Goal: Task Accomplishment & Management: Complete application form

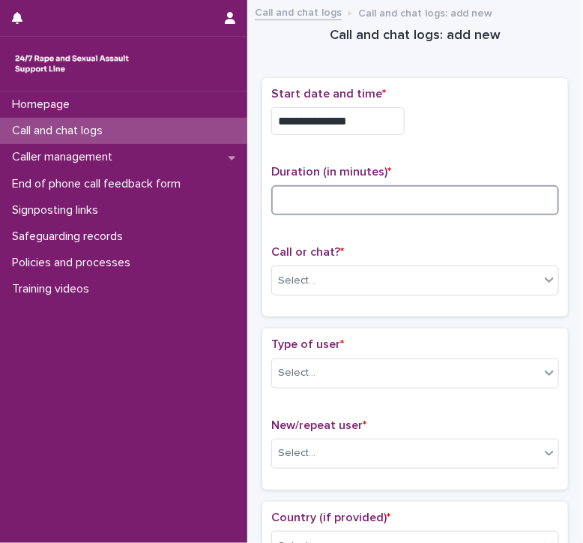
click at [301, 192] on input at bounding box center [415, 200] width 288 height 30
type input "**"
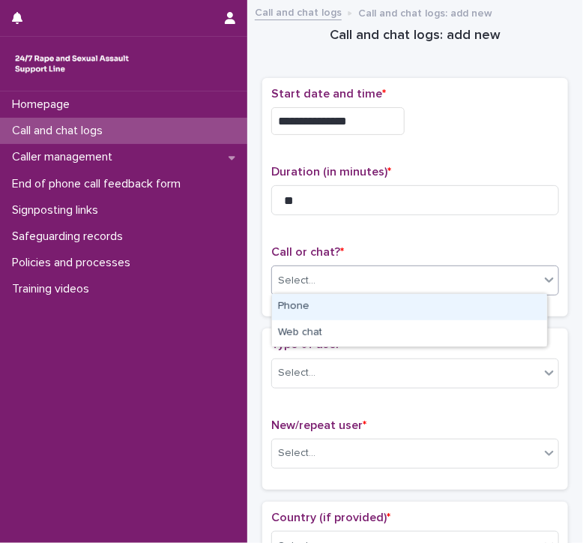
click at [291, 284] on div "Select..." at bounding box center [296, 281] width 37 height 16
click at [286, 308] on div "Phone" at bounding box center [409, 307] width 275 height 26
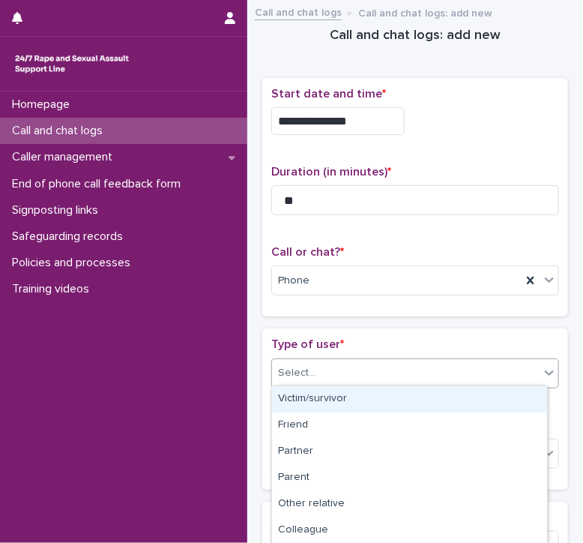
click at [291, 377] on div "Select..." at bounding box center [296, 373] width 37 height 16
click at [289, 392] on div "Victim/survivor" at bounding box center [409, 399] width 275 height 26
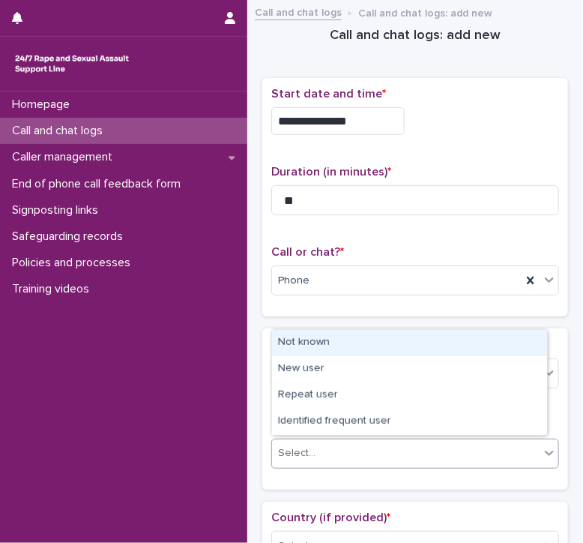
click at [290, 448] on div "Select..." at bounding box center [296, 453] width 37 height 16
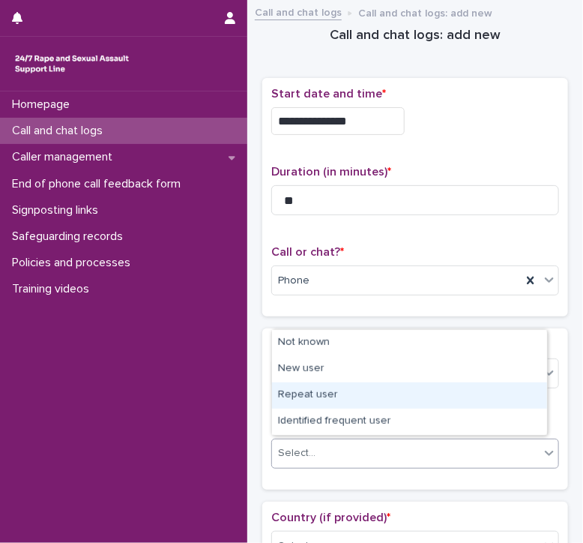
click at [295, 382] on div "Repeat user" at bounding box center [409, 395] width 275 height 26
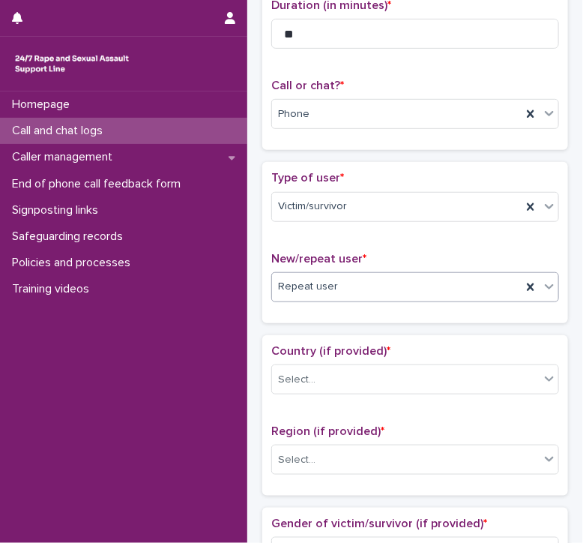
scroll to position [167, 0]
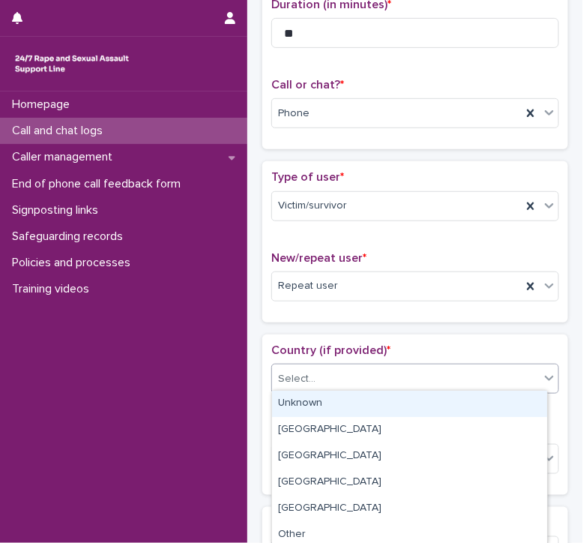
click at [295, 382] on div "Select..." at bounding box center [296, 379] width 37 height 16
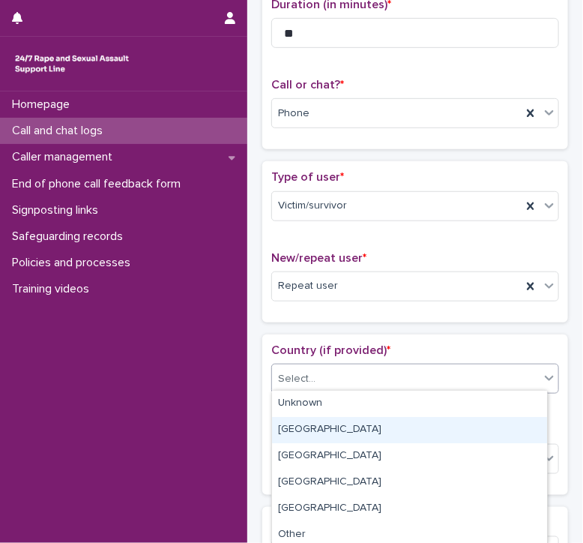
click at [288, 424] on div "[GEOGRAPHIC_DATA]" at bounding box center [409, 430] width 275 height 26
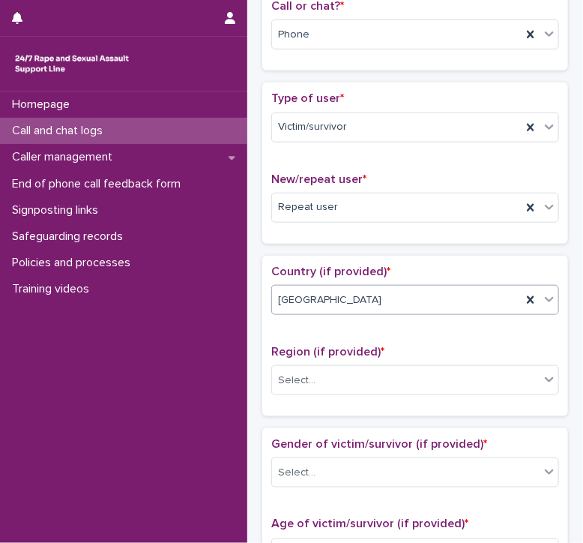
scroll to position [249, 0]
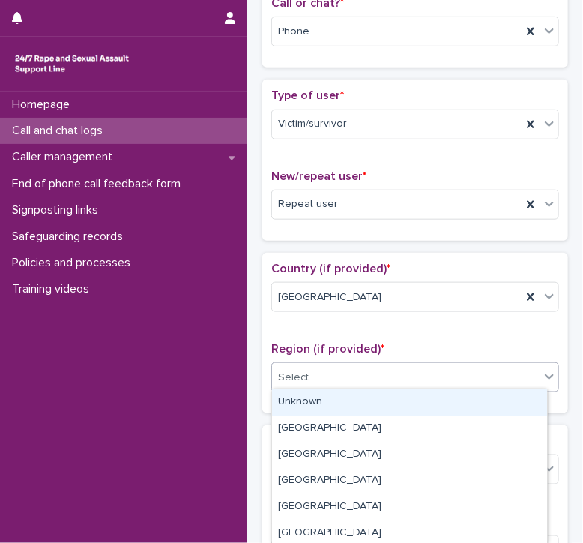
click at [284, 371] on div "Select..." at bounding box center [296, 378] width 37 height 16
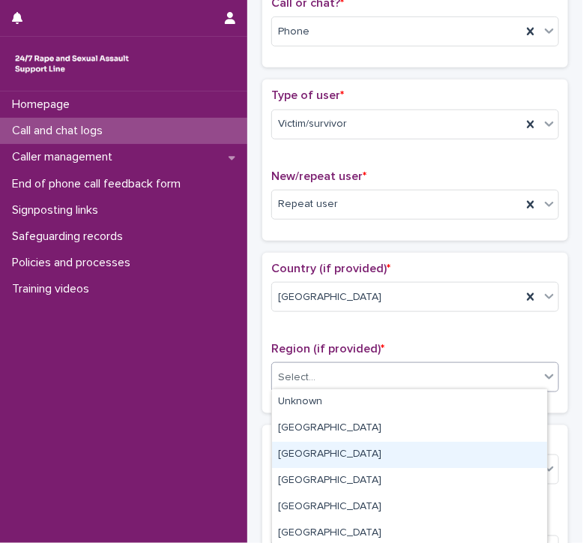
click at [292, 459] on div "[GEOGRAPHIC_DATA]" at bounding box center [409, 455] width 275 height 26
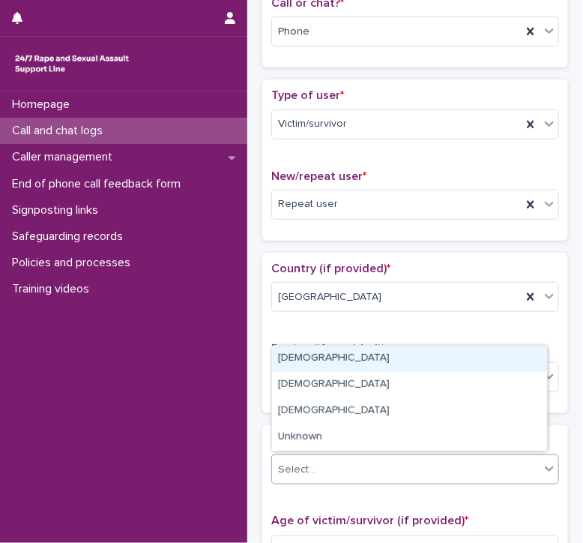
click at [292, 462] on div "Select..." at bounding box center [296, 470] width 37 height 16
click at [288, 364] on div "[DEMOGRAPHIC_DATA]" at bounding box center [409, 359] width 275 height 26
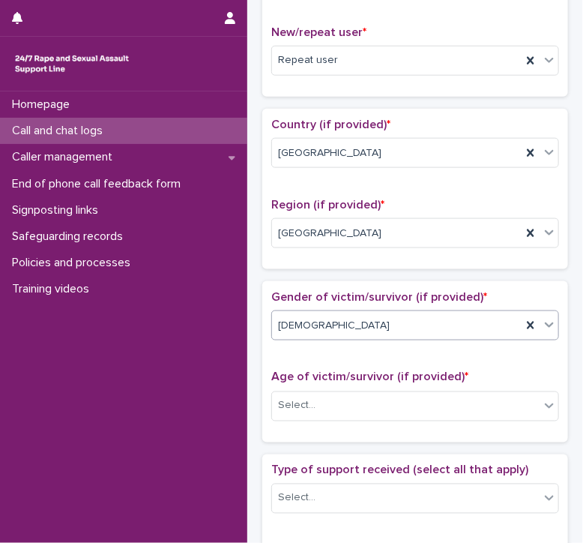
scroll to position [396, 0]
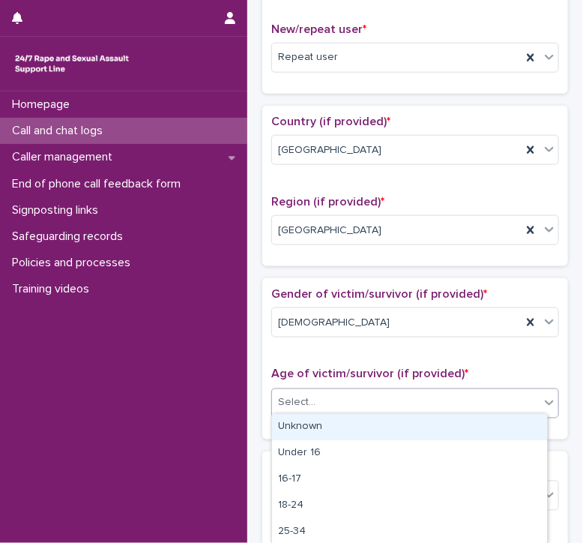
click at [283, 395] on div "Select..." at bounding box center [296, 403] width 37 height 16
click at [300, 427] on div "Unknown" at bounding box center [409, 427] width 275 height 26
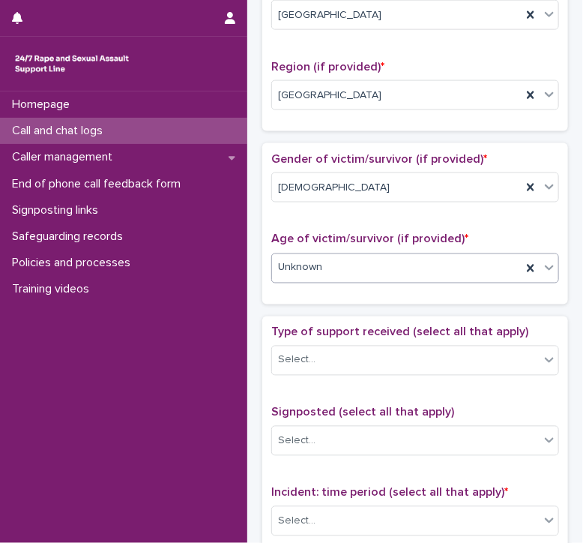
scroll to position [531, 0]
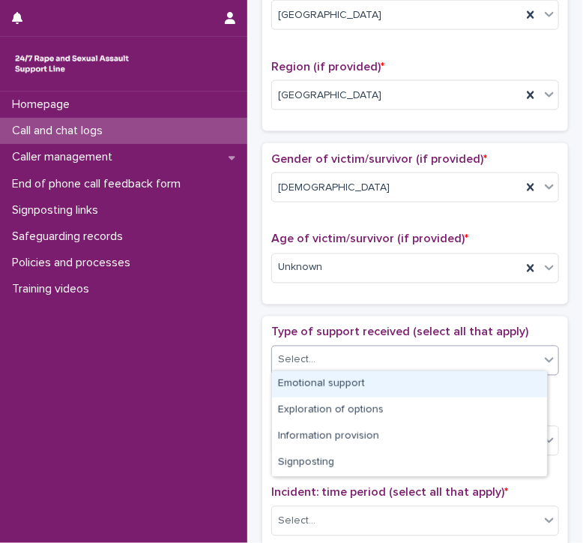
click at [289, 352] on div "Select..." at bounding box center [296, 360] width 37 height 16
click at [300, 376] on div "Emotional support" at bounding box center [409, 384] width 275 height 26
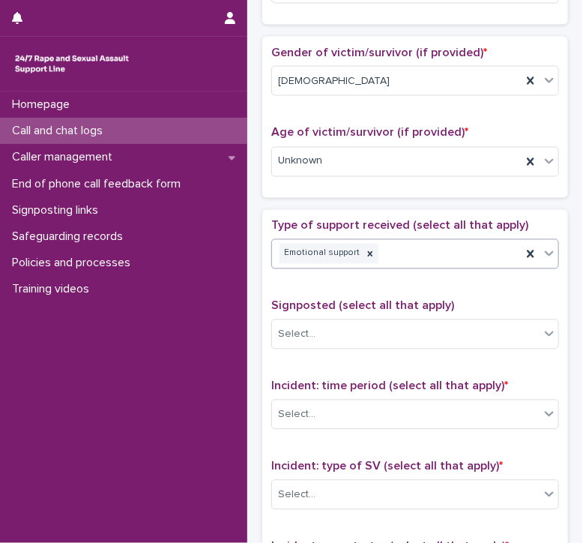
scroll to position [640, 0]
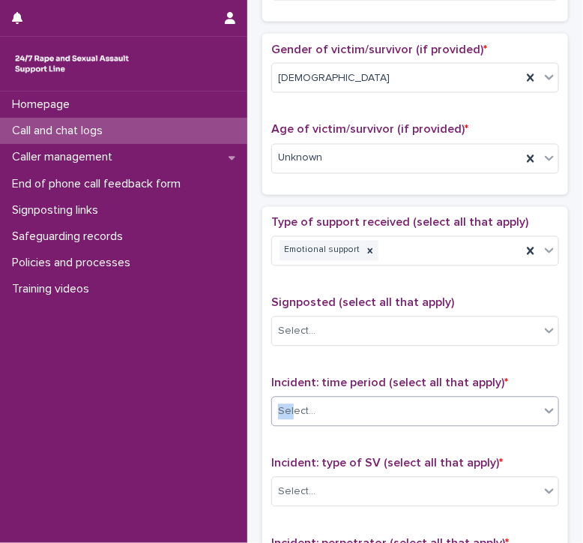
drag, startPoint x: 266, startPoint y: 420, endPoint x: 296, endPoint y: 407, distance: 32.6
click at [296, 407] on div "Type of support received (select all that apply) Emotional support Signposted (…" at bounding box center [415, 536] width 306 height 659
drag, startPoint x: 296, startPoint y: 407, endPoint x: 259, endPoint y: 414, distance: 37.3
click at [259, 414] on div "**********" at bounding box center [415, 154] width 321 height 1570
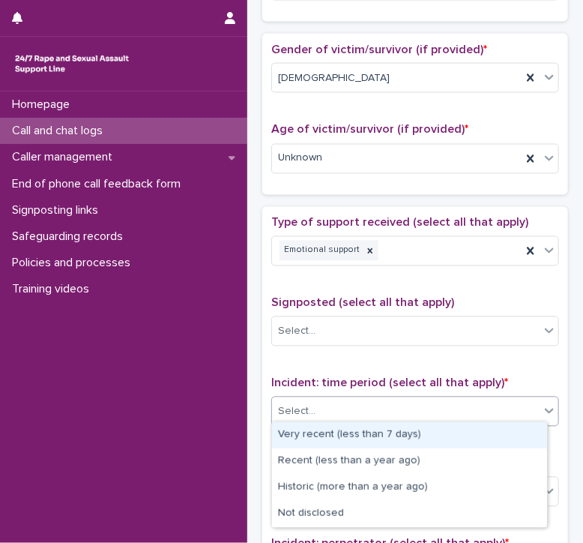
click at [296, 410] on div "Select..." at bounding box center [296, 412] width 37 height 16
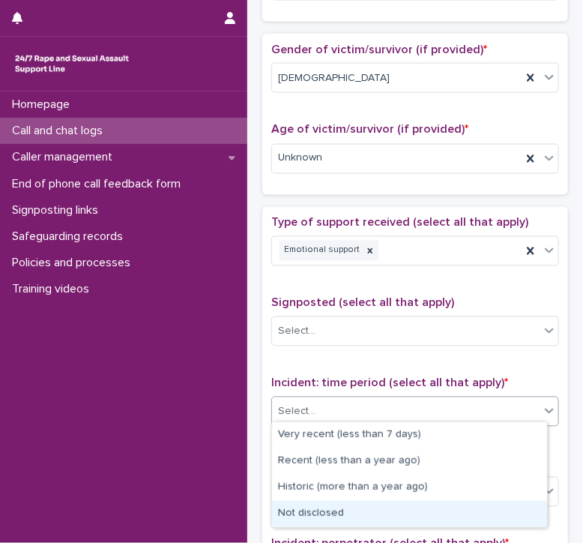
click at [291, 519] on div "Not disclosed" at bounding box center [409, 514] width 275 height 26
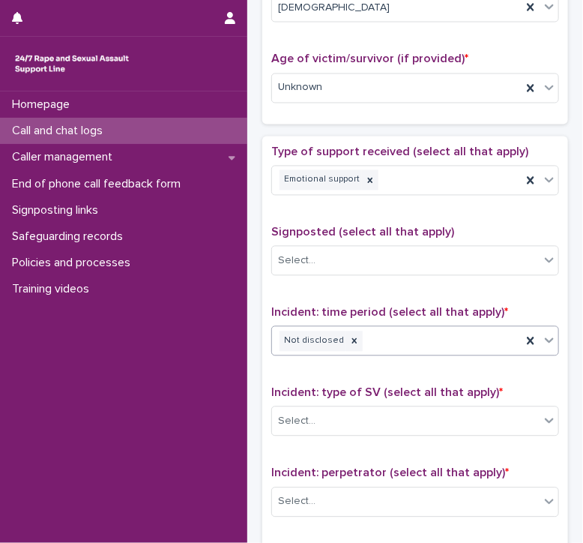
scroll to position [714, 0]
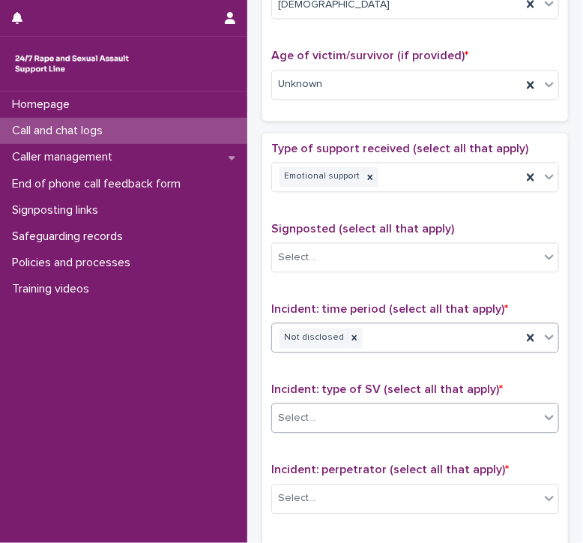
click at [300, 411] on div "Select..." at bounding box center [296, 419] width 37 height 16
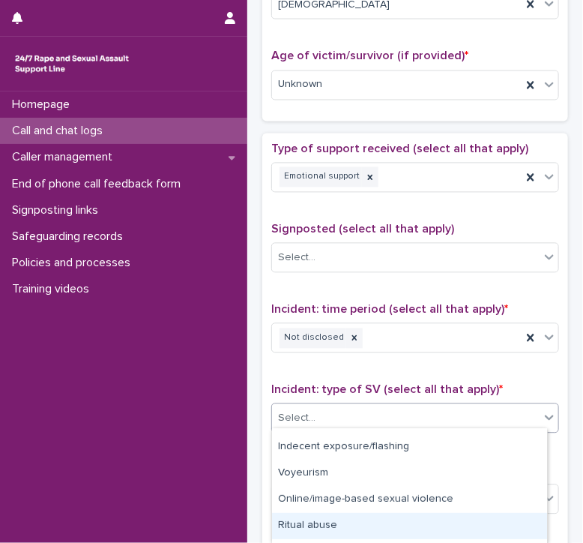
scroll to position [148, 0]
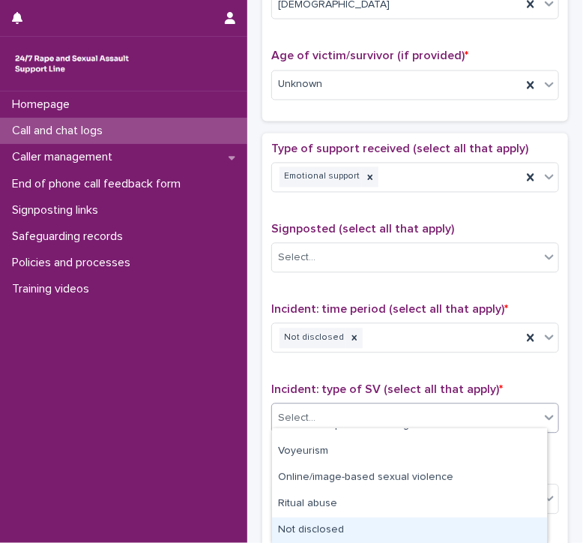
click at [310, 538] on div "Not disclosed" at bounding box center [409, 530] width 275 height 26
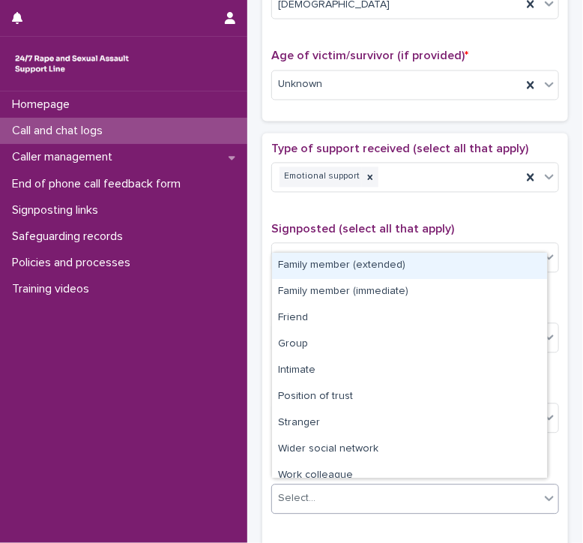
click at [312, 491] on div "Select..." at bounding box center [296, 499] width 37 height 16
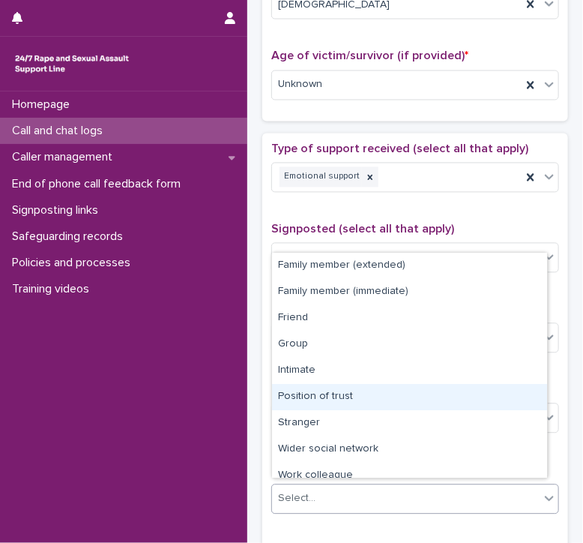
scroll to position [63, 0]
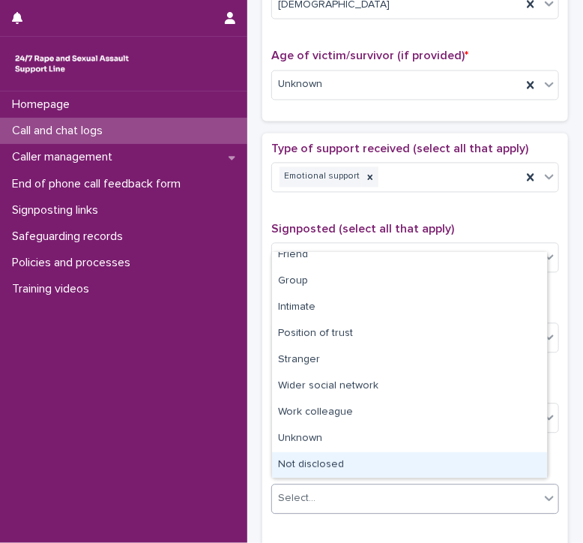
click at [310, 455] on div "Not disclosed" at bounding box center [409, 465] width 275 height 26
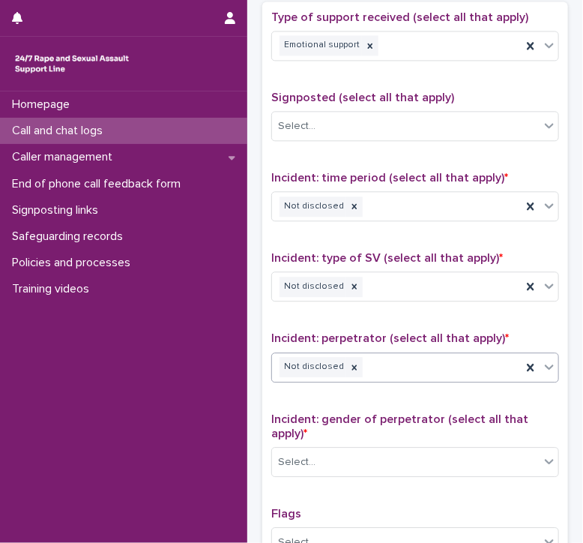
scroll to position [846, 0]
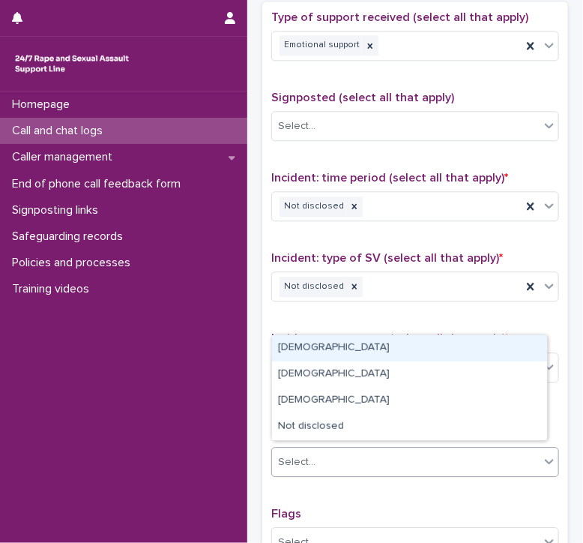
click at [310, 455] on div "Select..." at bounding box center [296, 462] width 37 height 16
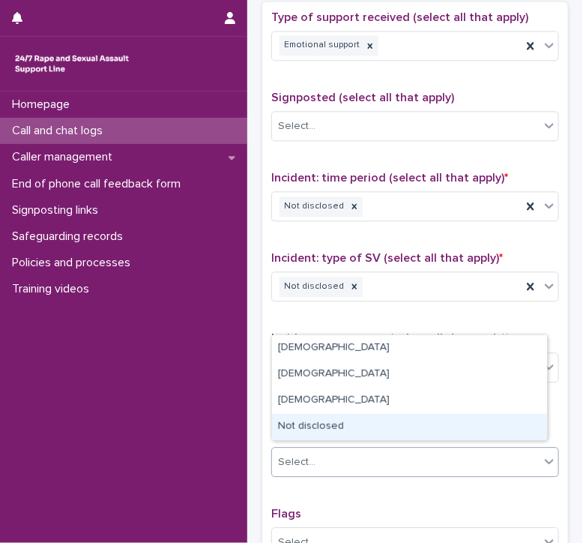
click at [311, 418] on div "Not disclosed" at bounding box center [409, 427] width 275 height 26
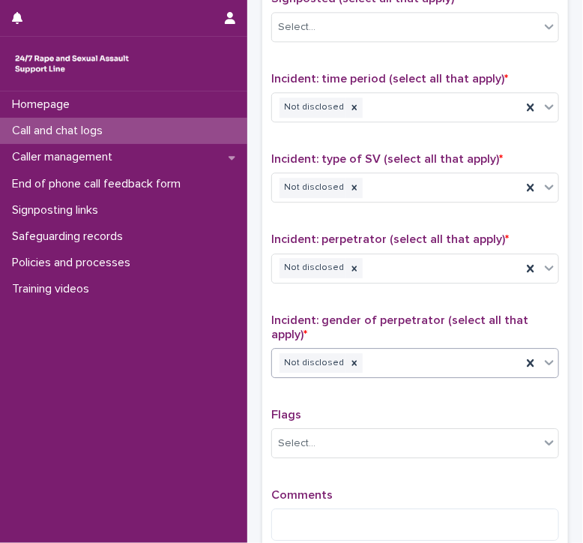
scroll to position [964, 0]
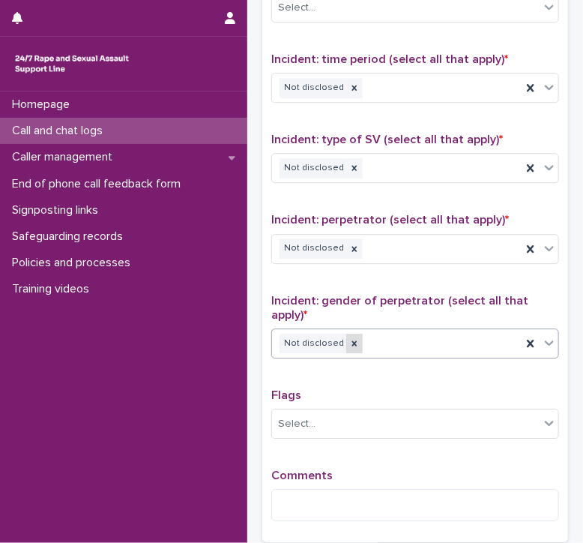
click at [354, 342] on div at bounding box center [354, 344] width 16 height 20
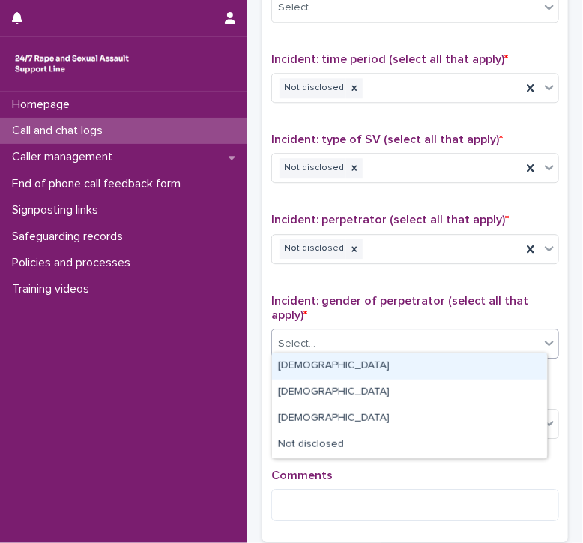
click at [354, 342] on div "Select..." at bounding box center [406, 343] width 268 height 25
click at [313, 363] on div "[DEMOGRAPHIC_DATA]" at bounding box center [409, 366] width 275 height 26
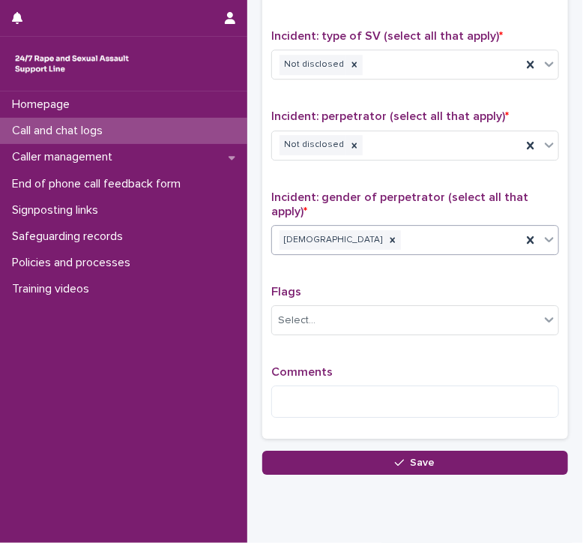
scroll to position [1069, 0]
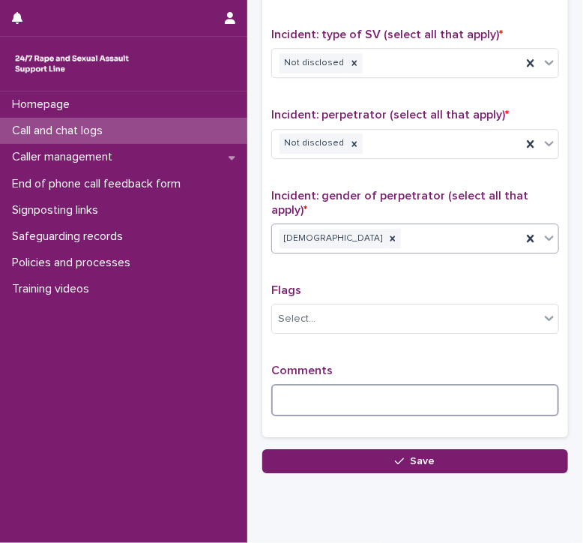
click at [287, 394] on textarea at bounding box center [415, 400] width 288 height 32
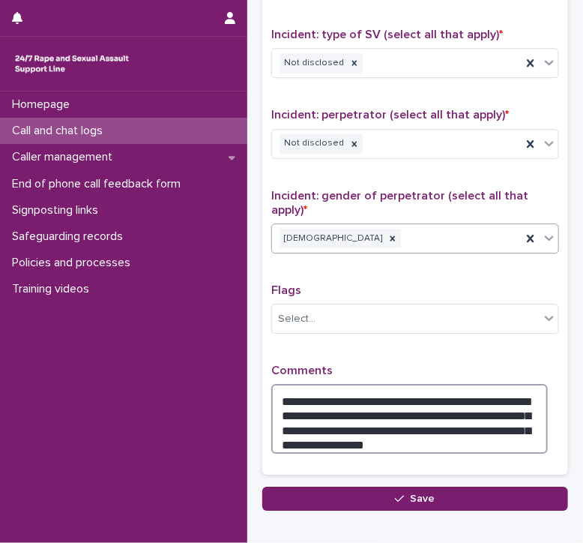
click at [519, 419] on textarea "**********" at bounding box center [409, 419] width 277 height 70
click at [474, 433] on textarea "**********" at bounding box center [409, 419] width 277 height 70
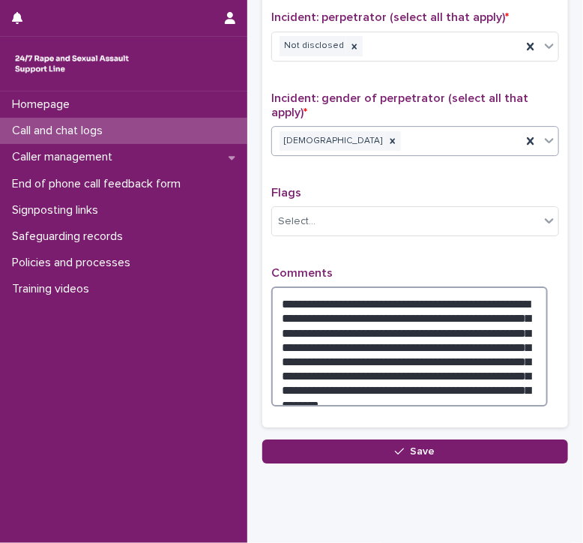
scroll to position [1166, 0]
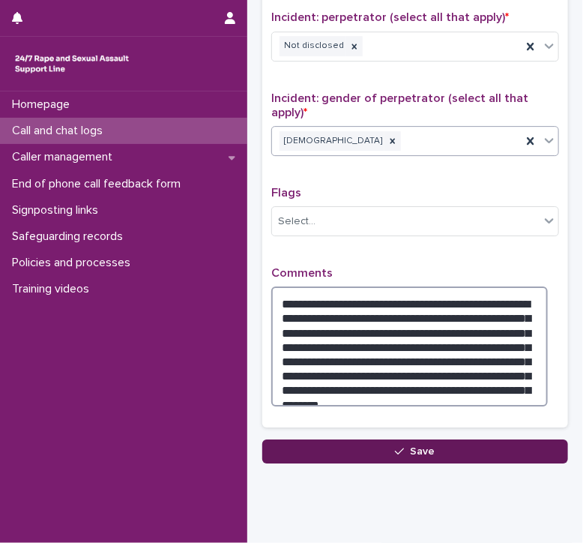
type textarea "**********"
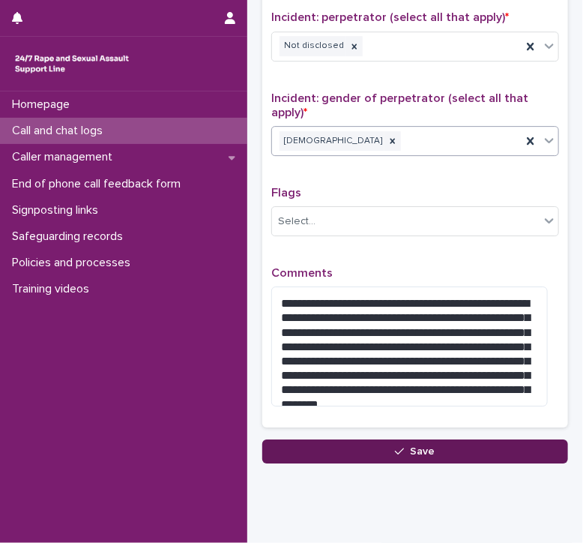
click at [430, 439] on button "Save" at bounding box center [415, 451] width 306 height 24
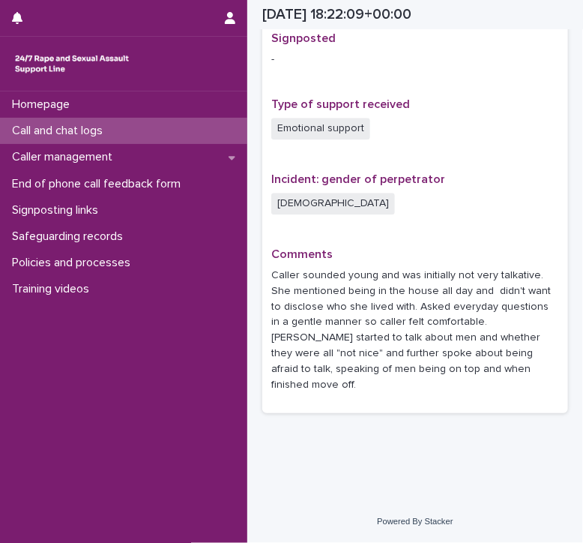
scroll to position [945, 0]
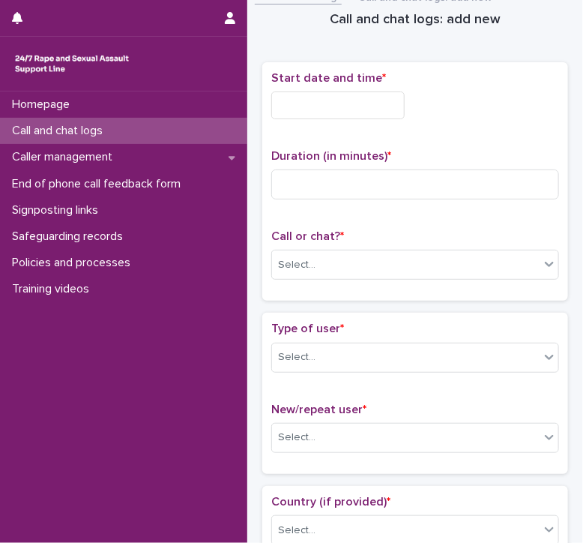
scroll to position [13, 0]
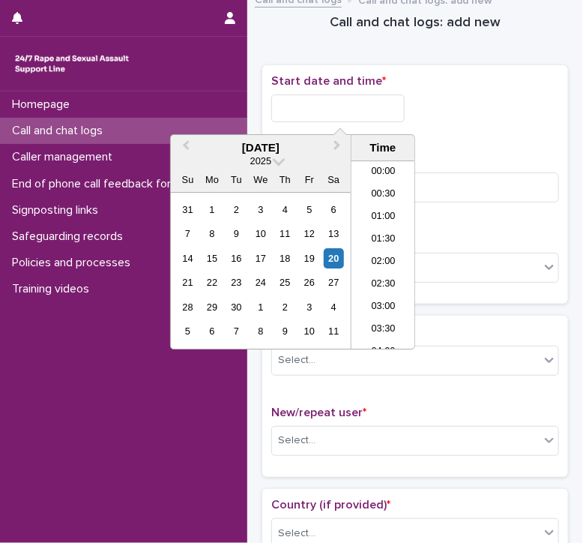
click at [288, 110] on input "text" at bounding box center [337, 108] width 133 height 28
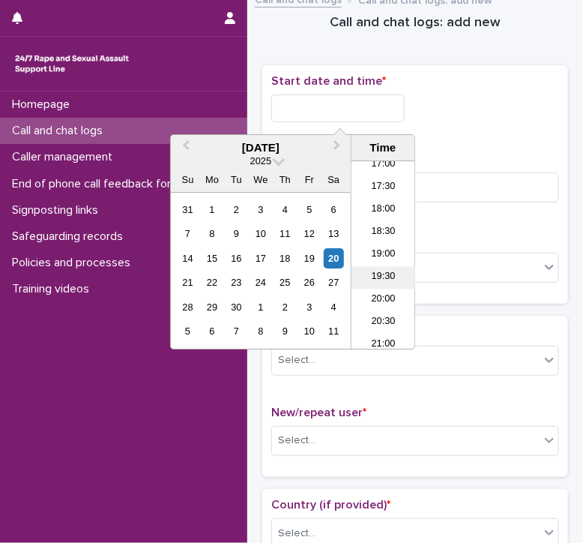
click at [383, 271] on li "19:30" at bounding box center [384, 277] width 64 height 22
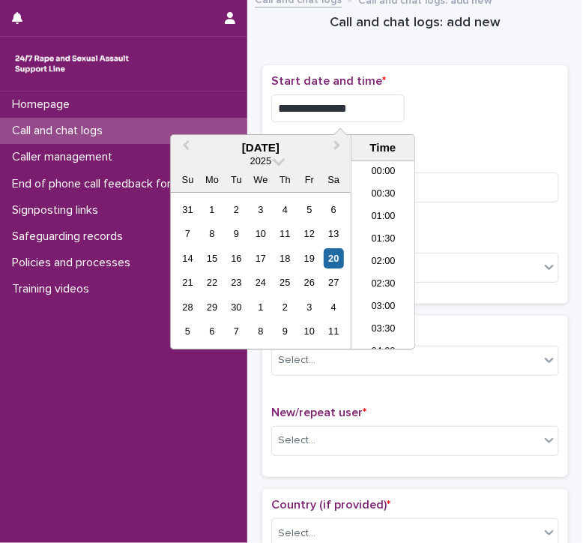
scroll to position [795, 0]
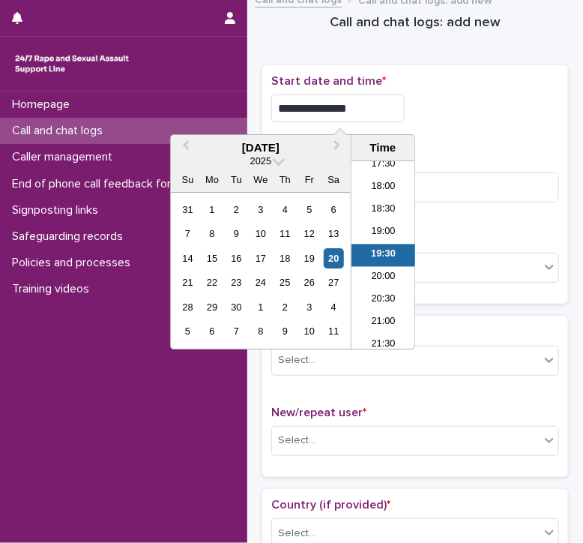
click at [366, 107] on input "**********" at bounding box center [337, 108] width 133 height 28
type input "**********"
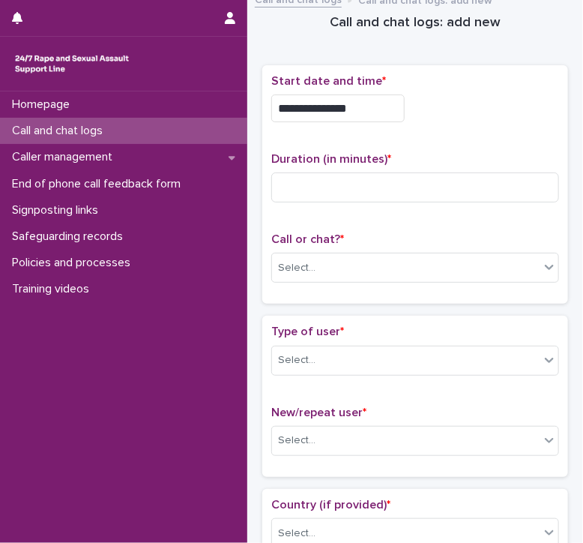
click at [451, 119] on div "**********" at bounding box center [415, 108] width 288 height 28
click at [315, 184] on input at bounding box center [415, 187] width 288 height 30
type input "**"
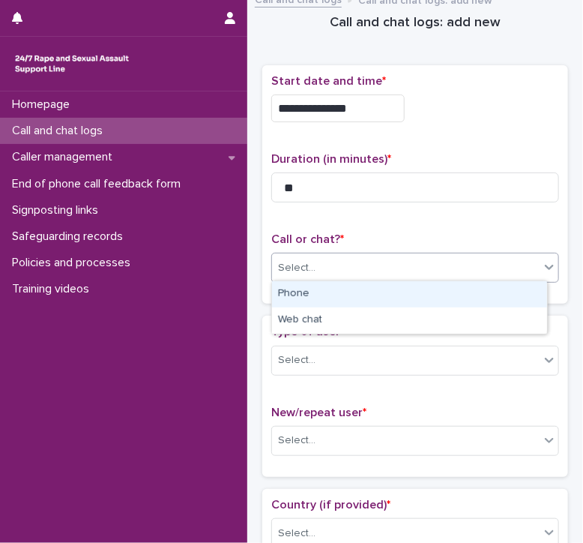
click at [300, 256] on div "Select..." at bounding box center [406, 268] width 268 height 25
click at [294, 301] on div "Phone" at bounding box center [409, 294] width 275 height 26
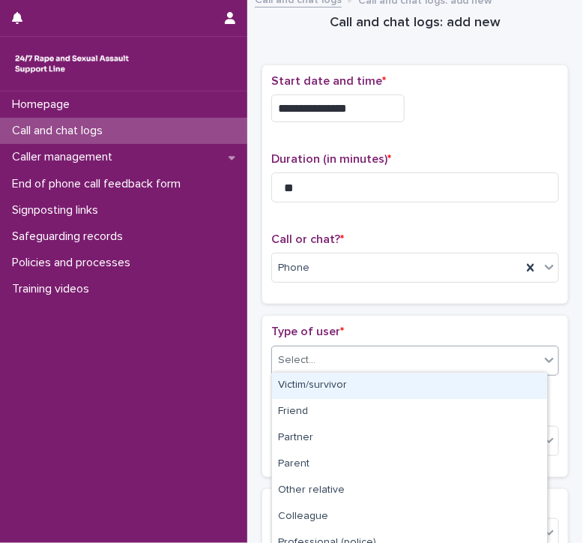
click at [287, 370] on div "Select..." at bounding box center [415, 361] width 288 height 30
click at [287, 389] on div "Victim/survivor" at bounding box center [409, 386] width 275 height 26
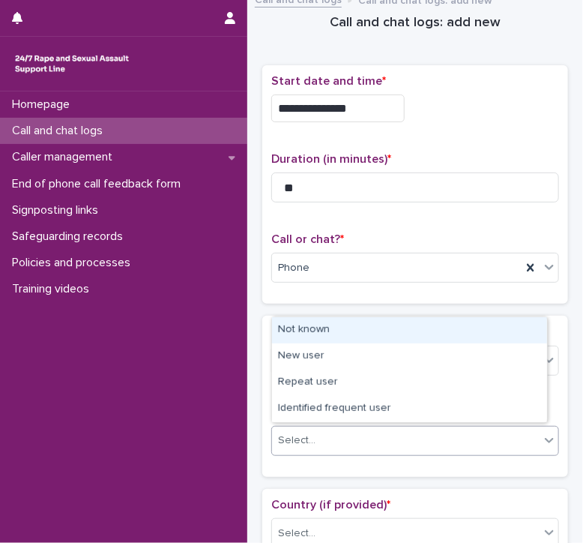
click at [288, 434] on div "Select..." at bounding box center [296, 441] width 37 height 16
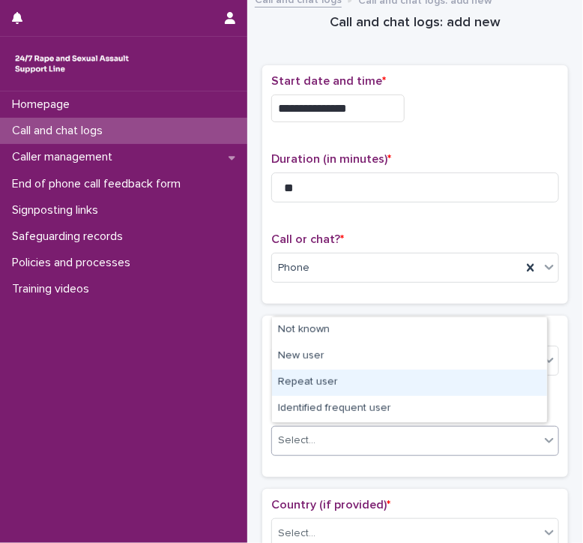
click at [291, 383] on div "Repeat user" at bounding box center [409, 383] width 275 height 26
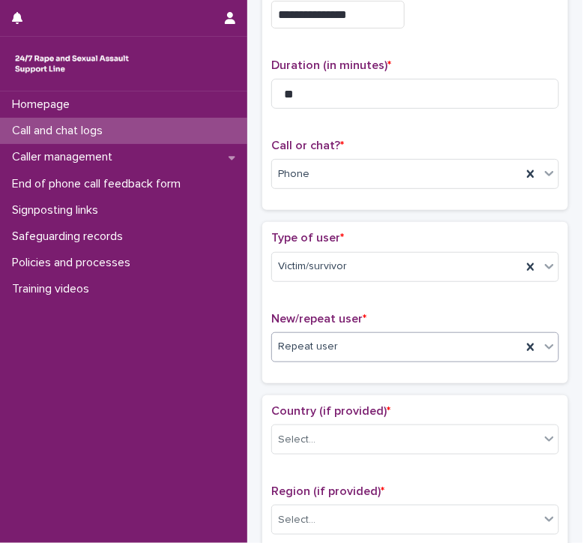
scroll to position [114, 0]
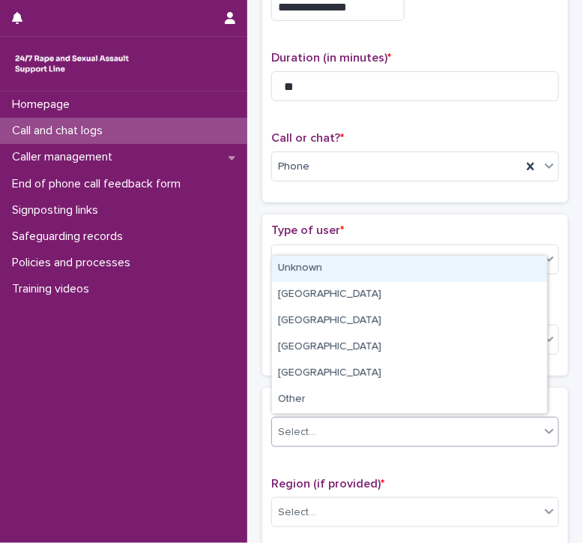
click at [277, 436] on div "Select..." at bounding box center [406, 432] width 268 height 25
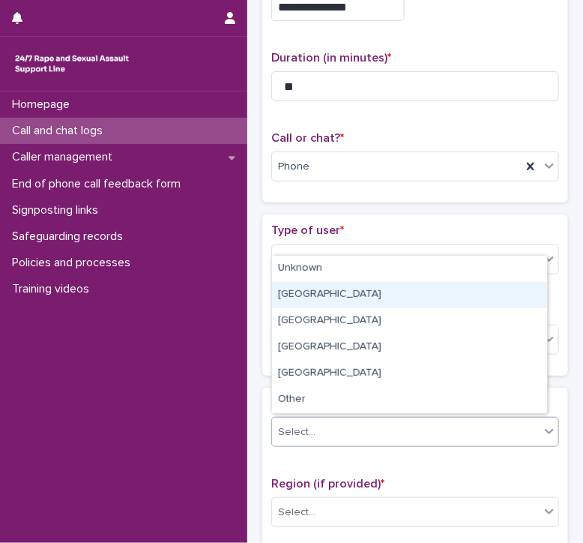
click at [290, 295] on div "[GEOGRAPHIC_DATA]" at bounding box center [409, 295] width 275 height 26
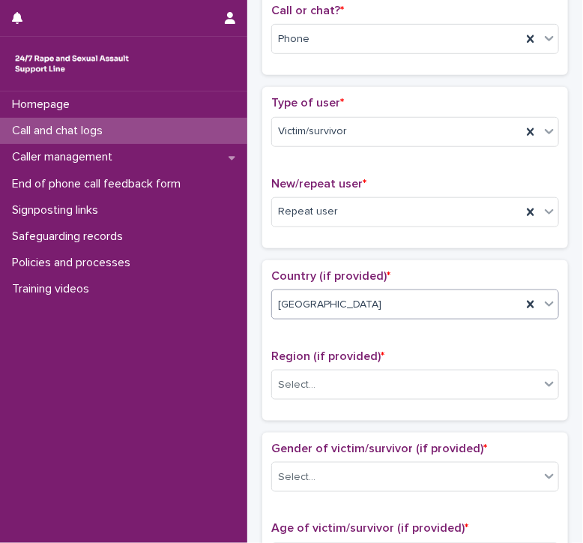
scroll to position [243, 0]
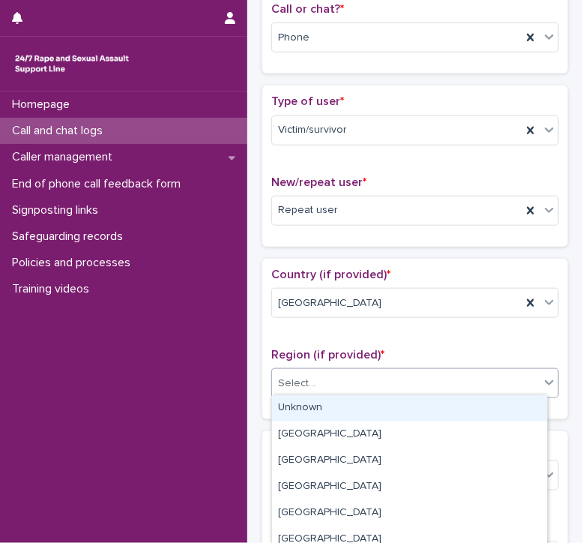
click at [304, 382] on div "Select..." at bounding box center [296, 384] width 37 height 16
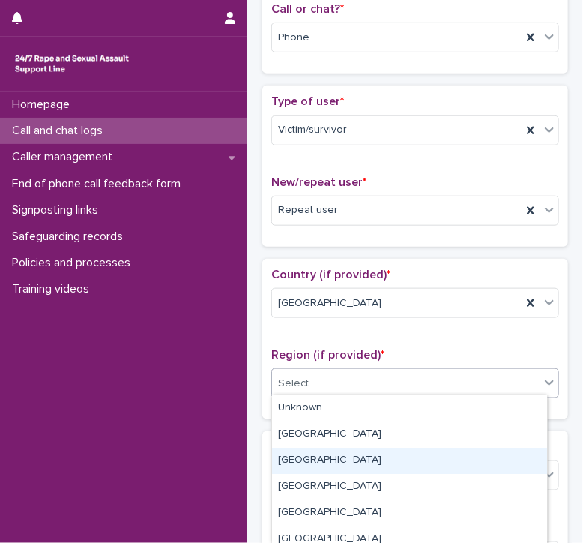
click at [292, 463] on div "[GEOGRAPHIC_DATA]" at bounding box center [409, 461] width 275 height 26
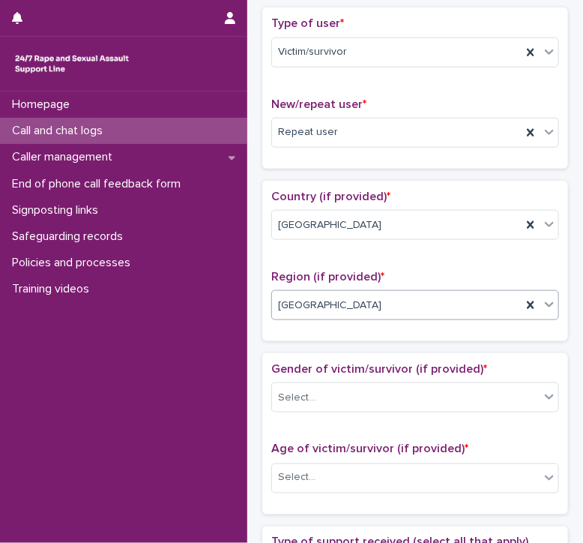
scroll to position [325, 0]
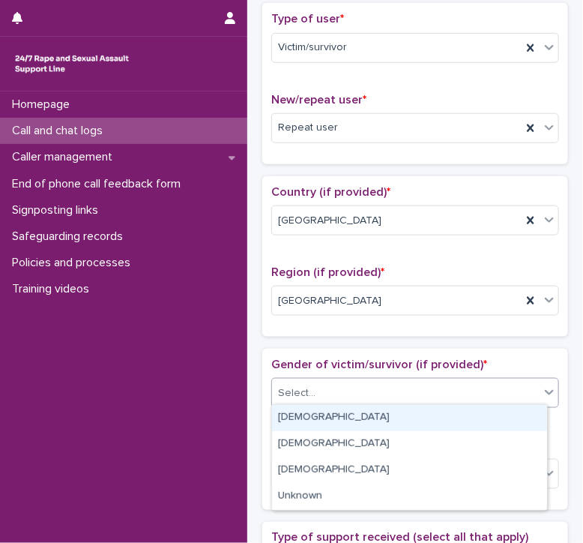
click at [288, 401] on div "Select..." at bounding box center [406, 393] width 268 height 25
click at [286, 421] on div "[DEMOGRAPHIC_DATA]" at bounding box center [409, 418] width 275 height 26
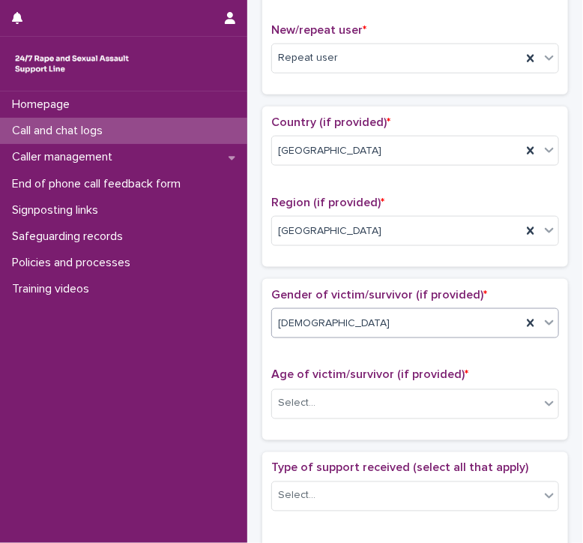
scroll to position [401, 0]
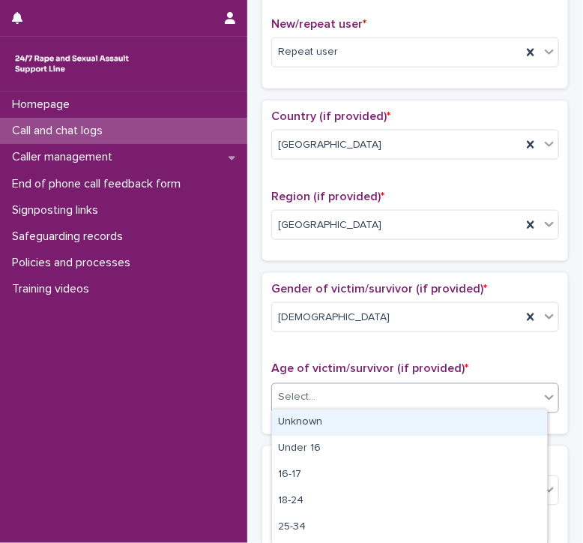
click at [289, 396] on div "Select..." at bounding box center [296, 398] width 37 height 16
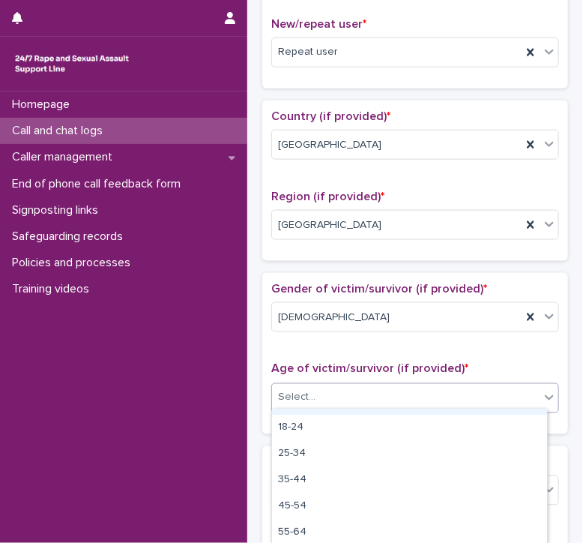
scroll to position [75, 0]
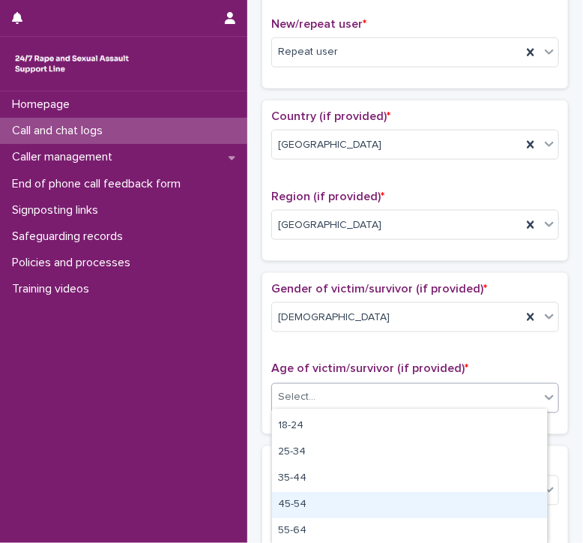
click at [288, 516] on div "45-54" at bounding box center [409, 505] width 275 height 26
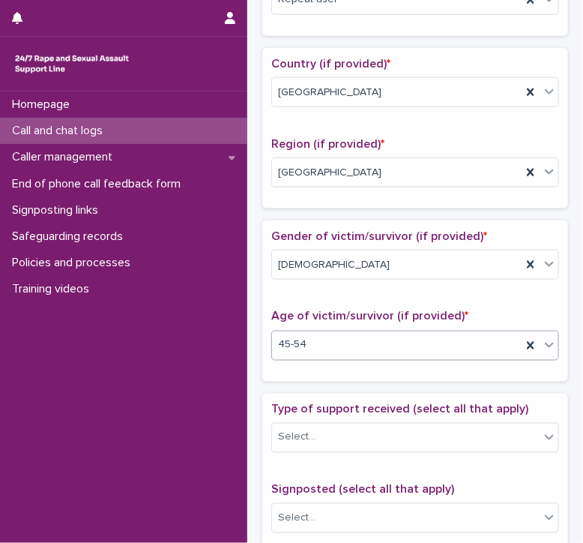
scroll to position [455, 0]
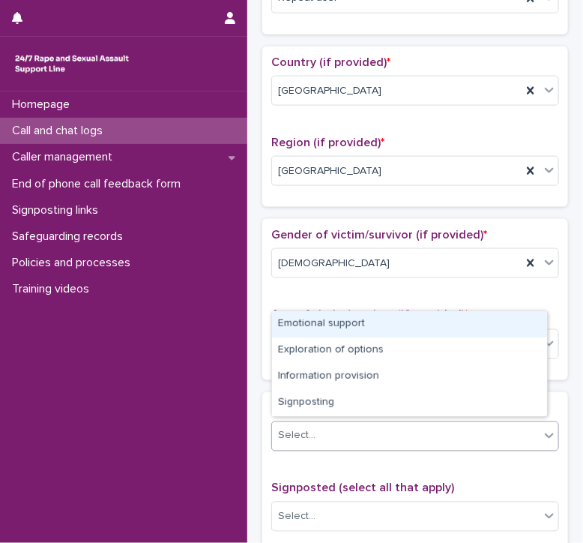
click at [288, 428] on div "Select..." at bounding box center [296, 436] width 37 height 16
click at [293, 313] on div "Emotional support" at bounding box center [409, 324] width 275 height 26
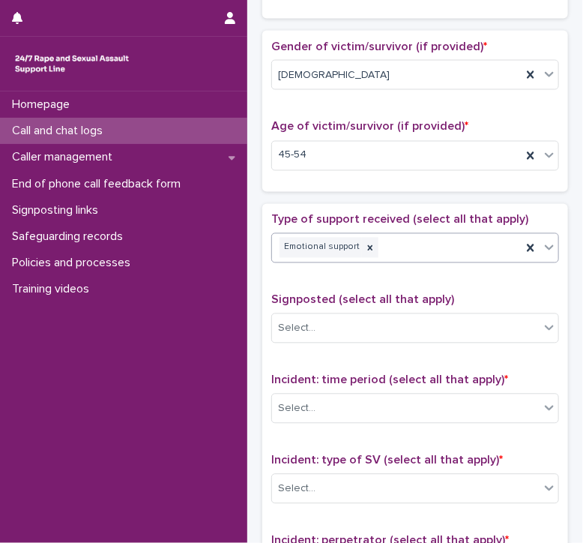
scroll to position [648, 0]
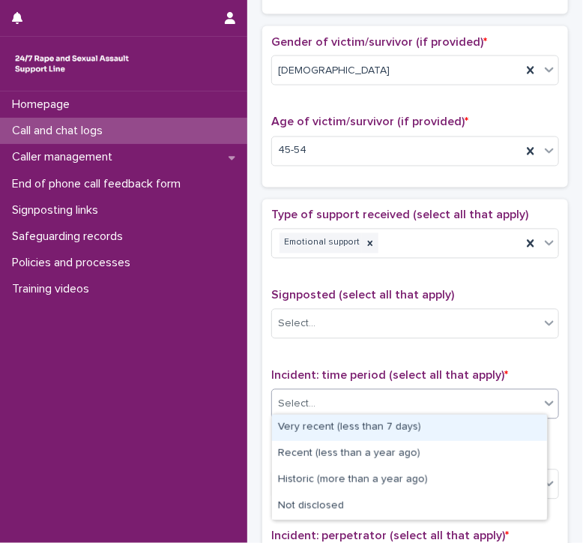
click at [293, 413] on div "Select..." at bounding box center [415, 404] width 288 height 30
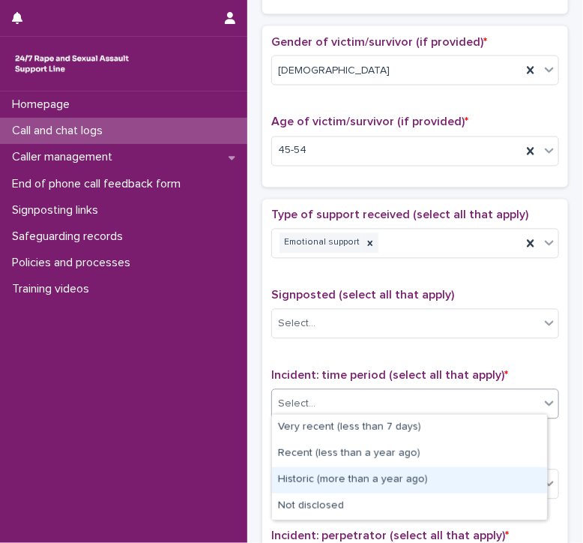
click at [279, 481] on div "Historic (more than a year ago)" at bounding box center [409, 480] width 275 height 26
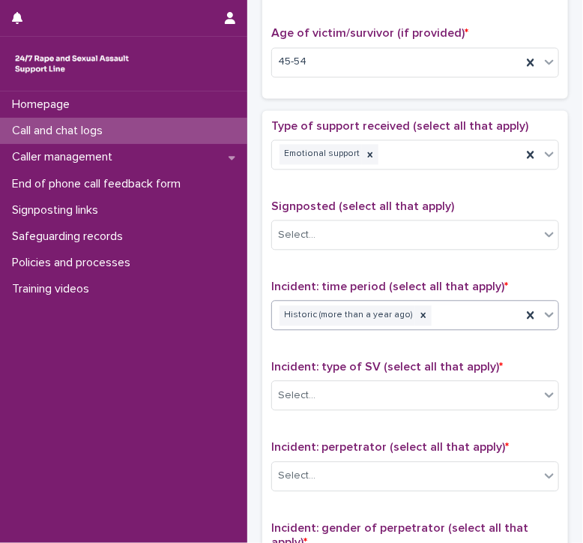
scroll to position [738, 0]
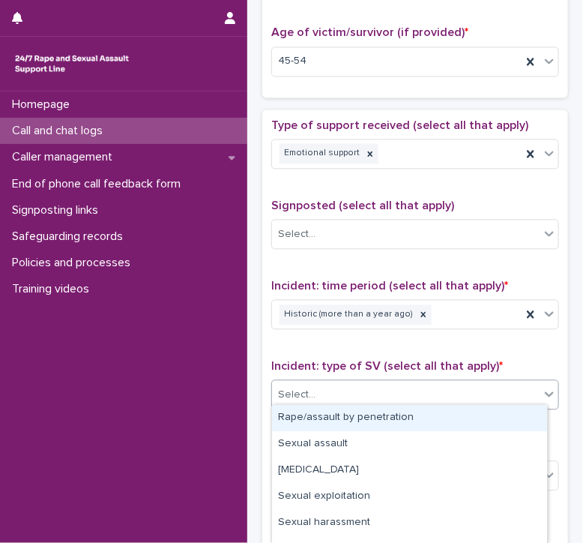
click at [293, 387] on div "Select..." at bounding box center [296, 395] width 37 height 16
click at [289, 415] on div "Rape/assault by penetration" at bounding box center [409, 418] width 275 height 26
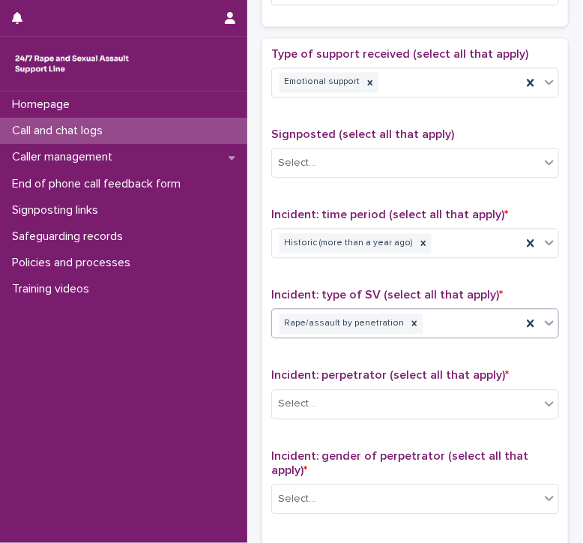
scroll to position [815, 0]
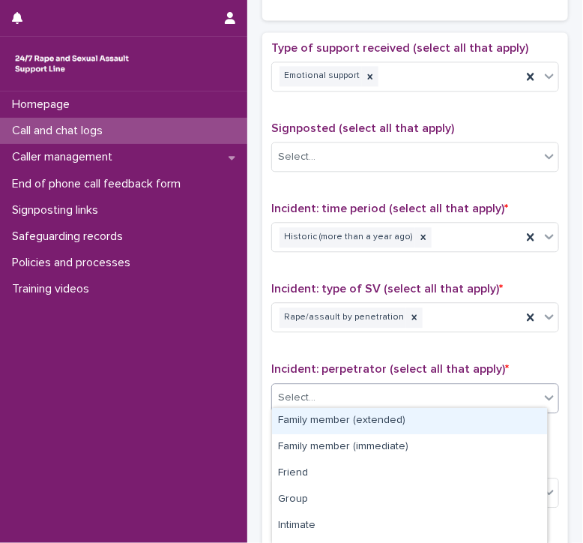
click at [292, 390] on div "Select..." at bounding box center [296, 398] width 37 height 16
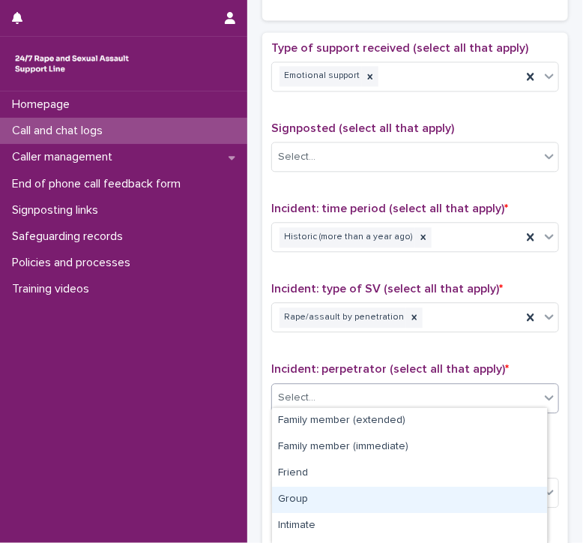
click at [285, 498] on div "Group" at bounding box center [409, 500] width 275 height 26
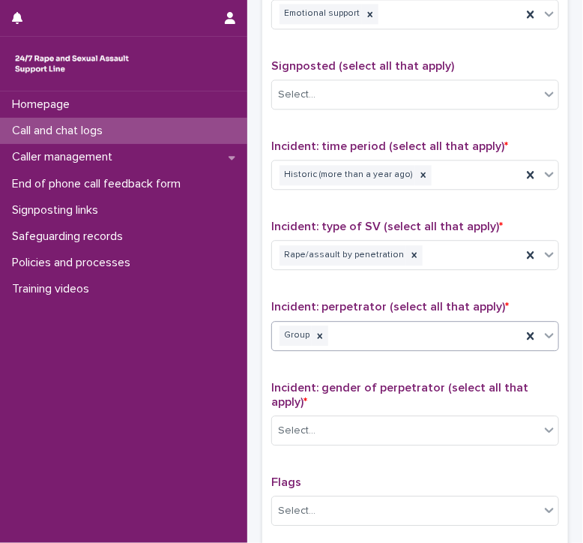
scroll to position [882, 0]
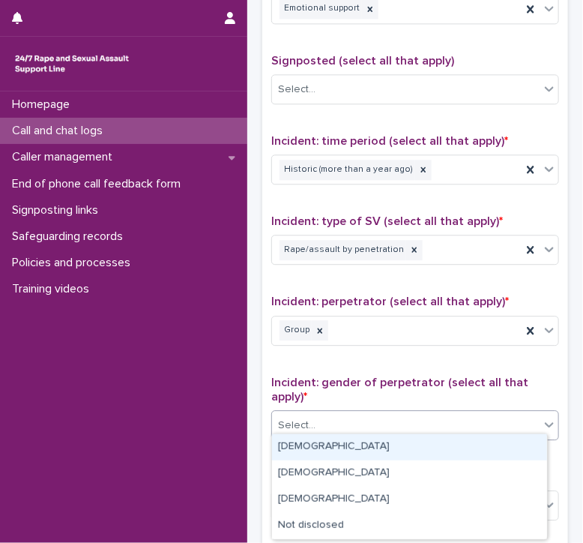
click at [301, 418] on div "Select..." at bounding box center [296, 426] width 37 height 16
click at [292, 449] on div "[DEMOGRAPHIC_DATA]" at bounding box center [409, 447] width 275 height 26
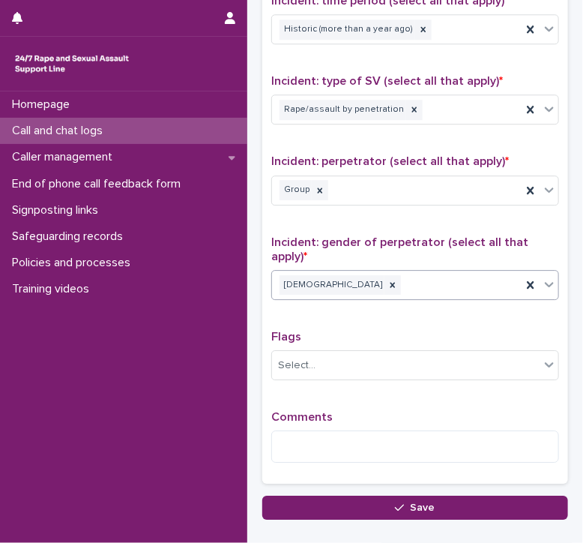
scroll to position [1029, 0]
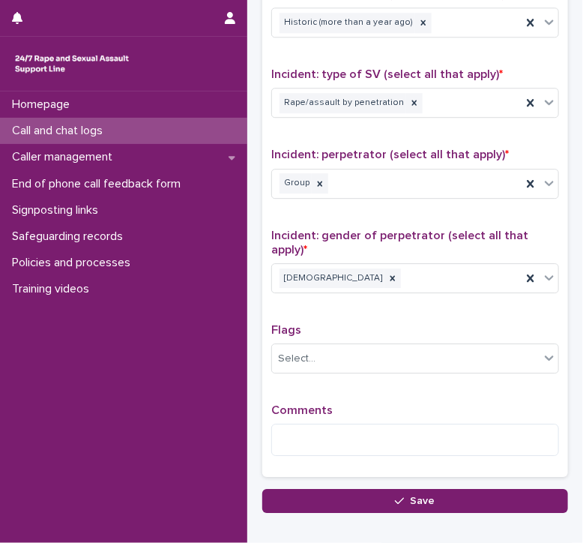
click at [292, 449] on div "Comments" at bounding box center [415, 435] width 288 height 64
click at [287, 424] on textarea at bounding box center [415, 440] width 288 height 32
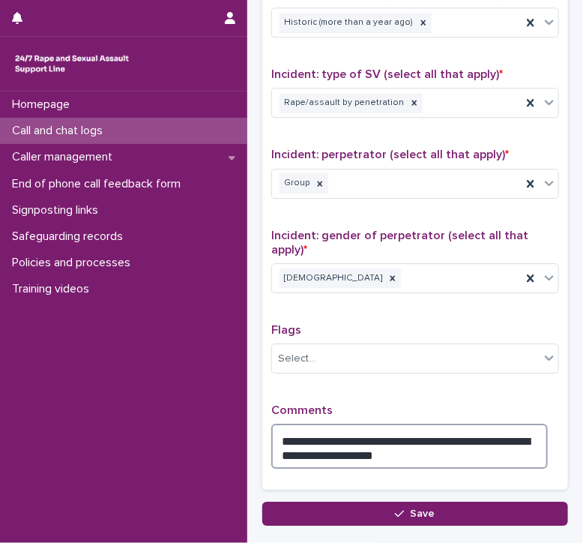
click at [510, 431] on textarea "**********" at bounding box center [409, 446] width 277 height 45
click at [389, 454] on textarea "**********" at bounding box center [409, 446] width 277 height 45
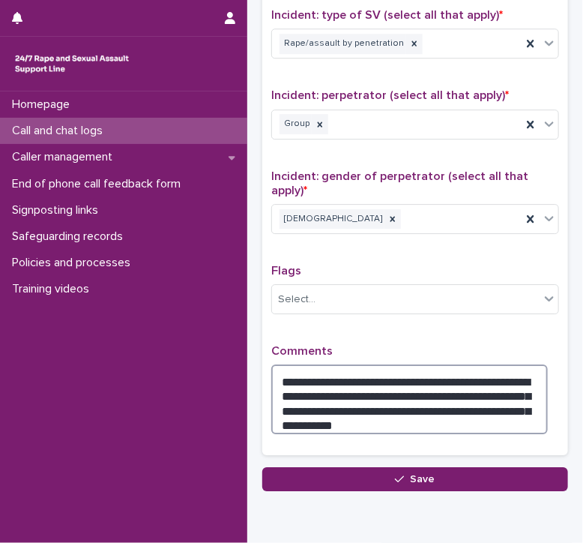
scroll to position [1095, 0]
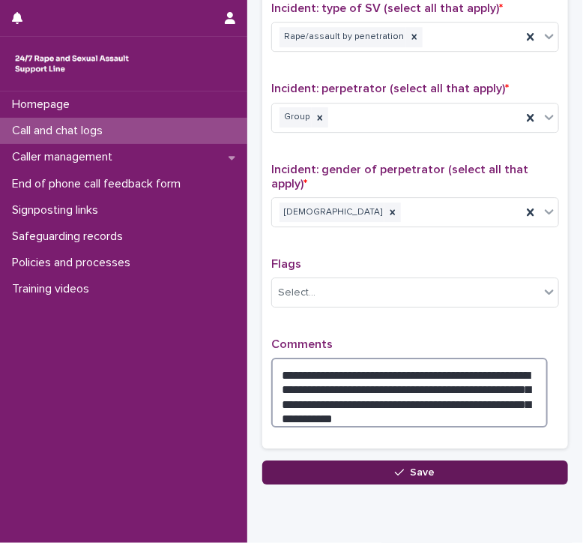
type textarea "**********"
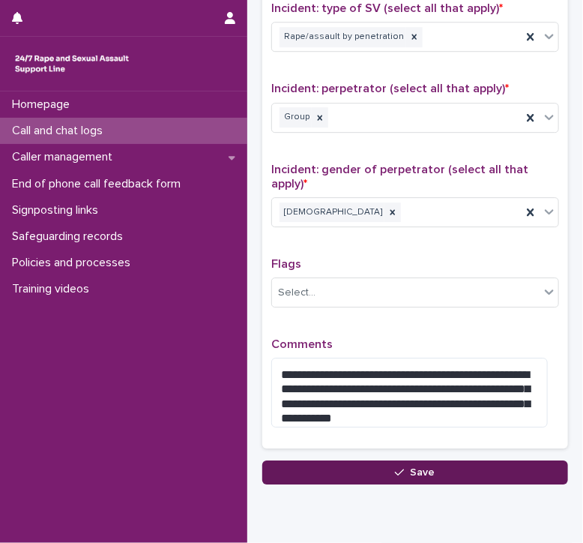
click at [383, 469] on button "Save" at bounding box center [415, 472] width 306 height 24
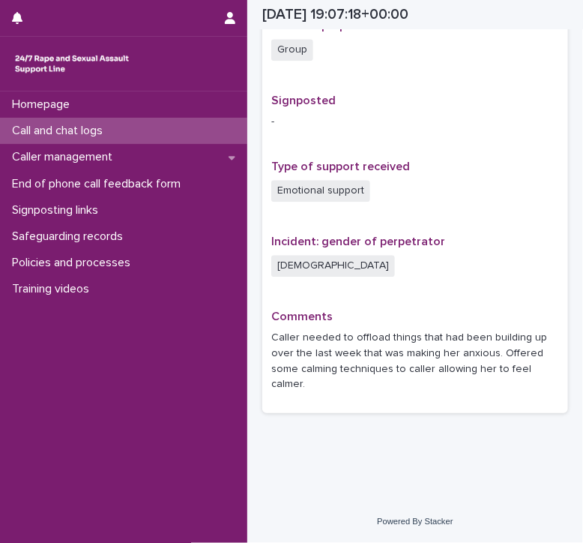
scroll to position [897, 0]
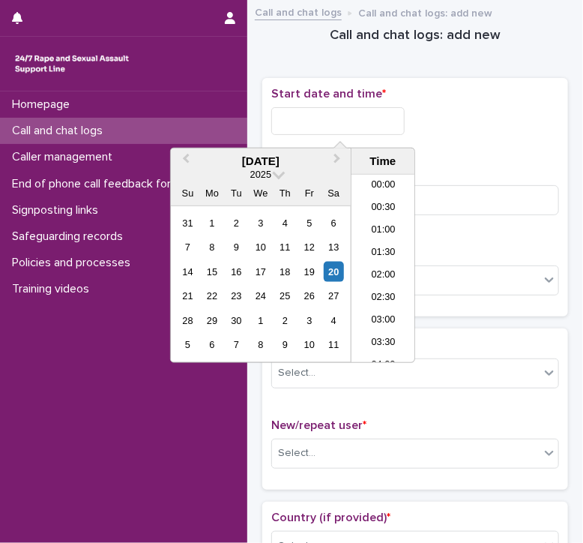
click at [289, 121] on input "text" at bounding box center [337, 121] width 133 height 28
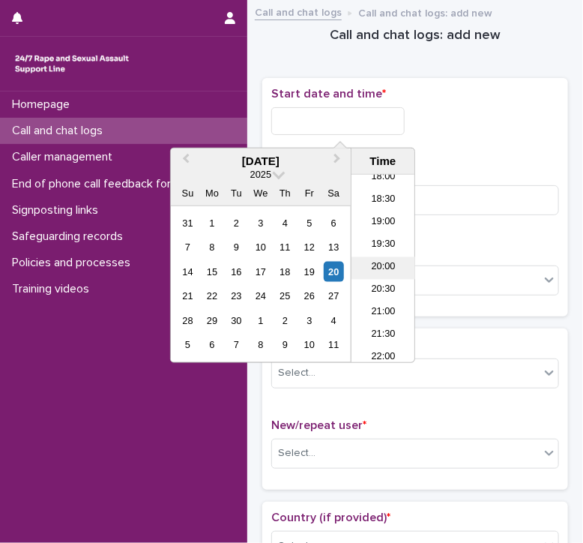
click at [376, 267] on li "20:00" at bounding box center [384, 268] width 64 height 22
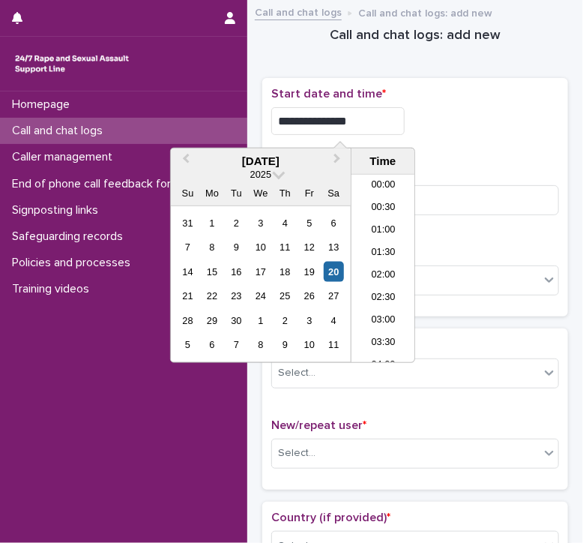
click at [360, 115] on input "**********" at bounding box center [337, 121] width 133 height 28
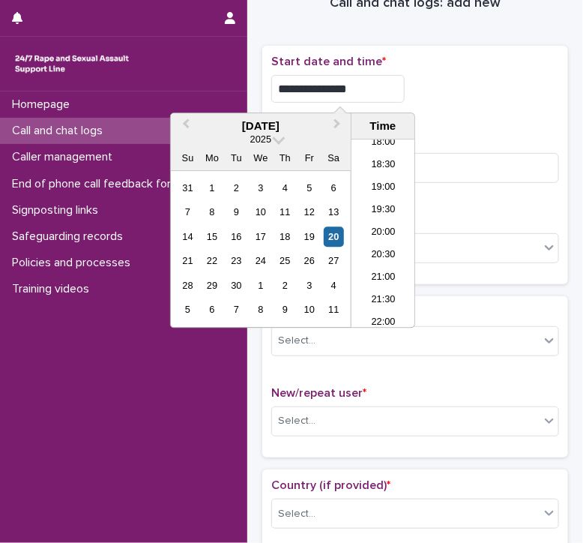
scroll to position [34, 0]
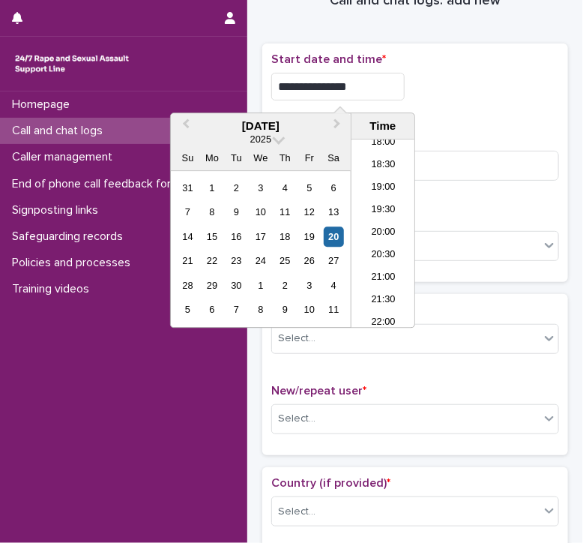
type input "**********"
click at [199, 414] on div "Homepage Call and chat logs Caller management End of phone call feedback form S…" at bounding box center [123, 316] width 247 height 451
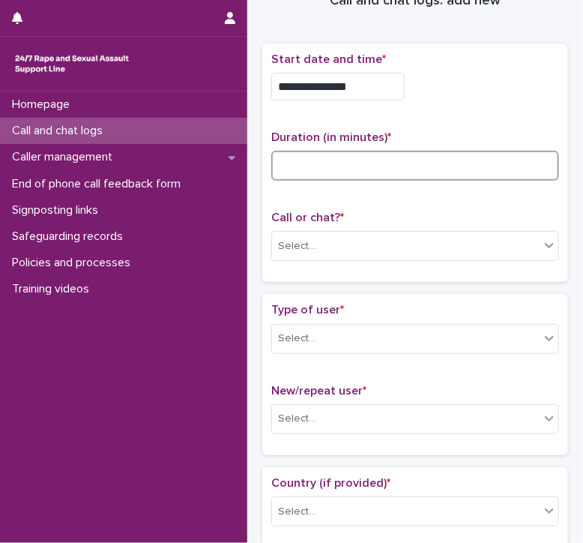
click at [309, 163] on input at bounding box center [415, 166] width 288 height 30
type input "*"
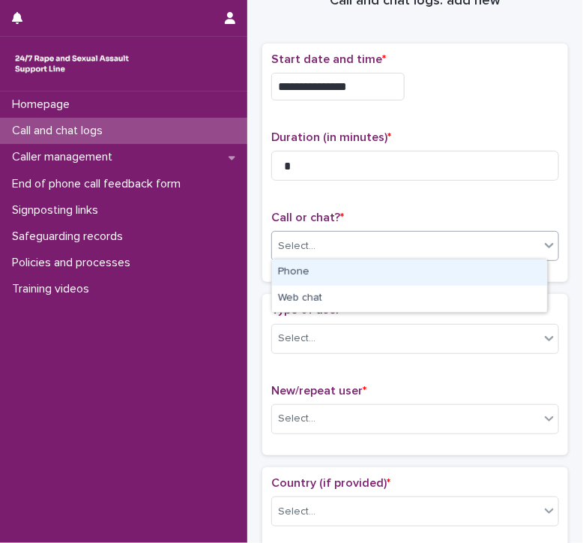
click at [292, 255] on div "Select..." at bounding box center [406, 246] width 268 height 25
click at [287, 273] on div "Phone" at bounding box center [409, 272] width 275 height 26
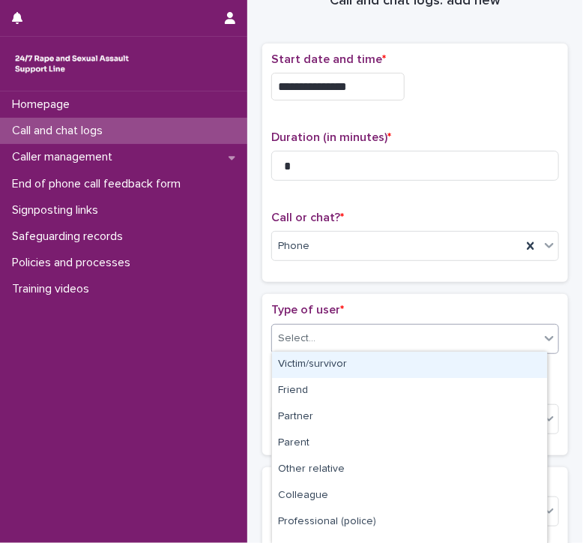
click at [287, 331] on div "Select..." at bounding box center [296, 339] width 37 height 16
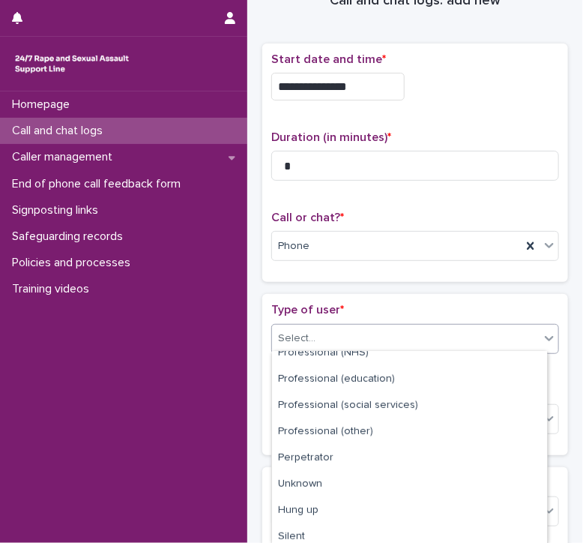
scroll to position [201, 0]
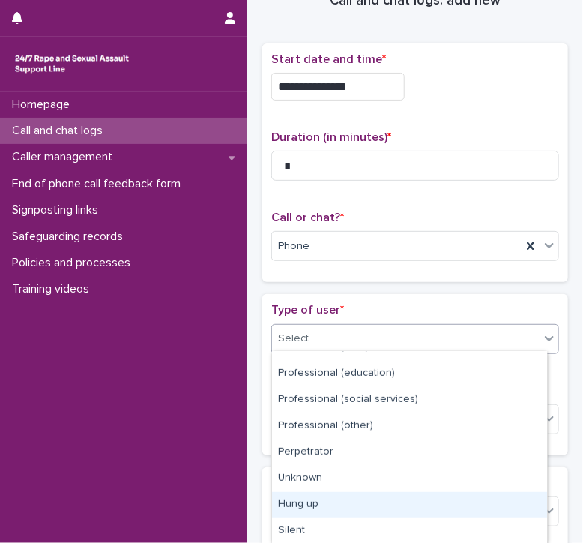
drag, startPoint x: 309, startPoint y: 490, endPoint x: 307, endPoint y: 497, distance: 7.6
click at [307, 497] on div "Hung up" at bounding box center [409, 505] width 275 height 26
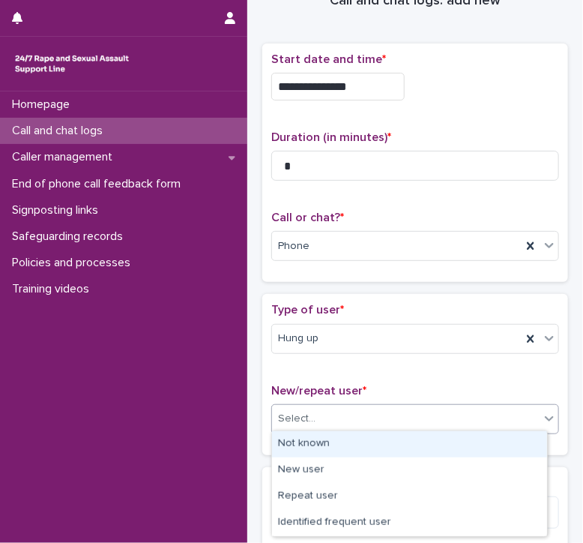
click at [313, 415] on div "Select..." at bounding box center [296, 419] width 37 height 16
click at [303, 450] on div "Not known" at bounding box center [409, 444] width 275 height 26
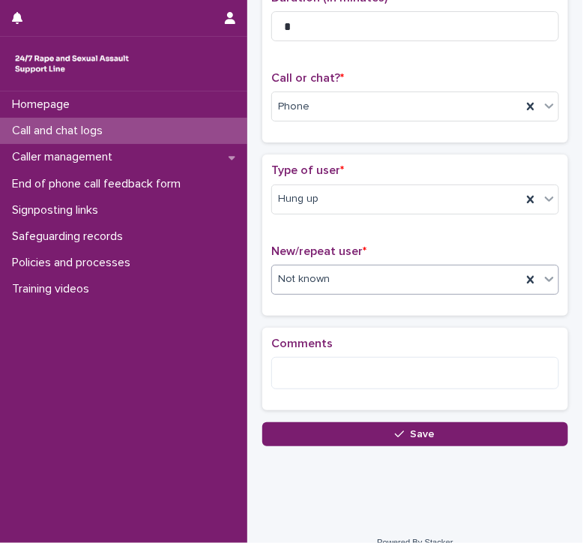
scroll to position [191, 0]
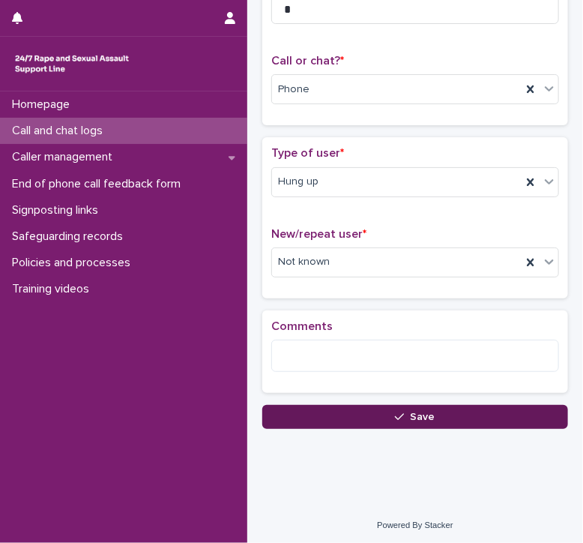
click at [313, 415] on button "Save" at bounding box center [415, 417] width 306 height 24
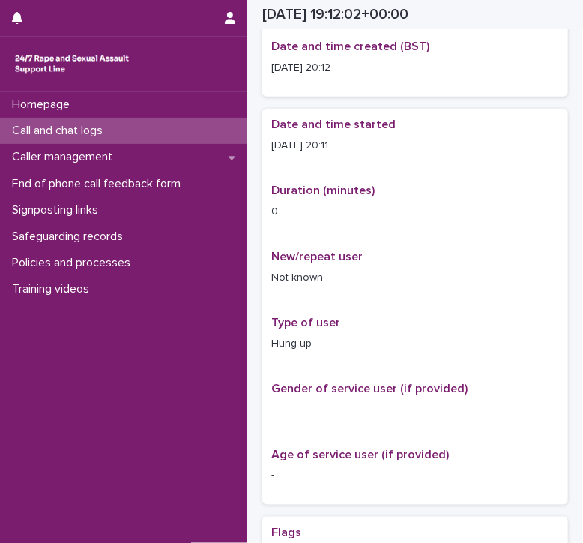
scroll to position [200, 0]
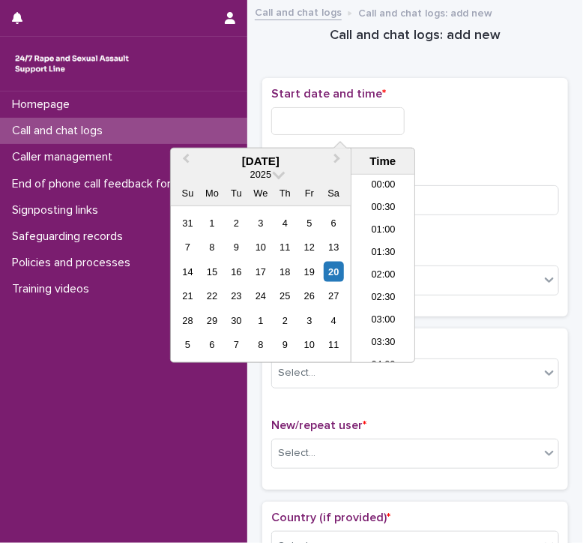
scroll to position [817, 0]
click at [294, 113] on input "text" at bounding box center [337, 121] width 133 height 28
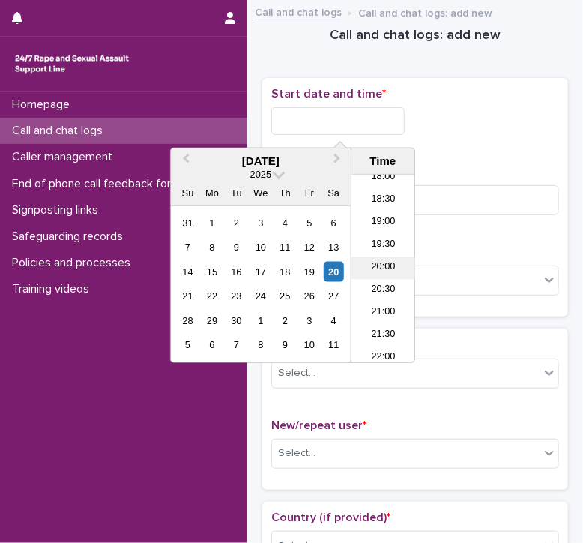
click at [369, 271] on li "20:00" at bounding box center [384, 268] width 64 height 22
click at [361, 117] on input "**********" at bounding box center [337, 121] width 133 height 28
type input "**********"
click at [432, 139] on div "**********" at bounding box center [415, 117] width 288 height 60
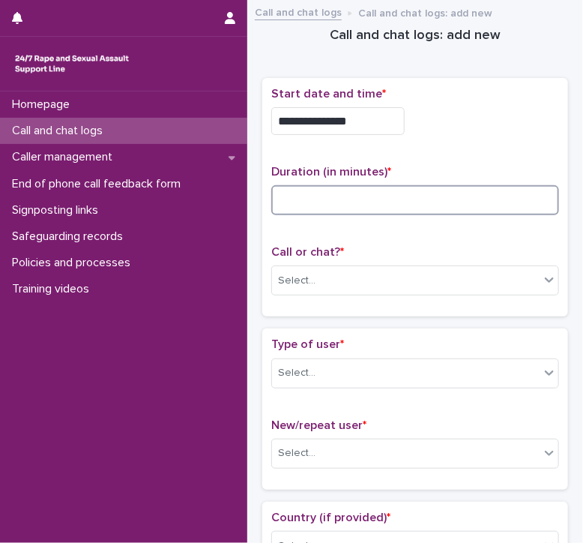
click at [305, 211] on input at bounding box center [415, 200] width 288 height 30
type input "*"
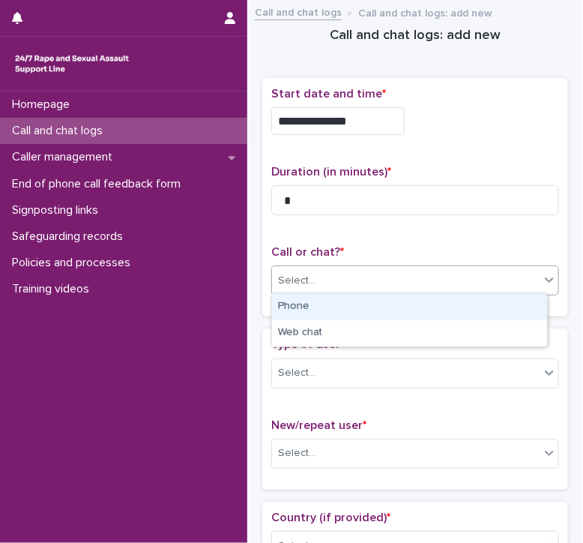
click at [298, 276] on div "Select..." at bounding box center [296, 281] width 37 height 16
click at [293, 311] on div "Phone" at bounding box center [409, 307] width 275 height 26
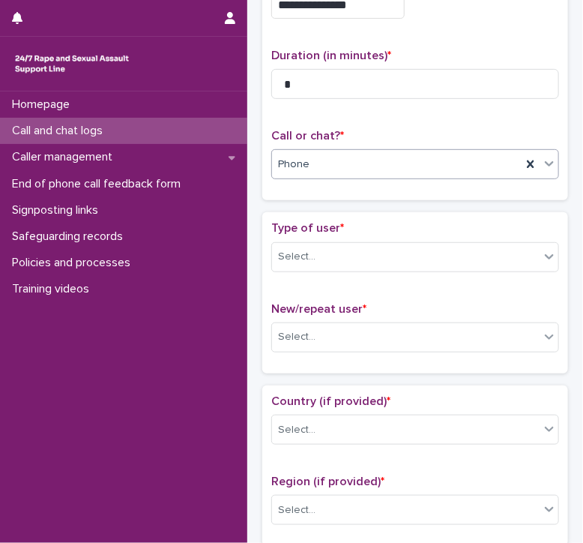
scroll to position [117, 0]
click at [290, 260] on div "Select..." at bounding box center [406, 256] width 268 height 25
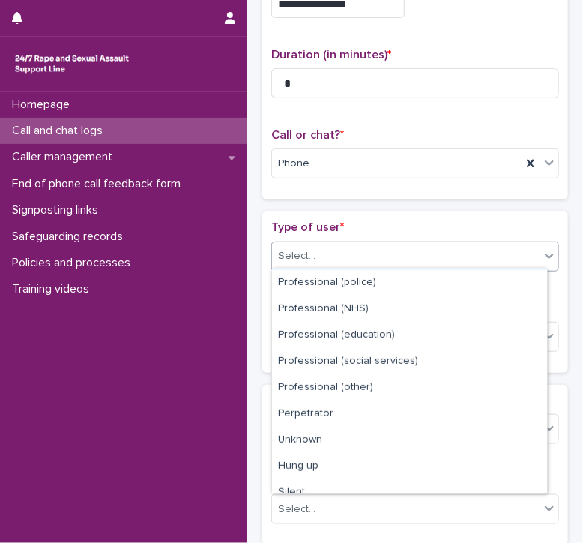
scroll to position [168, 0]
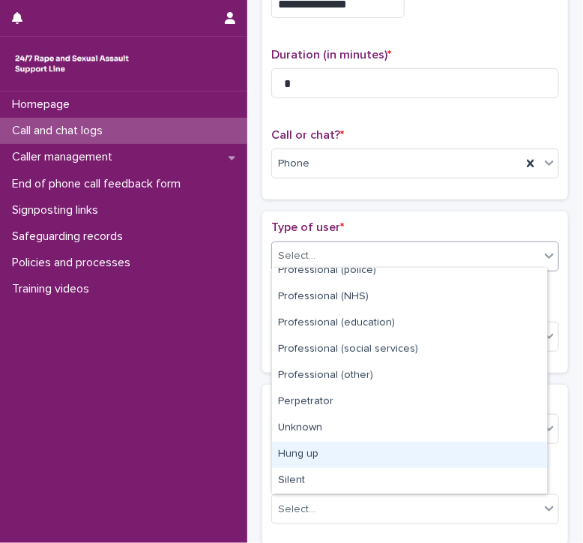
click at [294, 454] on div "Hung up" at bounding box center [409, 455] width 275 height 26
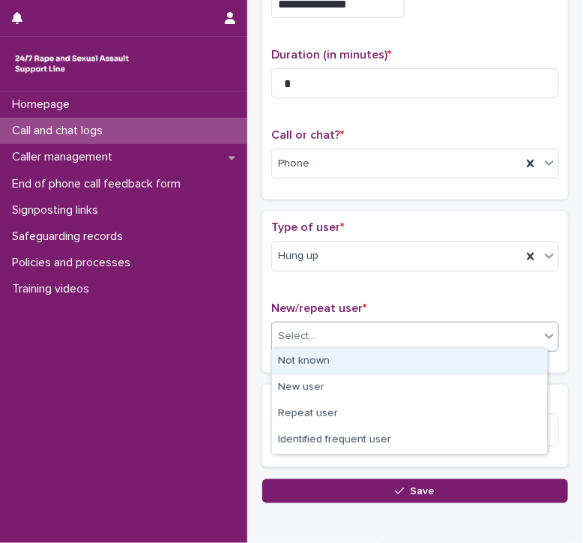
click at [303, 330] on div "Select..." at bounding box center [296, 336] width 37 height 16
click at [291, 355] on div "Not known" at bounding box center [409, 362] width 275 height 26
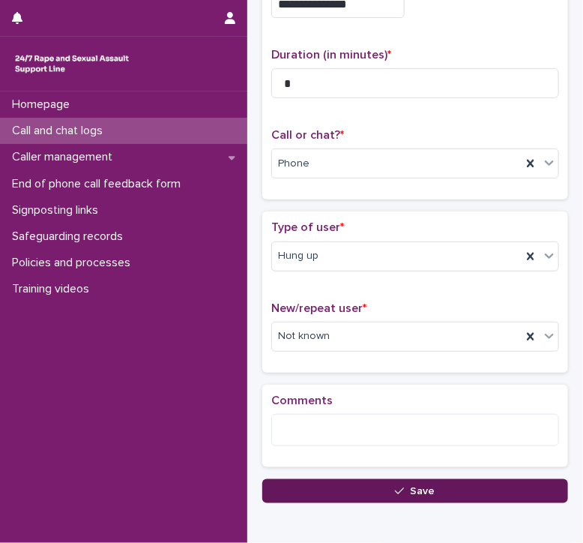
click at [317, 487] on button "Save" at bounding box center [415, 491] width 306 height 24
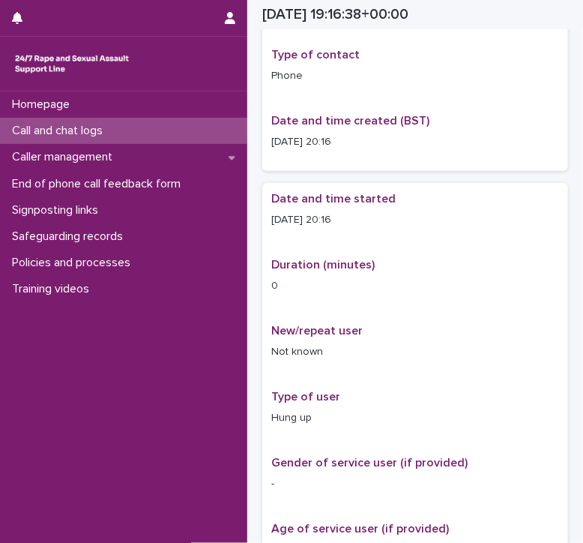
scroll to position [126, 0]
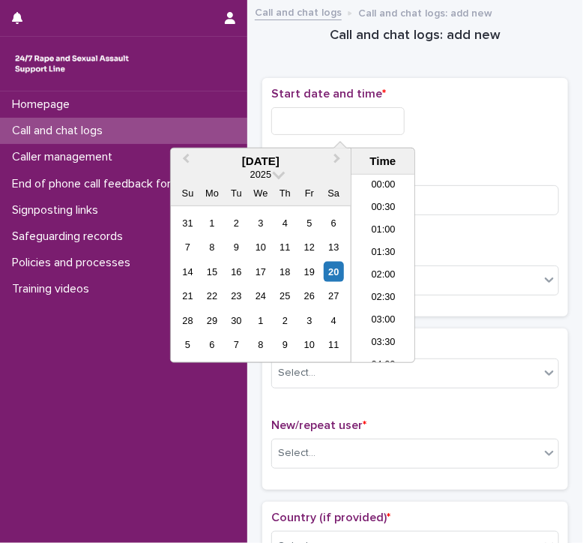
click at [289, 122] on input "text" at bounding box center [337, 121] width 133 height 28
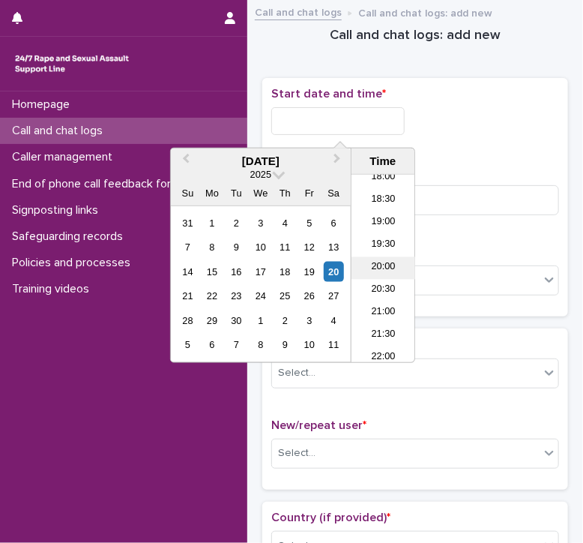
click at [394, 268] on li "20:00" at bounding box center [384, 268] width 64 height 22
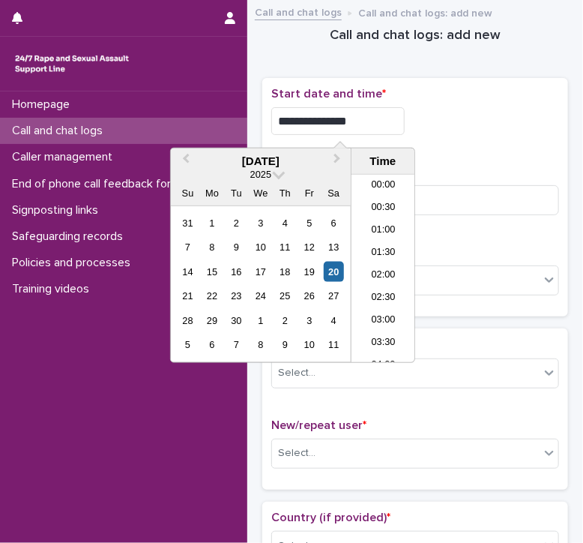
click at [360, 127] on input "**********" at bounding box center [337, 121] width 133 height 28
type input "**********"
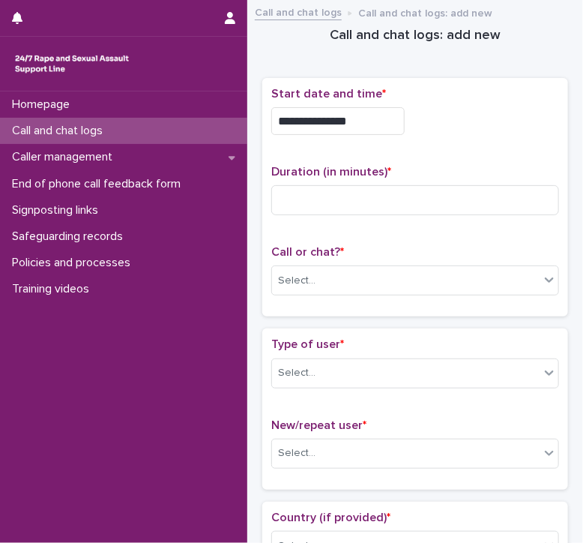
click at [505, 103] on div "**********" at bounding box center [415, 117] width 288 height 60
click at [304, 195] on input at bounding box center [415, 200] width 288 height 30
type input "*"
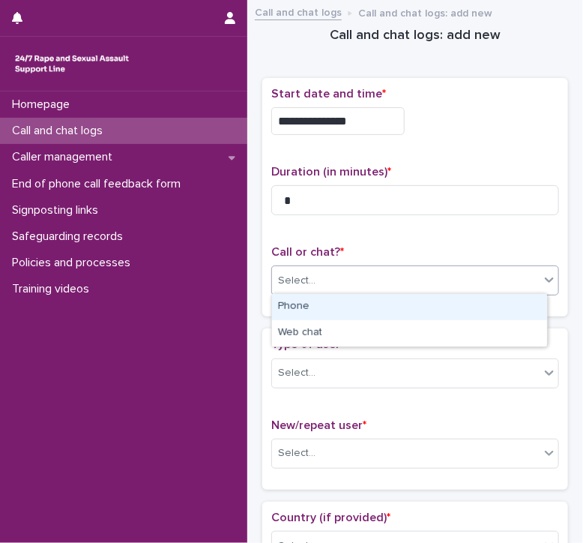
click at [300, 273] on div "Select..." at bounding box center [296, 281] width 37 height 16
click at [283, 316] on div "Phone" at bounding box center [409, 307] width 275 height 26
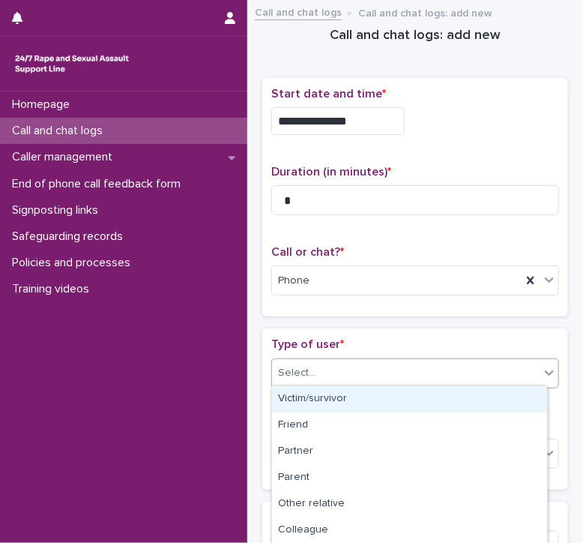
click at [282, 368] on div "Select..." at bounding box center [296, 373] width 37 height 16
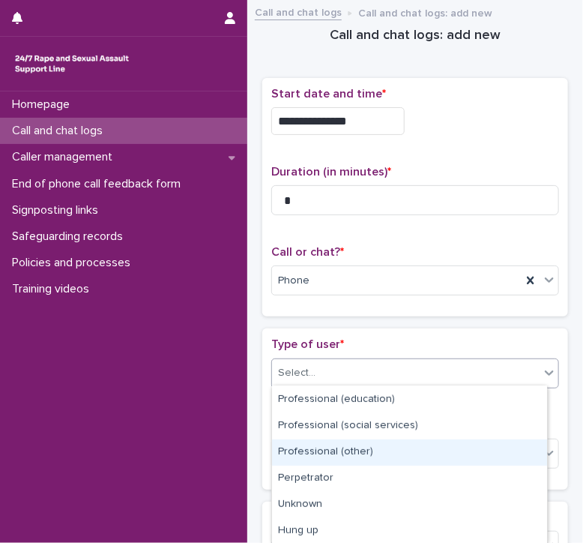
scroll to position [235, 0]
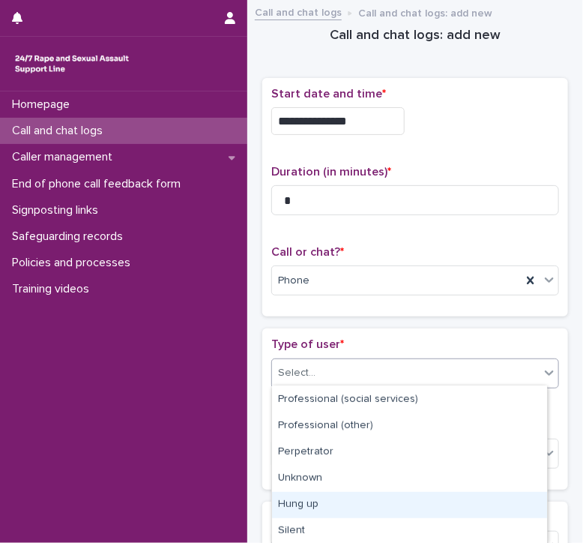
drag, startPoint x: 313, startPoint y: 461, endPoint x: 292, endPoint y: 496, distance: 41.0
click at [292, 496] on div "Hung up" at bounding box center [409, 505] width 275 height 26
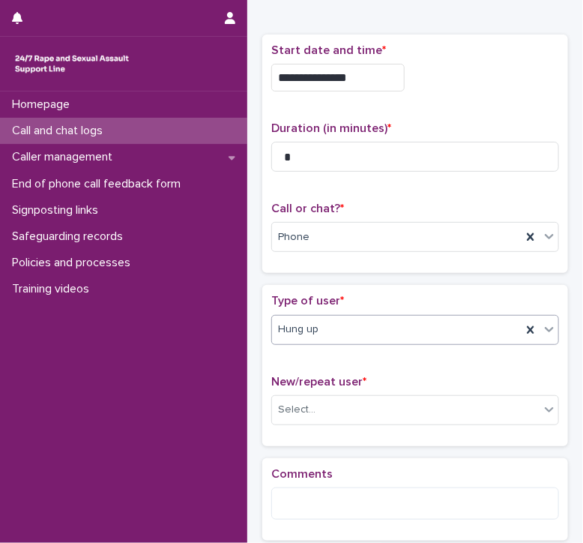
scroll to position [44, 0]
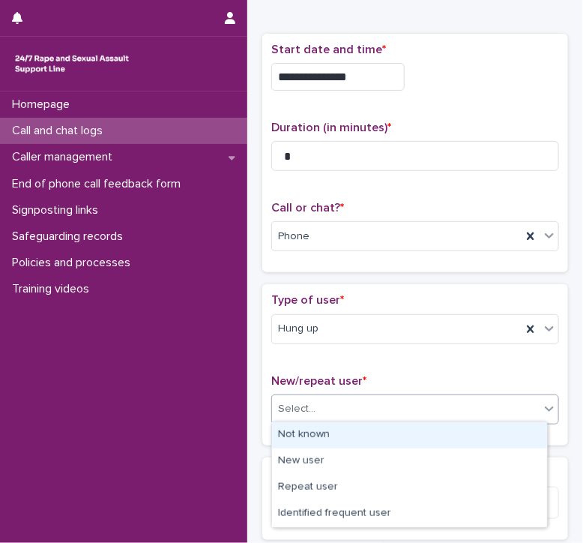
click at [303, 401] on div "Select..." at bounding box center [296, 409] width 37 height 16
click at [289, 431] on div "Not known" at bounding box center [409, 435] width 275 height 26
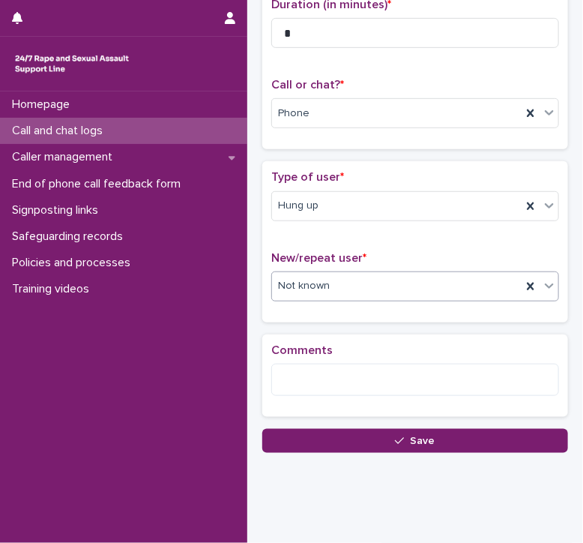
scroll to position [168, 0]
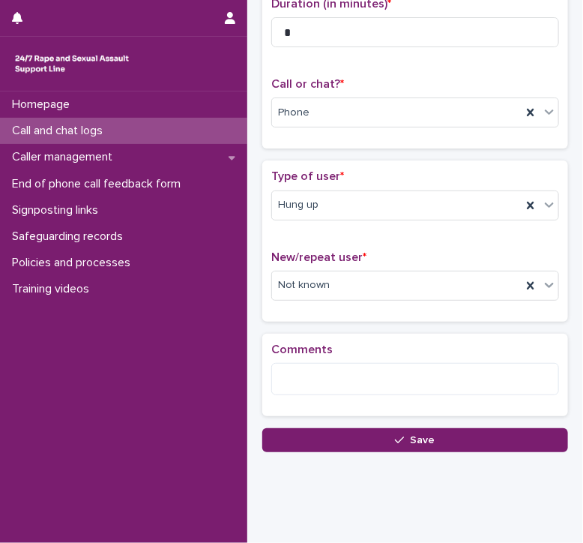
click at [289, 431] on button "Save" at bounding box center [415, 440] width 306 height 24
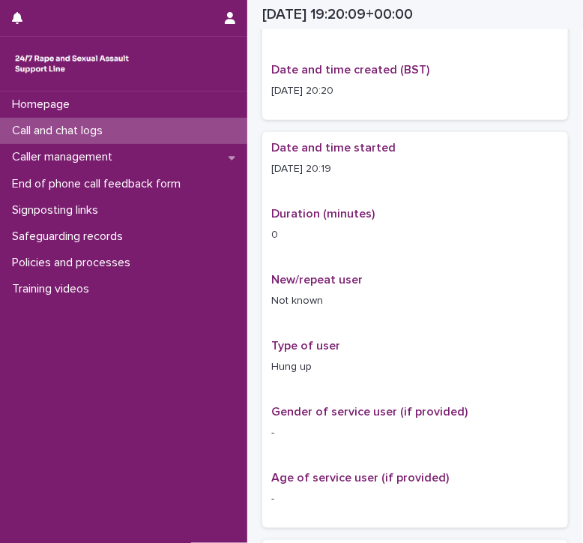
scroll to position [177, 0]
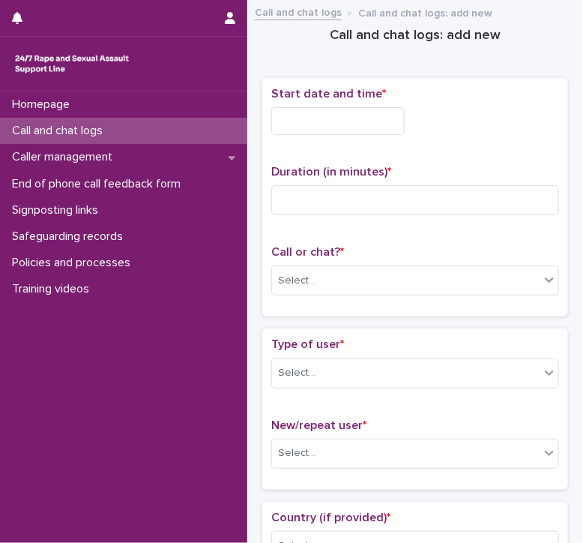
click at [326, 126] on input "text" at bounding box center [337, 121] width 133 height 28
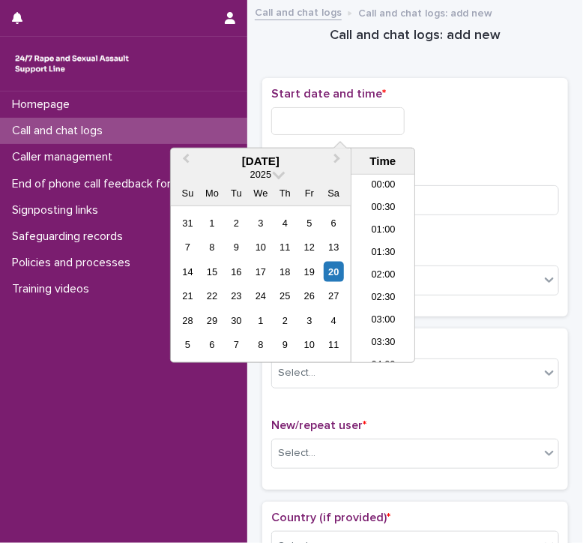
scroll to position [817, 0]
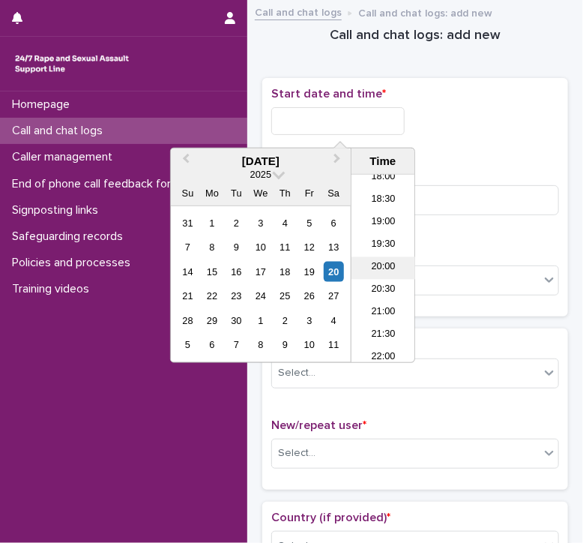
click at [376, 275] on li "20:00" at bounding box center [384, 268] width 64 height 22
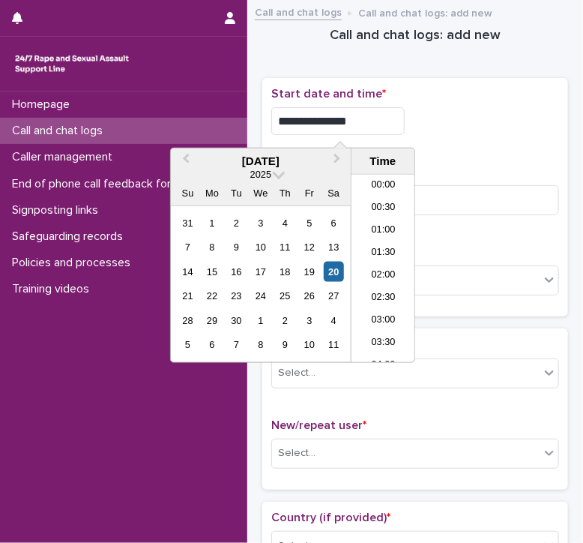
click at [359, 127] on input "**********" at bounding box center [337, 121] width 133 height 28
type input "**********"
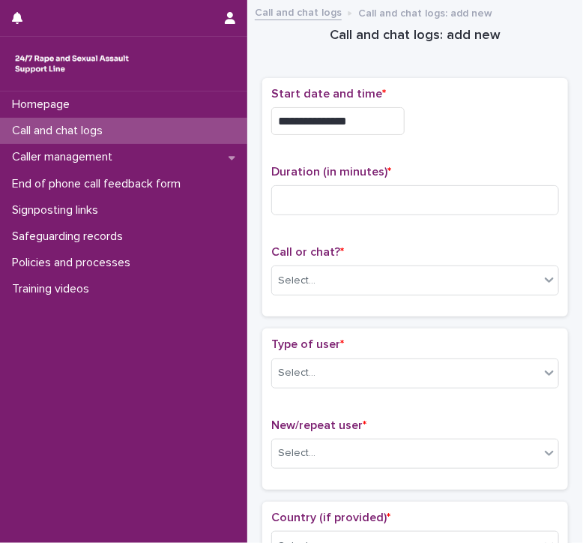
click at [462, 130] on div "**********" at bounding box center [415, 121] width 288 height 28
click at [309, 202] on input at bounding box center [415, 200] width 288 height 30
type input "*"
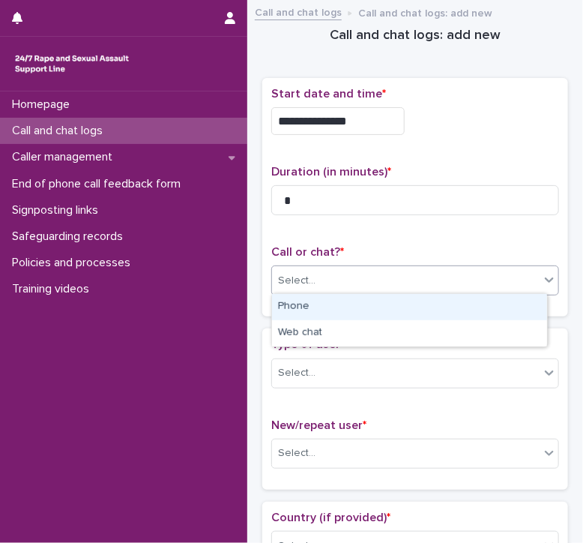
click at [298, 273] on div "Select..." at bounding box center [296, 281] width 37 height 16
click at [291, 313] on div "Phone" at bounding box center [409, 307] width 275 height 26
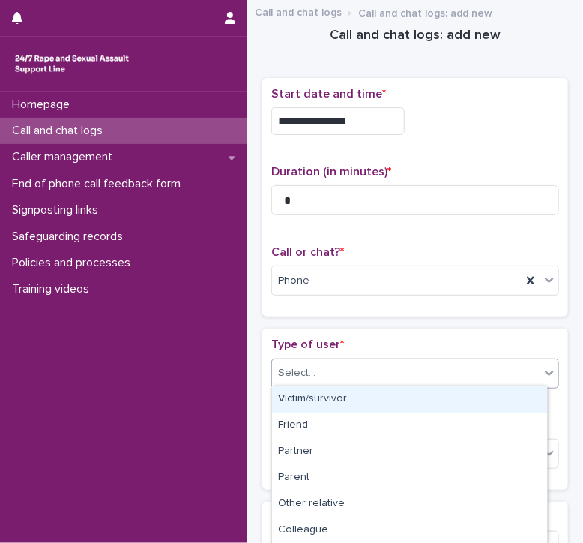
click at [281, 370] on div "Select..." at bounding box center [296, 373] width 37 height 16
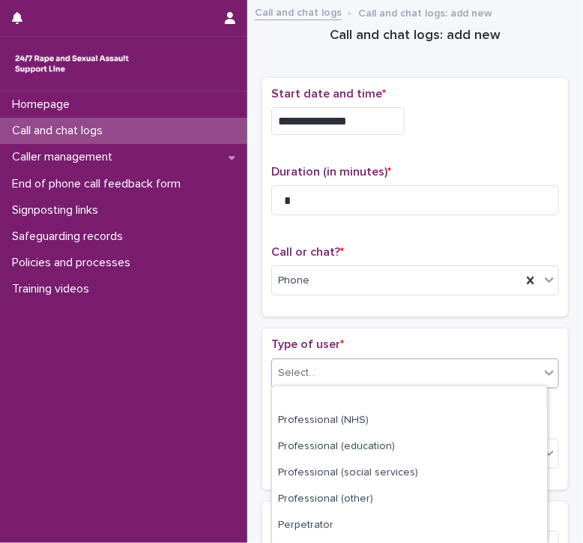
scroll to position [225, 0]
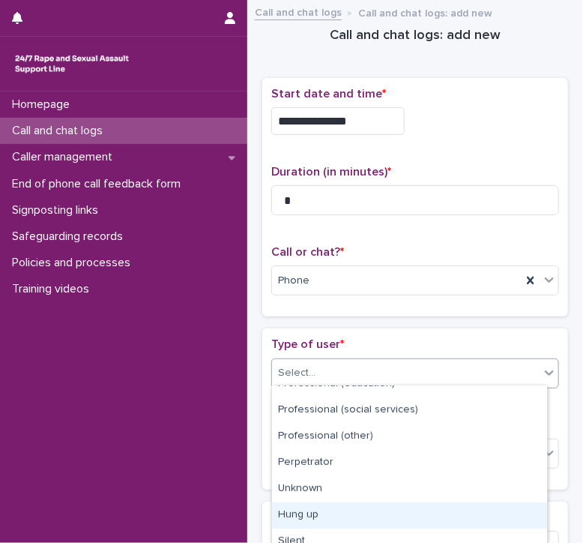
click at [294, 511] on div "Hung up" at bounding box center [409, 515] width 275 height 26
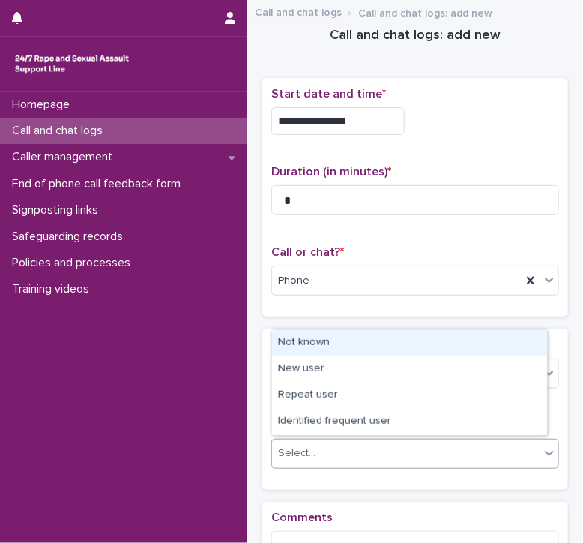
click at [301, 445] on div "Select..." at bounding box center [296, 453] width 37 height 16
click at [305, 339] on div "Not known" at bounding box center [409, 343] width 275 height 26
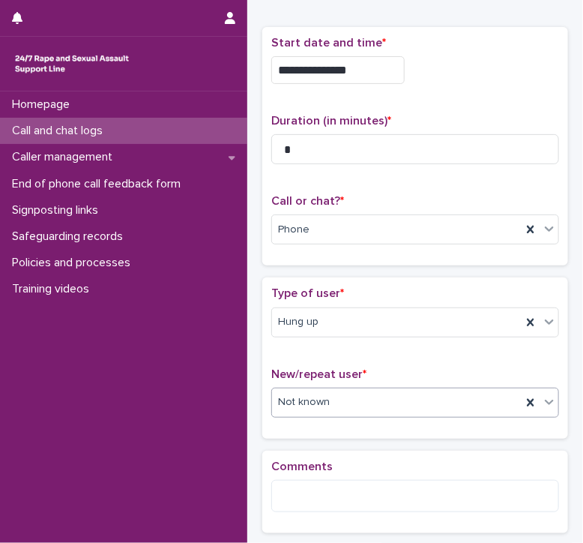
scroll to position [191, 0]
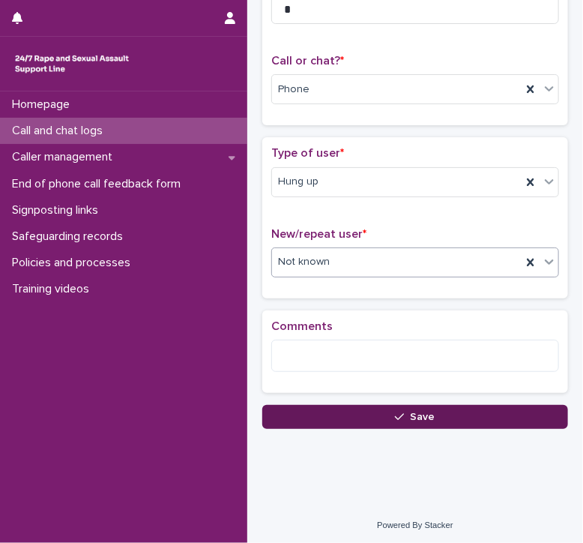
click at [328, 417] on button "Save" at bounding box center [415, 417] width 306 height 24
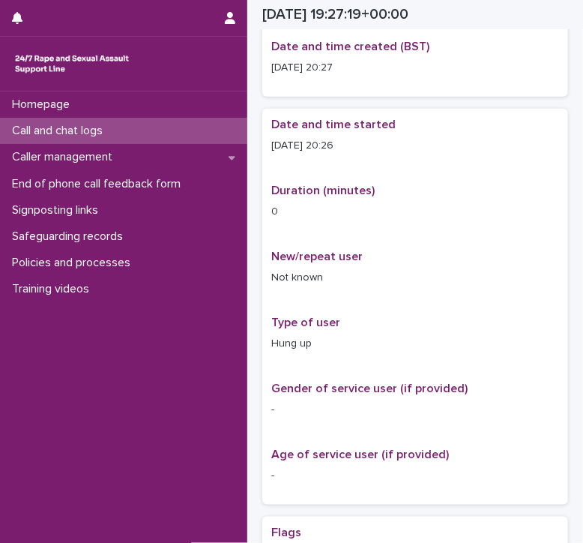
scroll to position [200, 0]
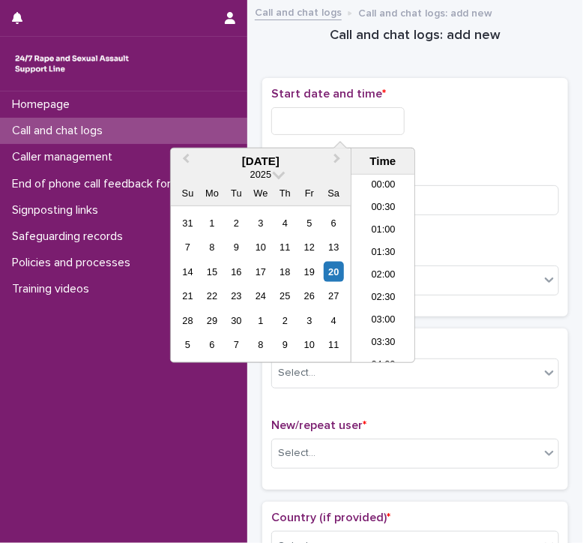
click at [348, 125] on input "text" at bounding box center [337, 121] width 133 height 28
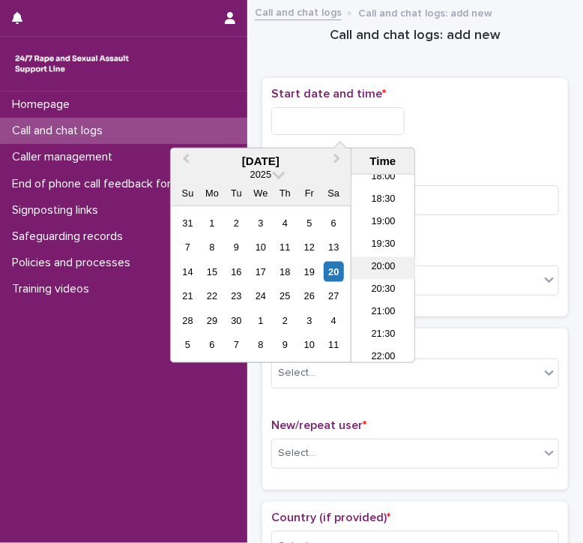
click at [381, 262] on li "20:00" at bounding box center [384, 268] width 64 height 22
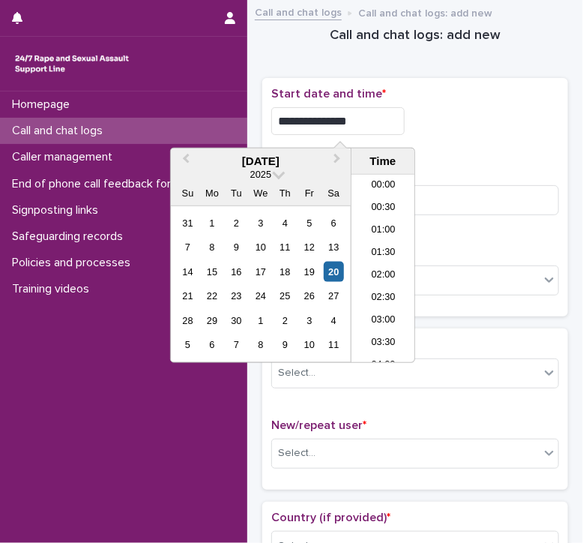
click at [363, 120] on input "**********" at bounding box center [337, 121] width 133 height 28
type input "**********"
click at [424, 123] on div "**********" at bounding box center [415, 121] width 288 height 28
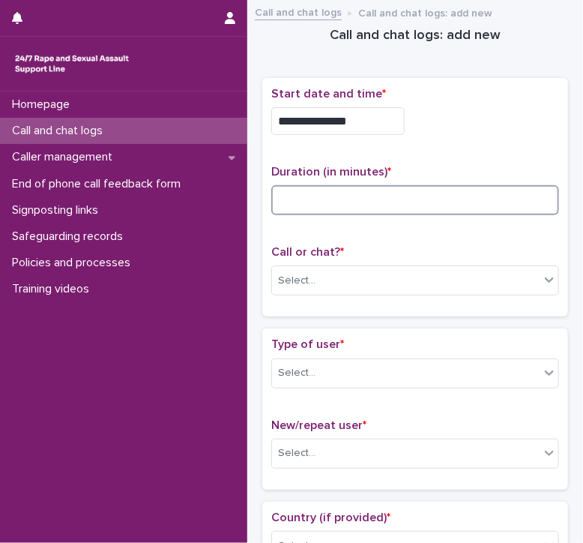
click at [288, 196] on input at bounding box center [415, 200] width 288 height 30
type input "*"
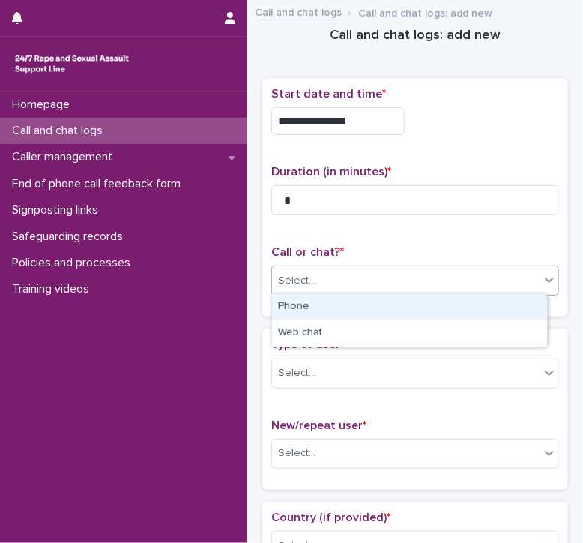
click at [291, 282] on div "Select..." at bounding box center [296, 281] width 37 height 16
click at [294, 302] on div "Phone" at bounding box center [409, 307] width 275 height 26
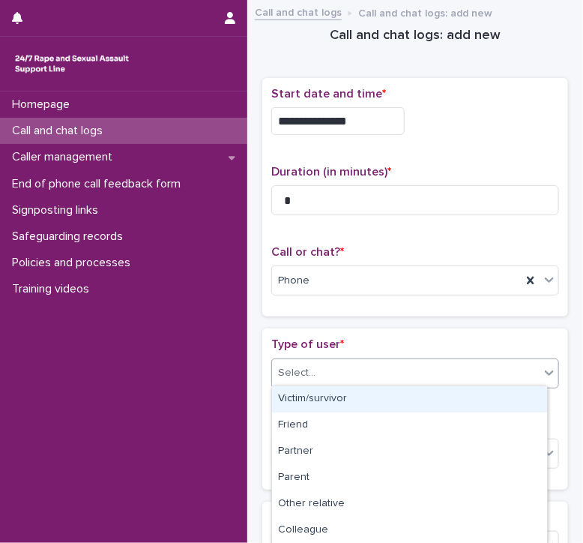
click at [293, 371] on div "Select..." at bounding box center [296, 373] width 37 height 16
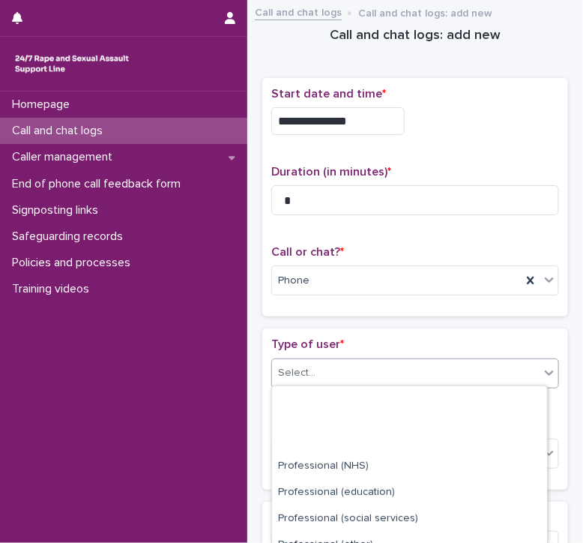
scroll to position [235, 0]
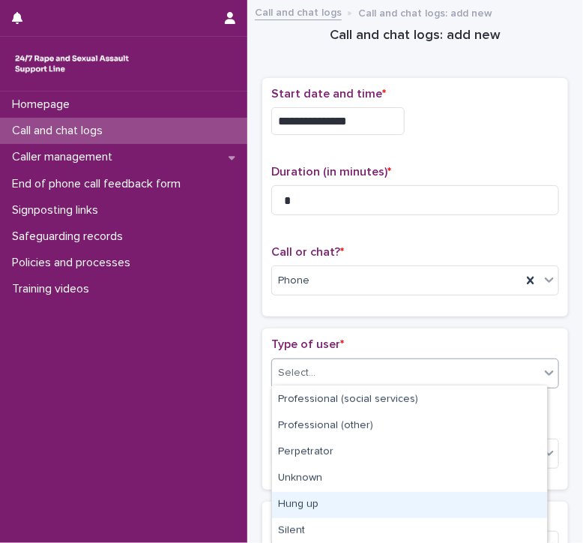
click at [301, 503] on div "Hung up" at bounding box center [409, 505] width 275 height 26
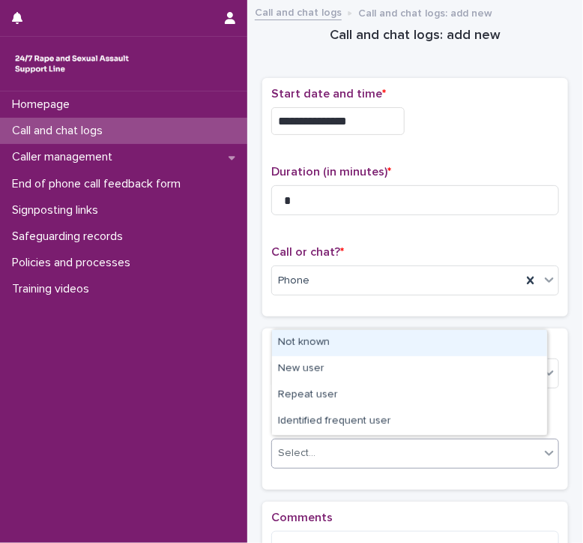
click at [313, 446] on div "Select..." at bounding box center [296, 453] width 37 height 16
click at [306, 344] on div "Not known" at bounding box center [409, 343] width 275 height 26
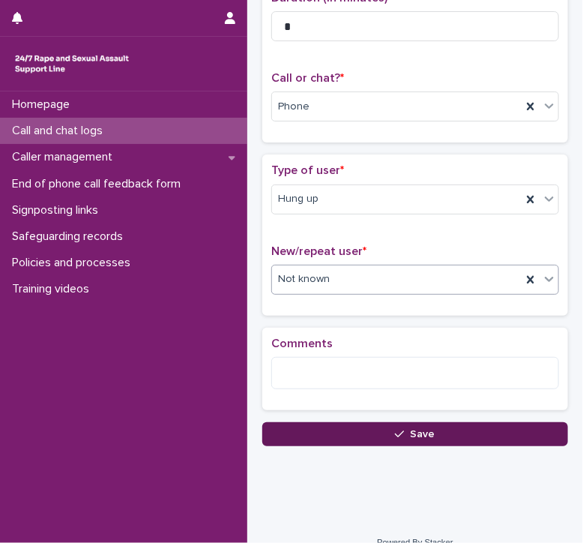
scroll to position [191, 0]
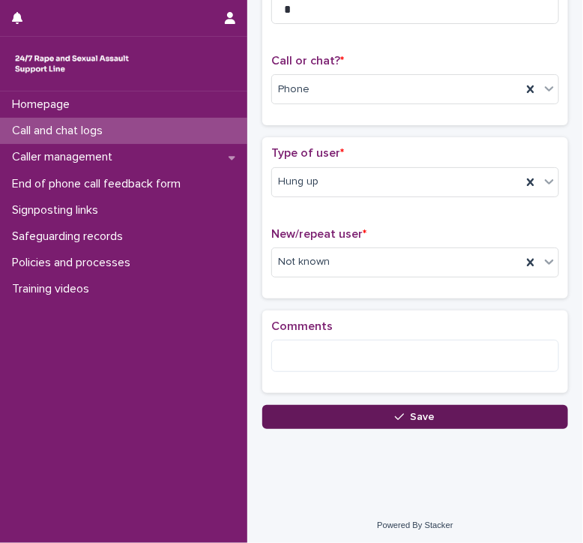
click at [320, 415] on button "Save" at bounding box center [415, 417] width 306 height 24
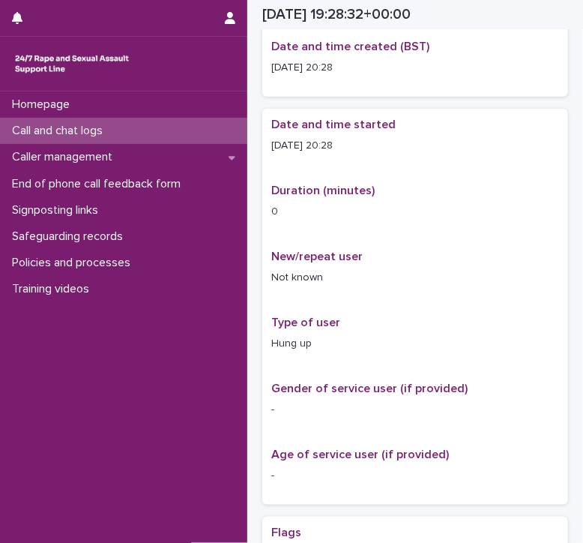
scroll to position [200, 0]
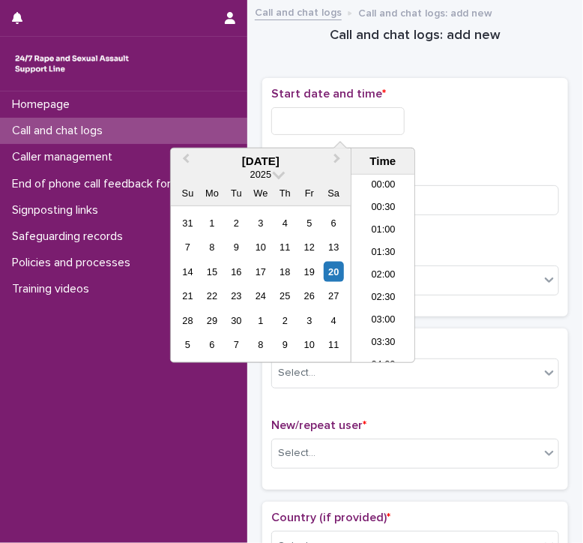
click at [295, 113] on input "text" at bounding box center [337, 121] width 133 height 28
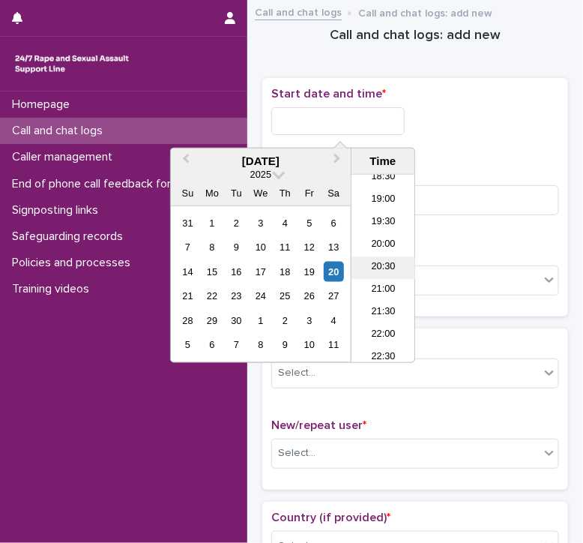
click at [373, 260] on li "20:30" at bounding box center [384, 268] width 64 height 22
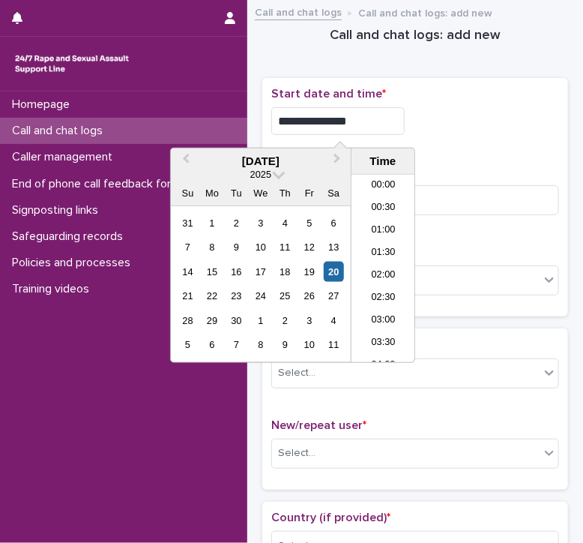
click at [368, 119] on input "**********" at bounding box center [337, 121] width 133 height 28
type input "**********"
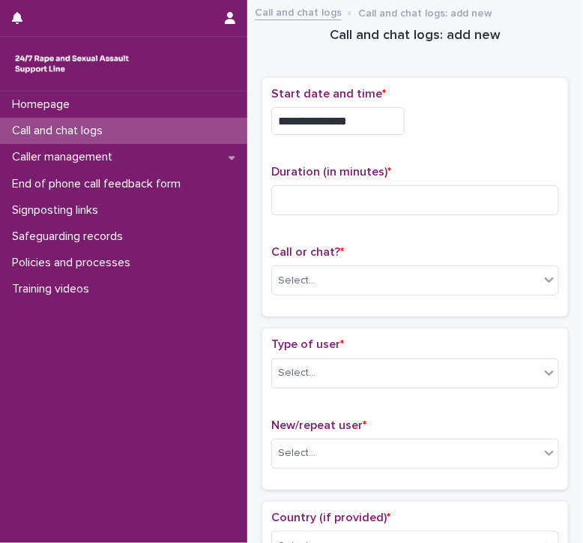
click at [461, 107] on div "**********" at bounding box center [415, 121] width 288 height 28
click at [339, 192] on input at bounding box center [415, 200] width 288 height 30
type input "*"
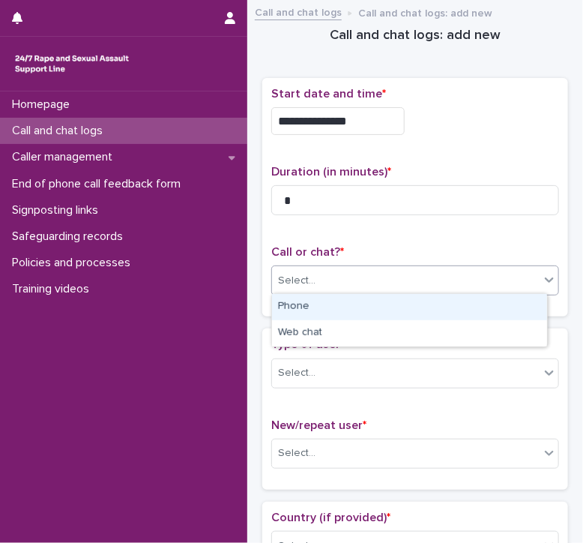
click at [290, 269] on div "Select..." at bounding box center [406, 280] width 268 height 25
click at [285, 310] on div "Phone" at bounding box center [409, 307] width 275 height 26
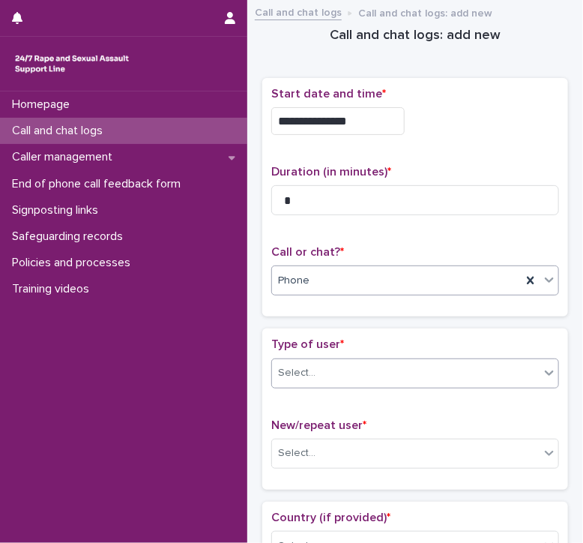
click at [272, 375] on div "Select..." at bounding box center [406, 373] width 268 height 25
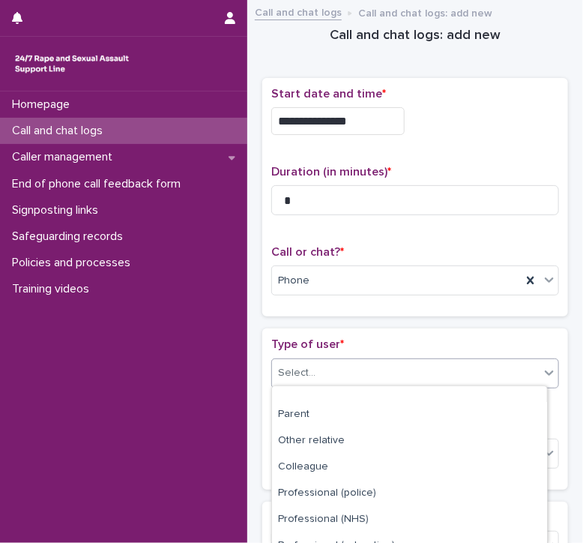
scroll to position [235, 0]
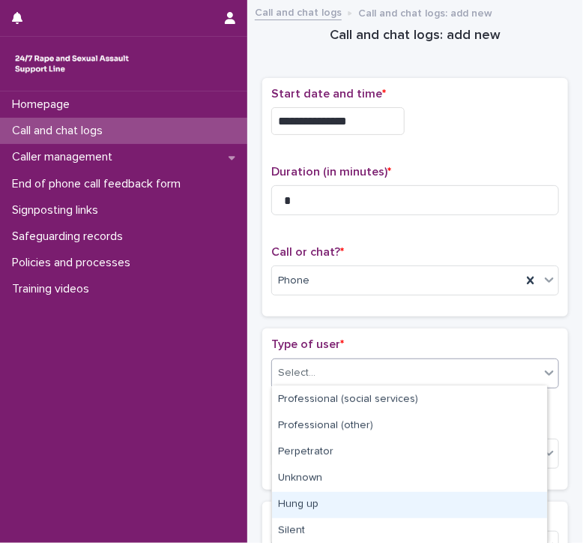
click at [296, 504] on div "Hung up" at bounding box center [409, 505] width 275 height 26
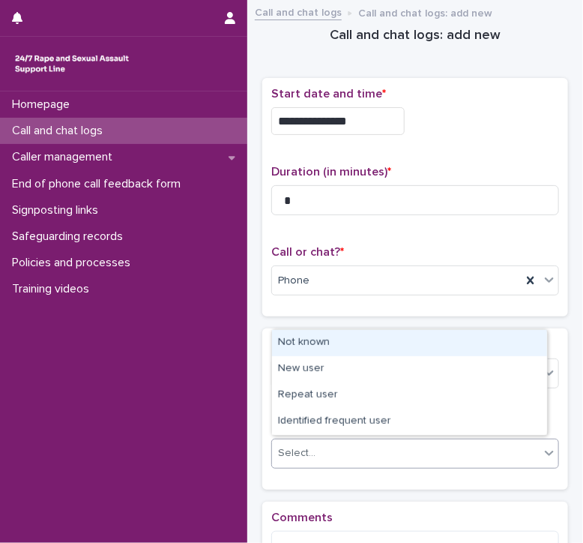
click at [298, 452] on div "Select..." at bounding box center [296, 453] width 37 height 16
click at [305, 344] on div "Not known" at bounding box center [409, 343] width 275 height 26
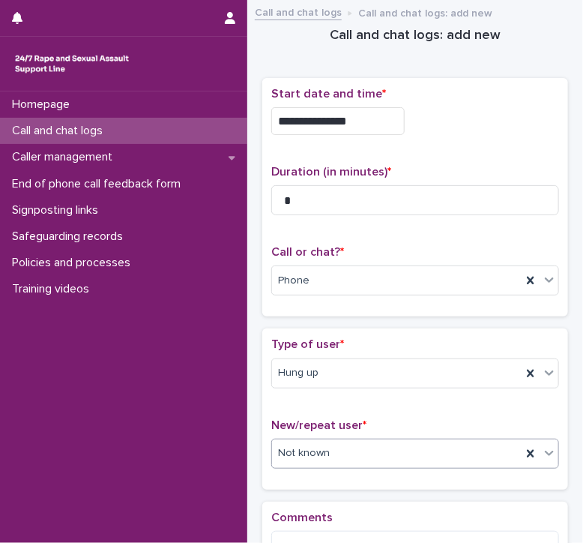
scroll to position [150, 0]
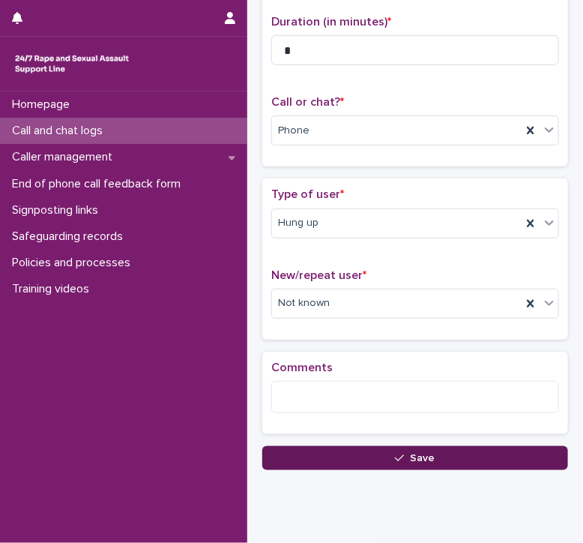
click at [321, 458] on button "Save" at bounding box center [415, 458] width 306 height 24
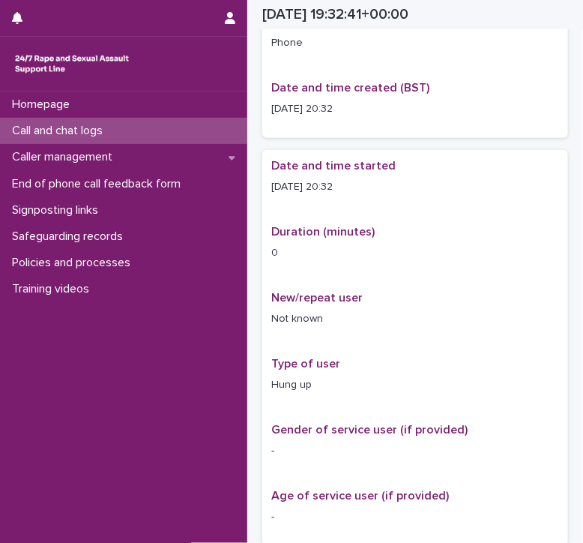
scroll to position [159, 0]
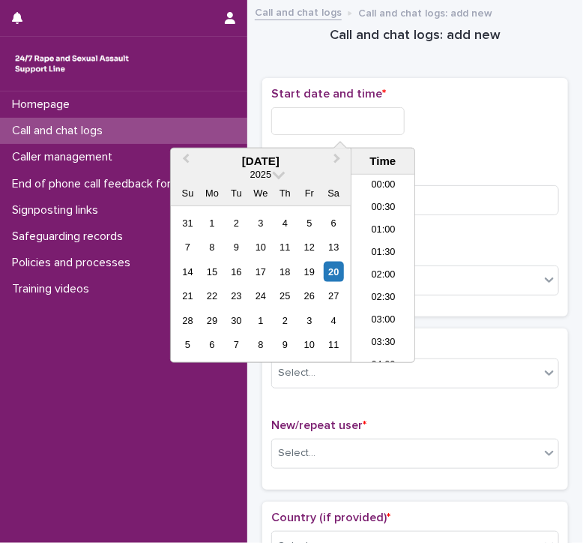
click at [285, 113] on input "text" at bounding box center [337, 121] width 133 height 28
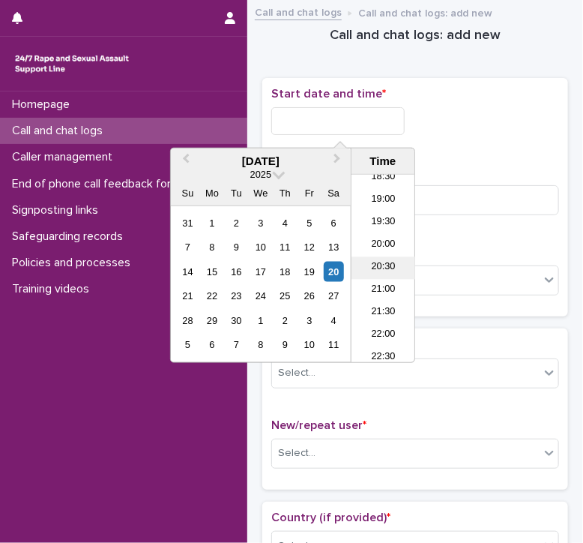
click at [382, 260] on li "20:30" at bounding box center [384, 268] width 64 height 22
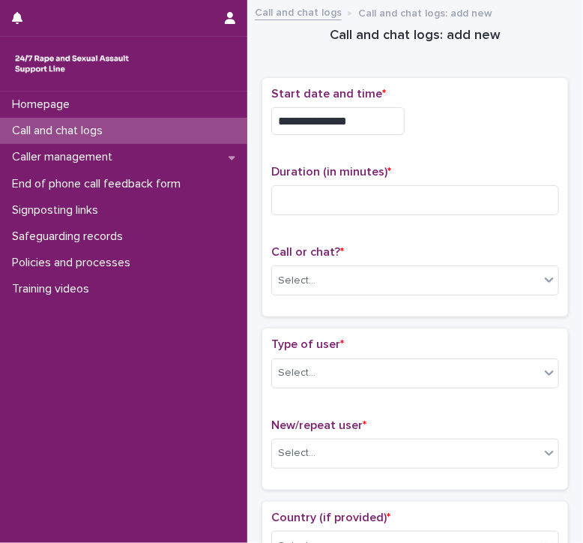
click at [364, 125] on input "**********" at bounding box center [337, 121] width 133 height 28
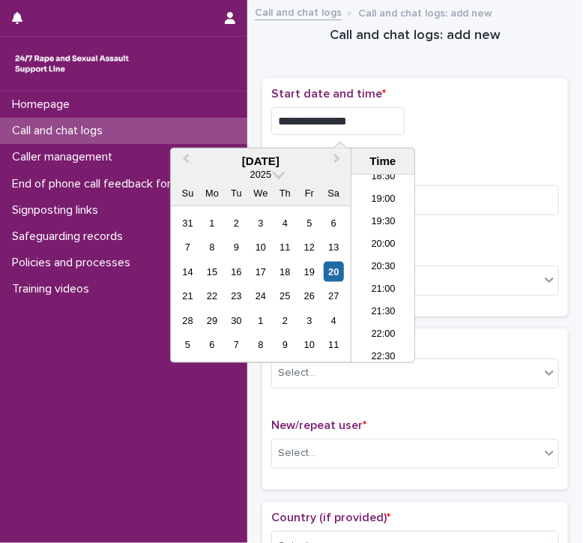
type input "**********"
click at [446, 115] on div "**********" at bounding box center [415, 121] width 288 height 28
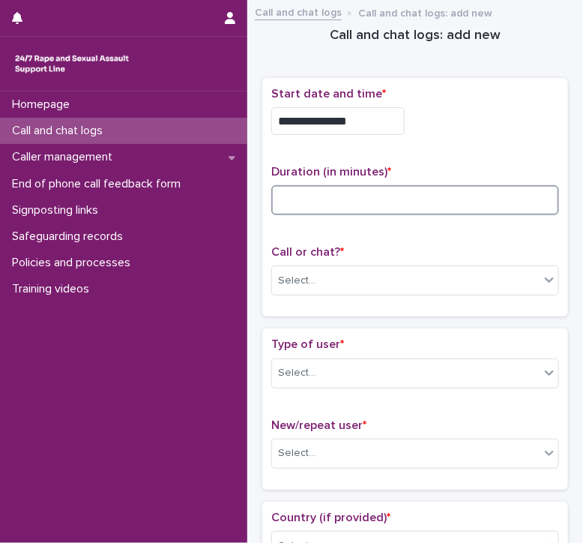
click at [298, 208] on input at bounding box center [415, 200] width 288 height 30
type input "*"
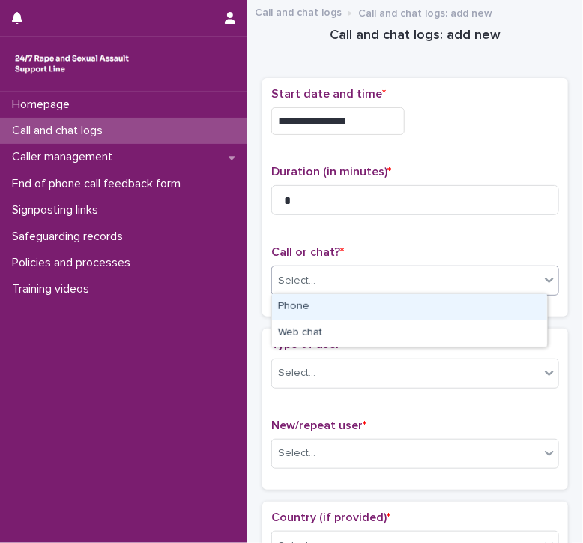
click at [286, 275] on div "Select..." at bounding box center [296, 281] width 37 height 16
click at [292, 308] on div "Phone" at bounding box center [409, 307] width 275 height 26
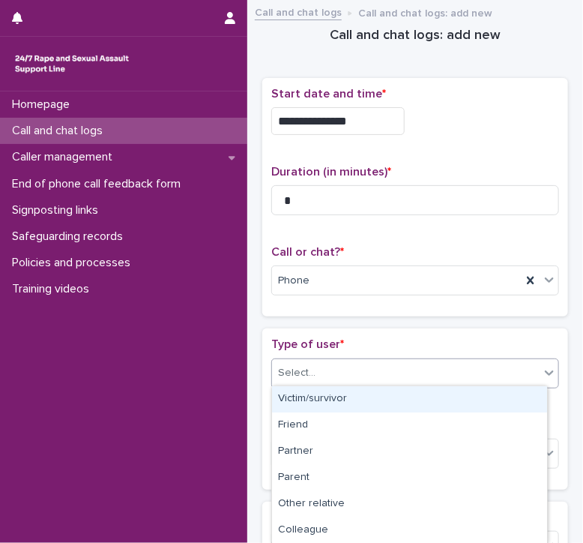
click at [306, 368] on div "Select..." at bounding box center [296, 373] width 37 height 16
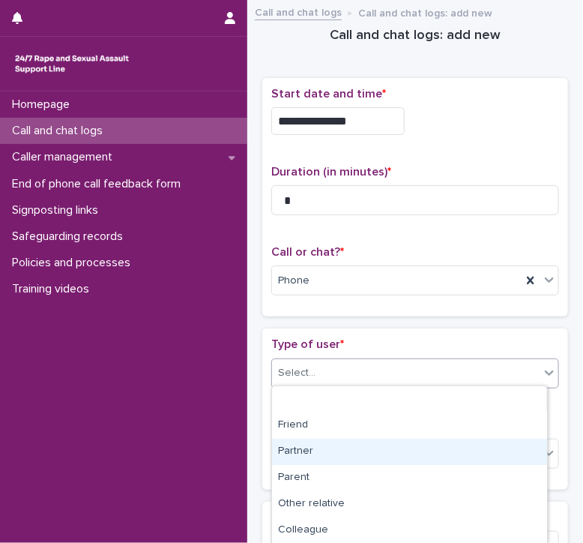
scroll to position [235, 0]
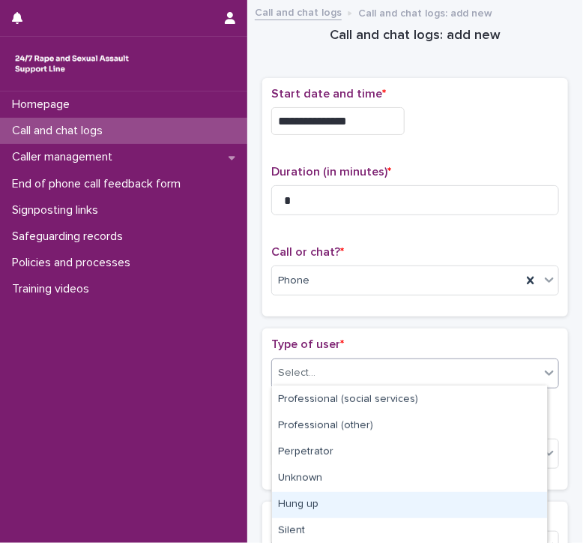
click at [298, 506] on div "Hung up" at bounding box center [409, 505] width 275 height 26
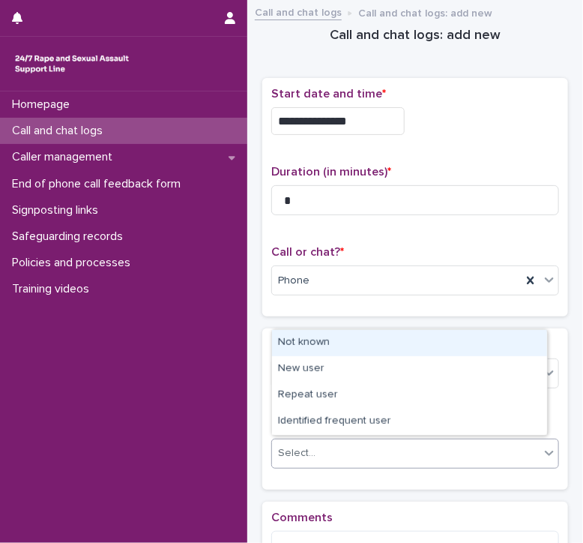
click at [311, 442] on div "Select..." at bounding box center [406, 453] width 268 height 25
click at [314, 338] on div "Not known" at bounding box center [409, 343] width 275 height 26
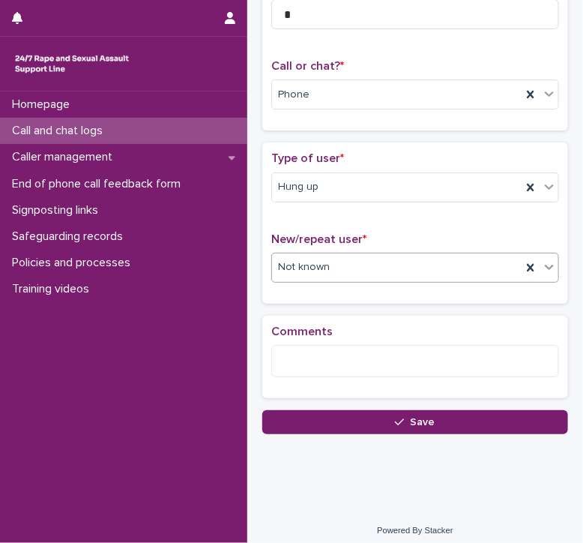
scroll to position [191, 0]
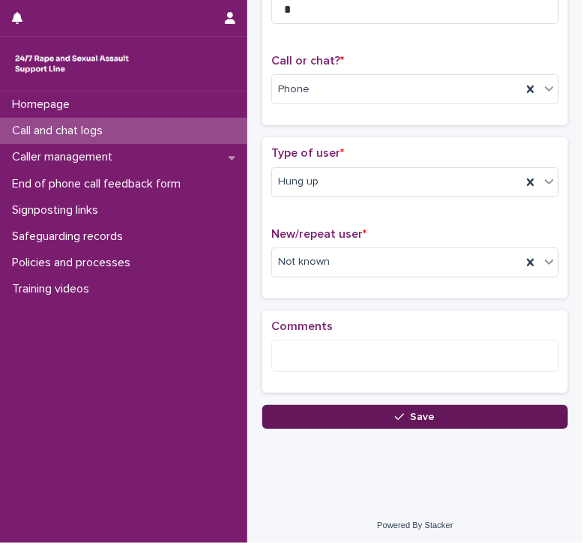
click at [335, 415] on button "Save" at bounding box center [415, 417] width 306 height 24
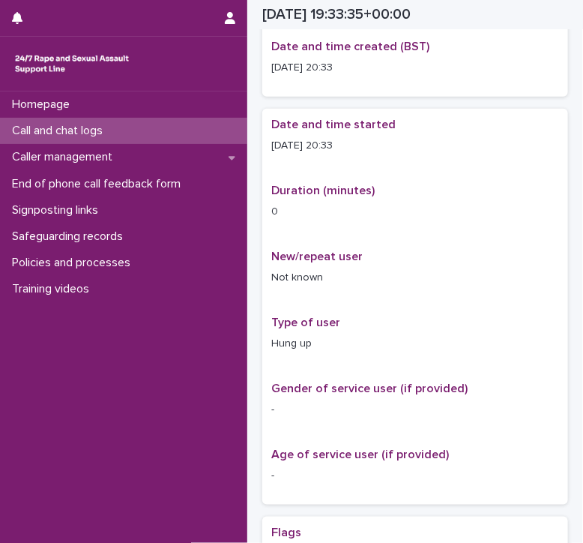
scroll to position [200, 0]
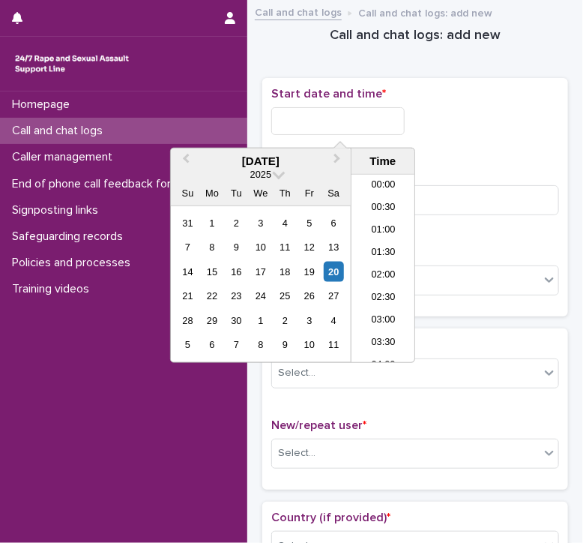
click at [294, 115] on input "text" at bounding box center [337, 121] width 133 height 28
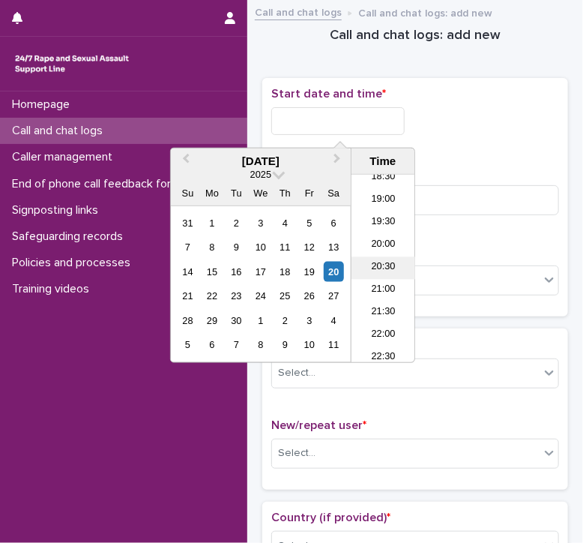
click at [386, 260] on li "20:30" at bounding box center [384, 268] width 64 height 22
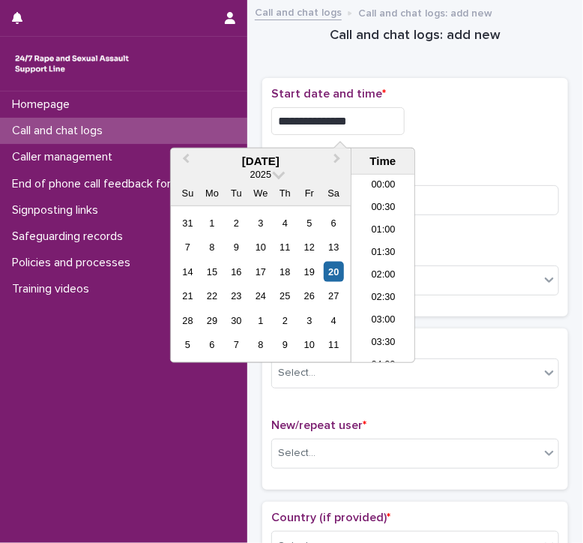
click at [367, 128] on input "**********" at bounding box center [337, 121] width 133 height 28
type input "**********"
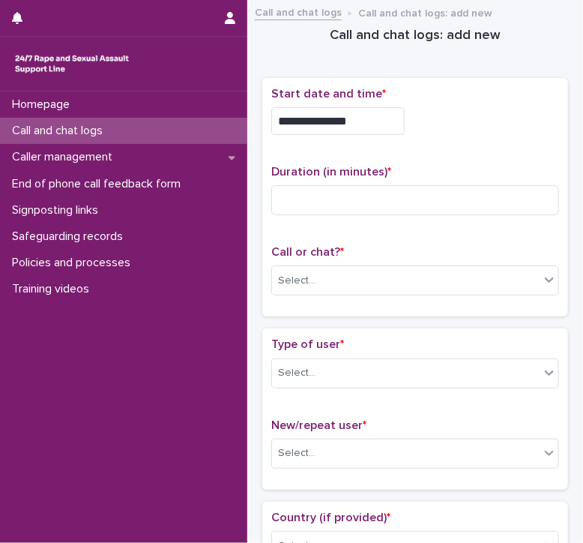
click at [489, 124] on div "**********" at bounding box center [415, 121] width 288 height 28
click at [345, 188] on input at bounding box center [415, 200] width 288 height 30
type input "*"
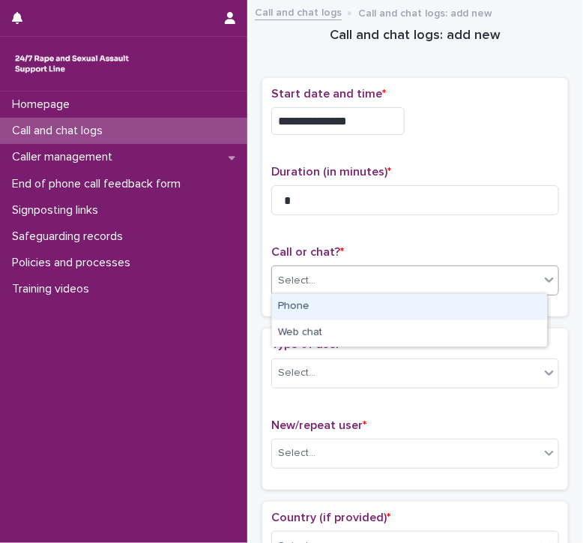
click at [285, 280] on div "Select..." at bounding box center [296, 281] width 37 height 16
click at [284, 304] on div "Phone" at bounding box center [409, 307] width 275 height 26
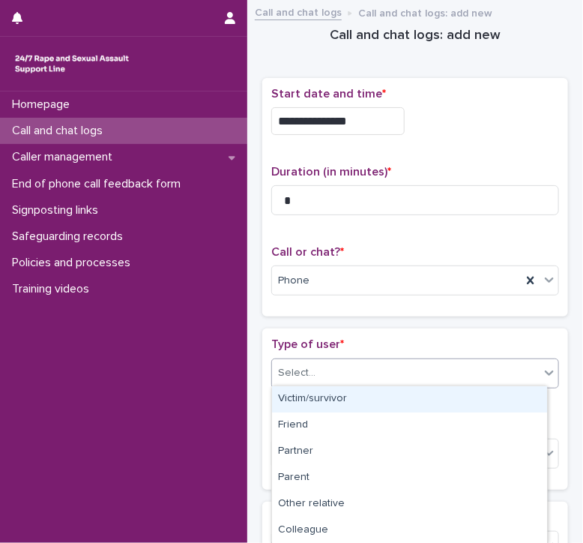
click at [289, 377] on div "Select..." at bounding box center [296, 373] width 37 height 16
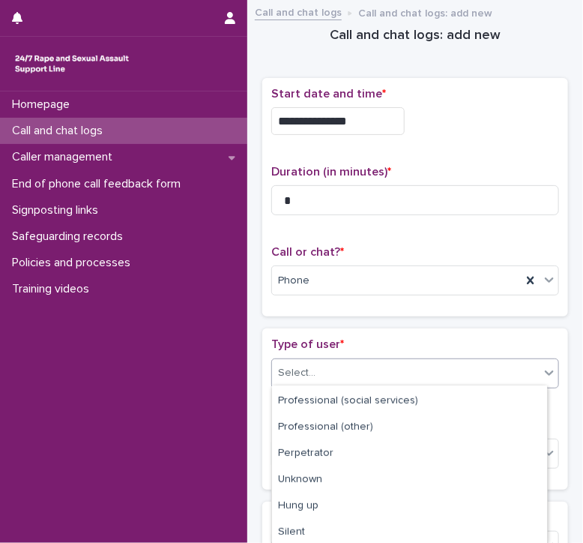
scroll to position [235, 0]
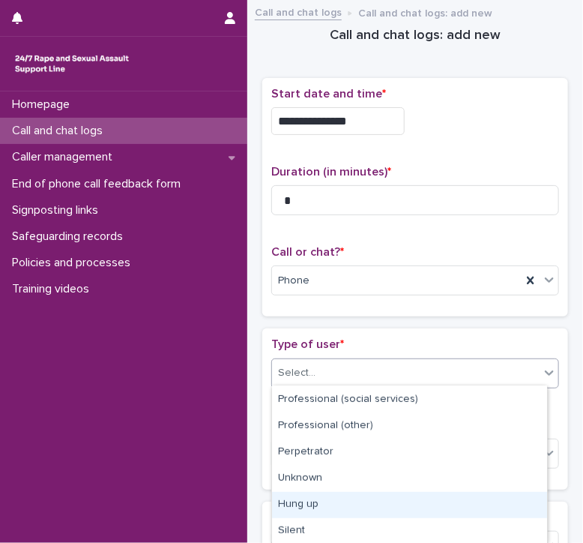
click at [295, 505] on div "Hung up" at bounding box center [409, 505] width 275 height 26
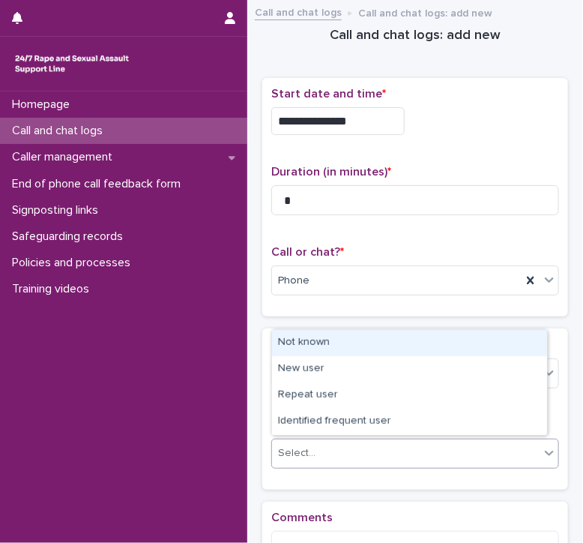
click at [310, 454] on div "Select..." at bounding box center [296, 453] width 37 height 16
click at [295, 345] on div "Not known" at bounding box center [409, 343] width 275 height 26
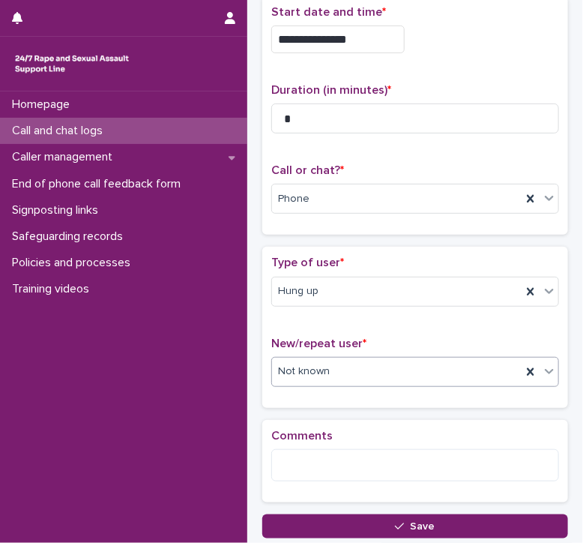
scroll to position [191, 0]
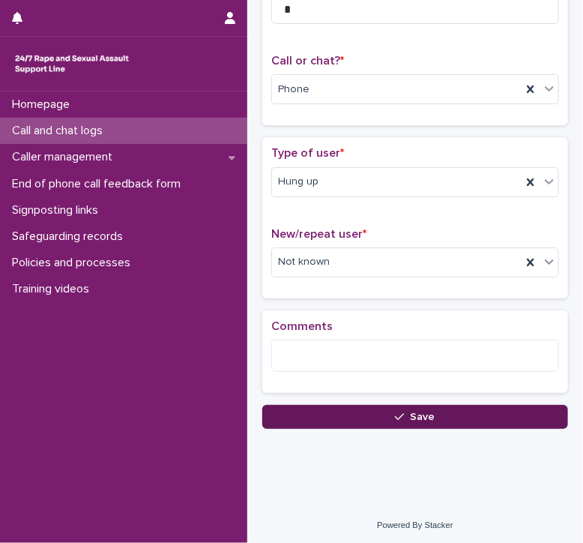
click at [298, 405] on button "Save" at bounding box center [415, 417] width 306 height 24
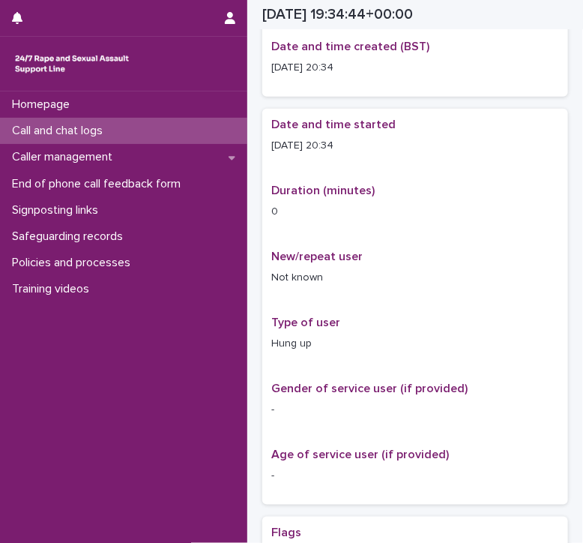
scroll to position [200, 0]
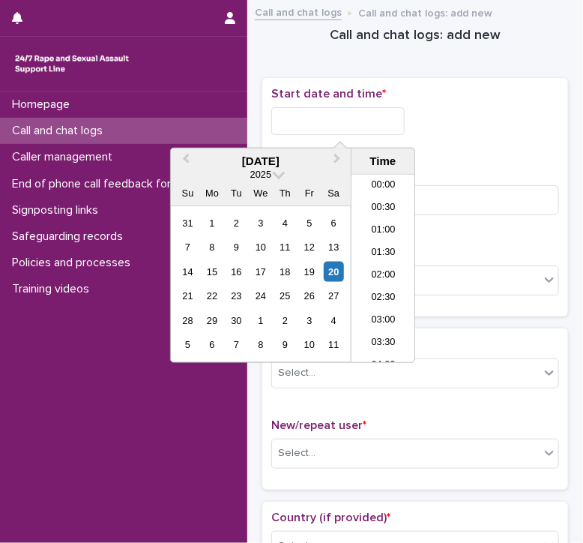
scroll to position [840, 0]
click at [304, 115] on input "text" at bounding box center [337, 121] width 133 height 28
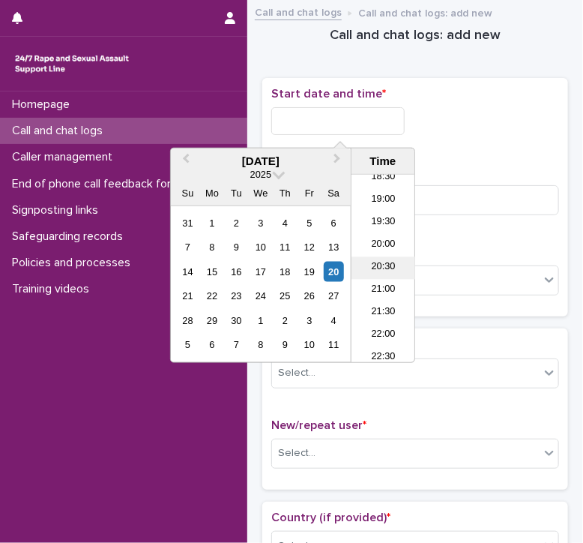
click at [384, 269] on li "20:30" at bounding box center [384, 268] width 64 height 22
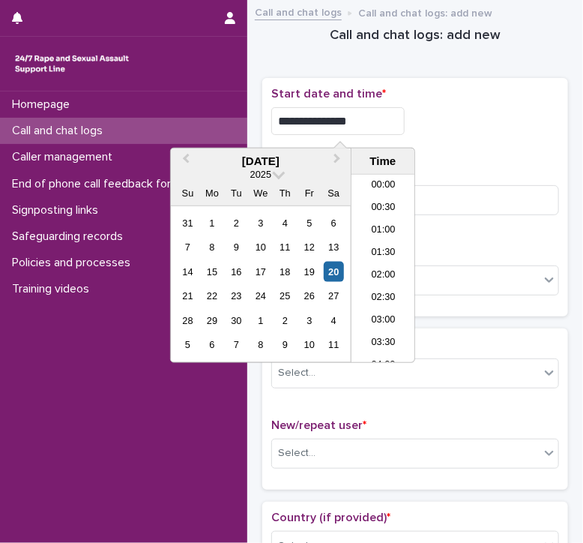
click at [369, 121] on input "**********" at bounding box center [337, 121] width 133 height 28
type input "**********"
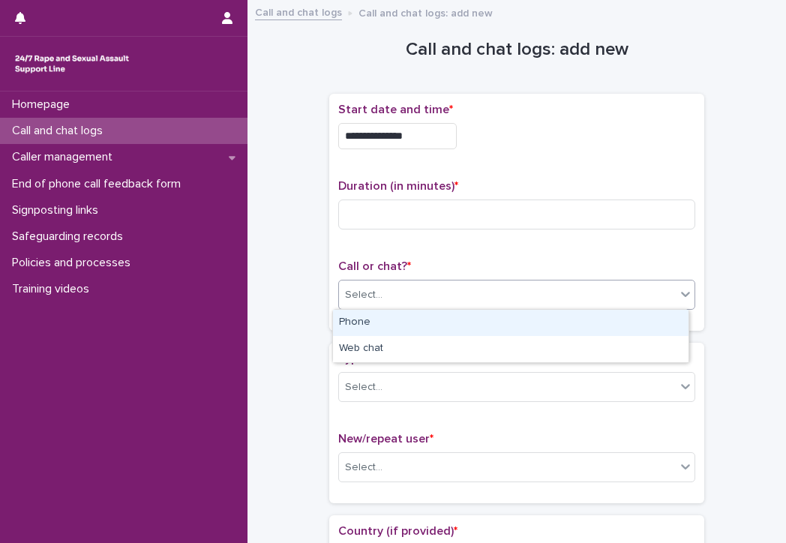
click at [382, 290] on div "Select..." at bounding box center [507, 295] width 337 height 25
click at [381, 319] on div "Phone" at bounding box center [510, 323] width 355 height 26
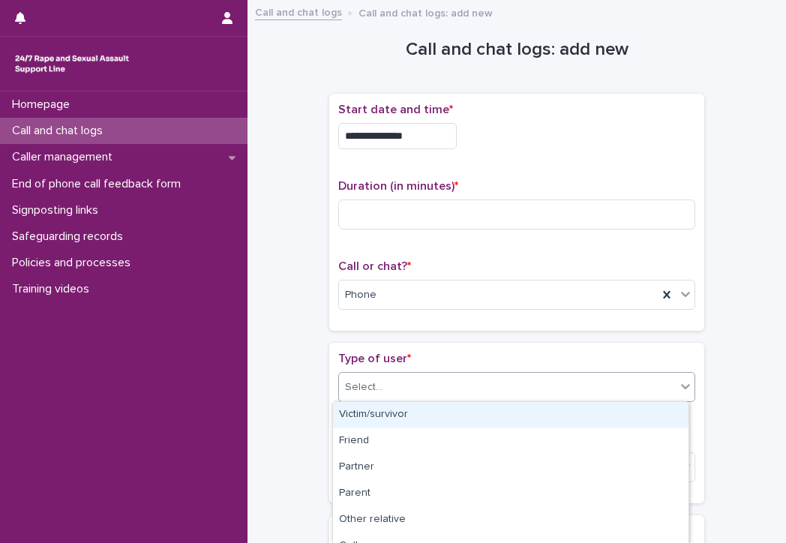
click at [369, 389] on div "Select..." at bounding box center [363, 387] width 37 height 16
click at [364, 413] on div "Victim/survivor" at bounding box center [510, 415] width 355 height 26
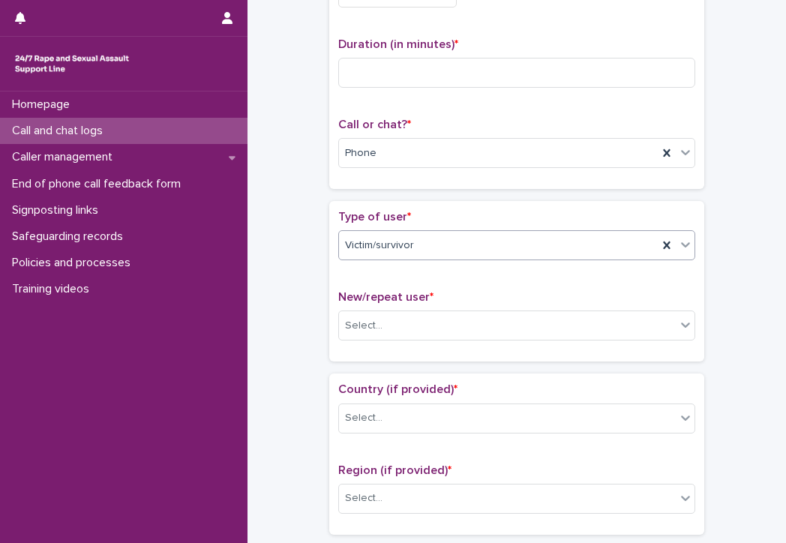
scroll to position [150, 0]
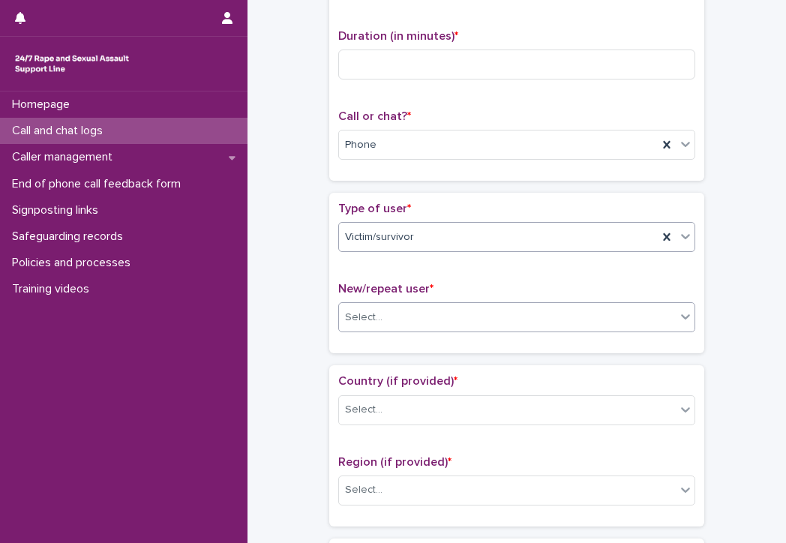
click at [390, 311] on div "Select..." at bounding box center [507, 317] width 337 height 25
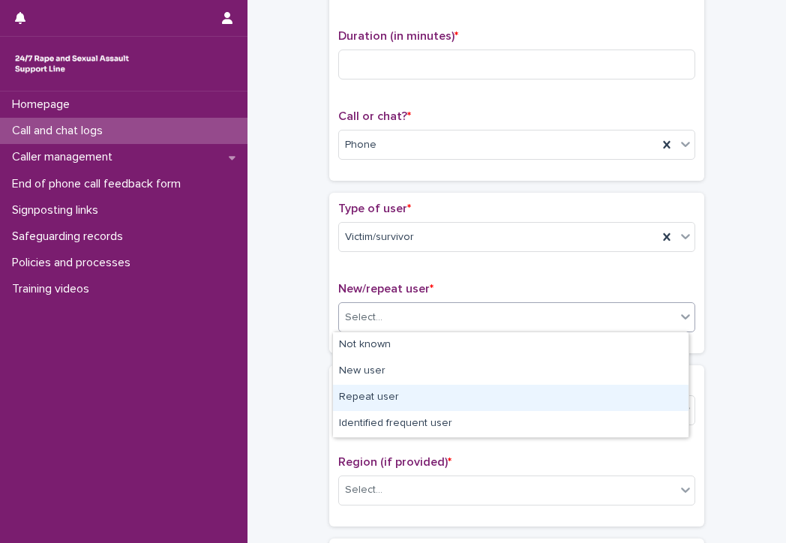
click at [366, 395] on div "Repeat user" at bounding box center [510, 398] width 355 height 26
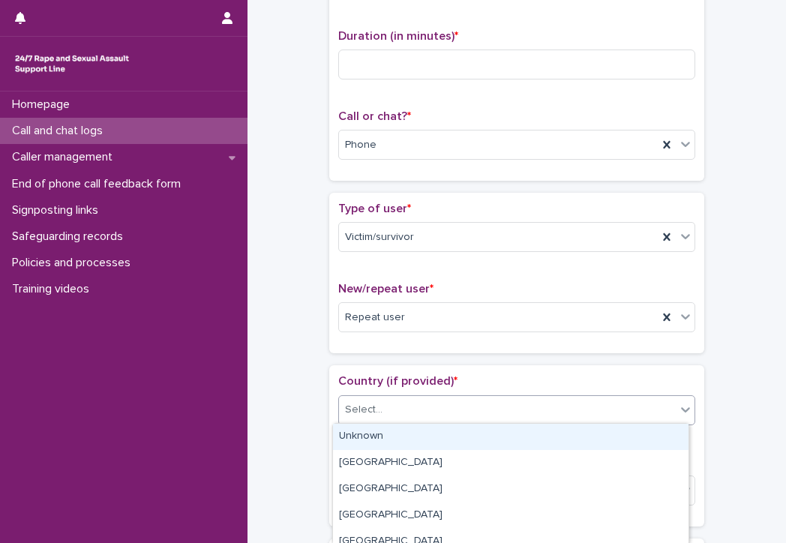
click at [368, 400] on div "Select..." at bounding box center [507, 409] width 337 height 25
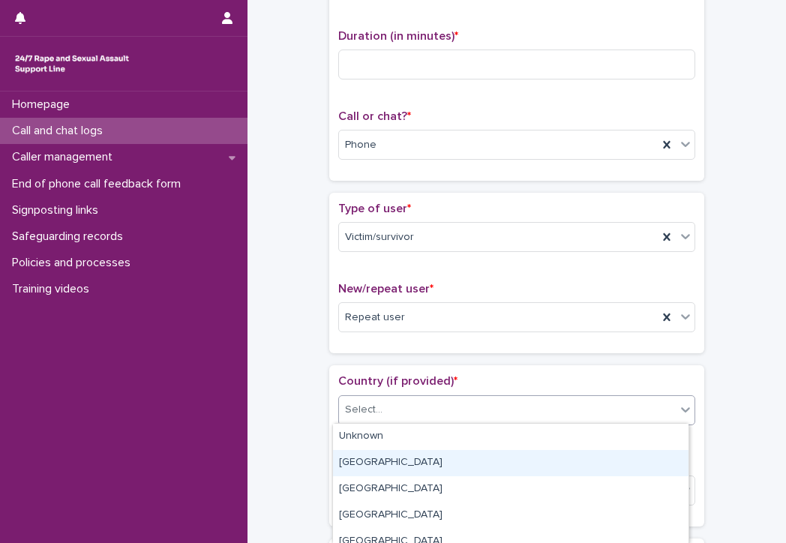
click at [349, 458] on div "[GEOGRAPHIC_DATA]" at bounding box center [510, 463] width 355 height 26
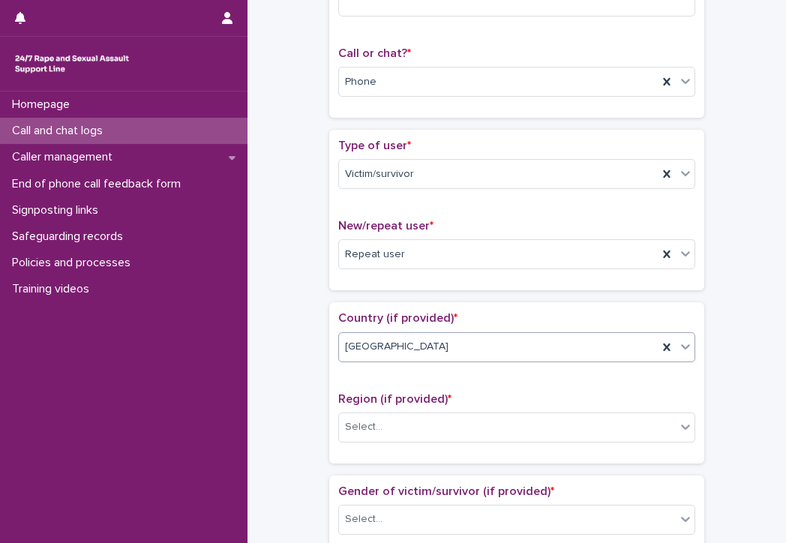
scroll to position [300, 0]
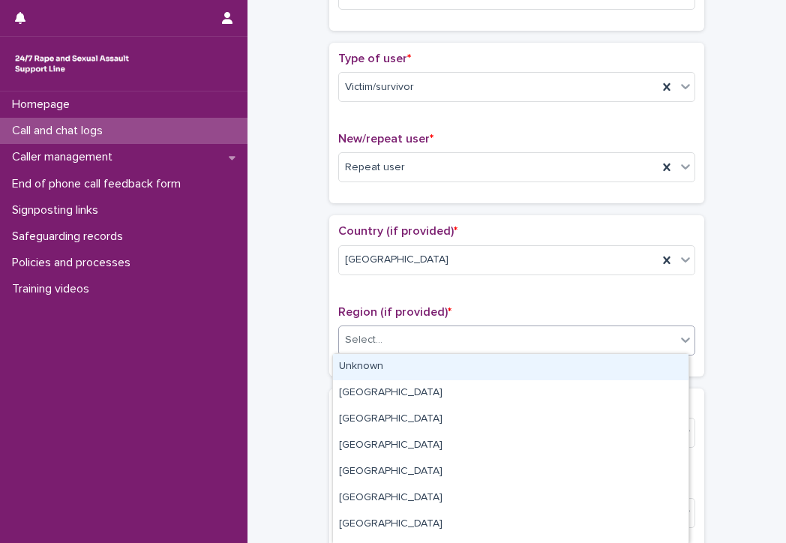
click at [373, 350] on div "Select..." at bounding box center [507, 340] width 337 height 25
click at [371, 370] on div "Unknown" at bounding box center [510, 367] width 355 height 26
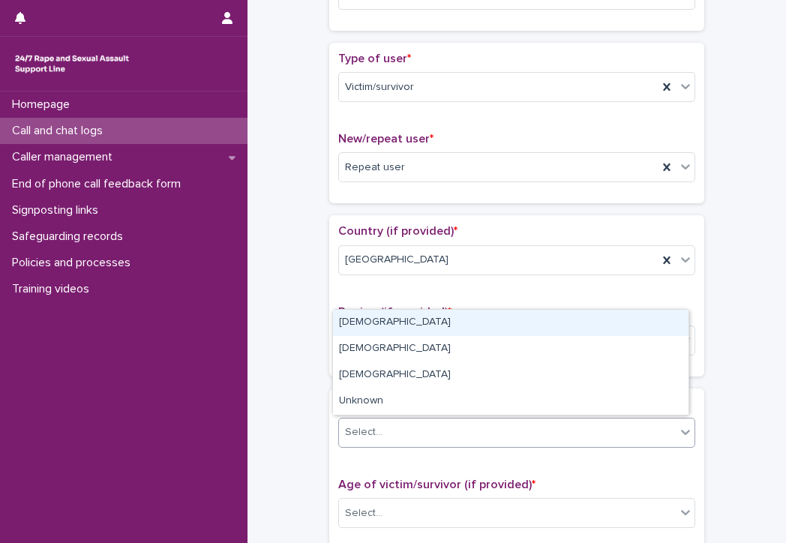
click at [373, 427] on div "Select..." at bounding box center [363, 432] width 37 height 16
click at [348, 322] on div "[DEMOGRAPHIC_DATA]" at bounding box center [510, 323] width 355 height 26
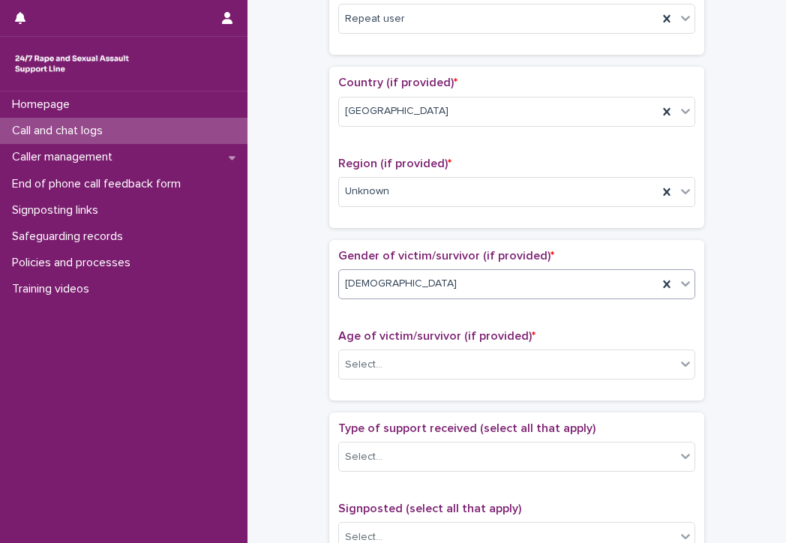
scroll to position [450, 0]
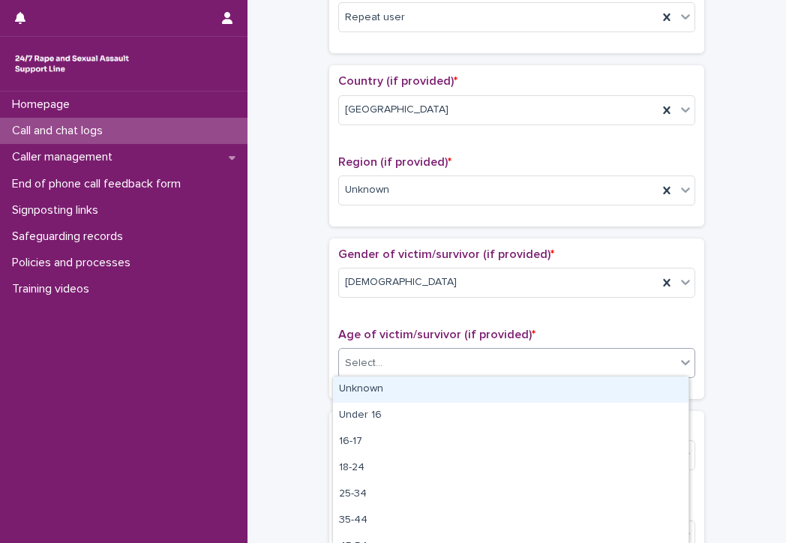
click at [397, 362] on div "Select..." at bounding box center [507, 363] width 337 height 25
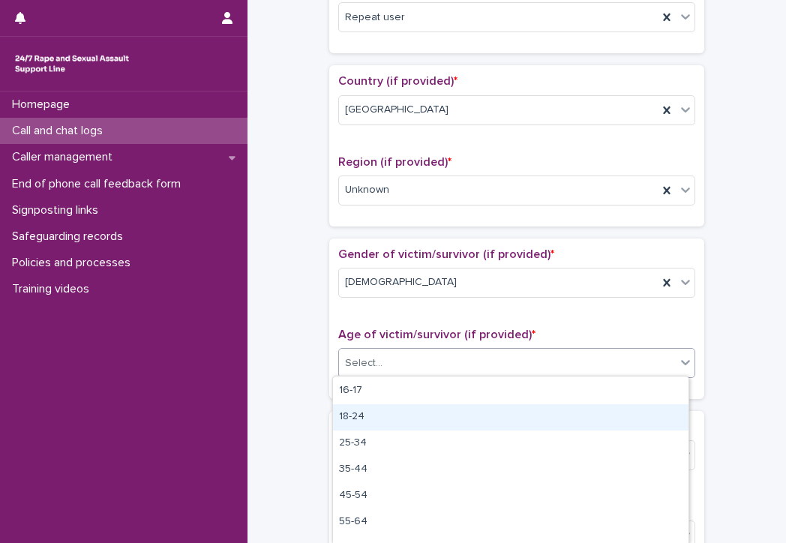
scroll to position [95, 0]
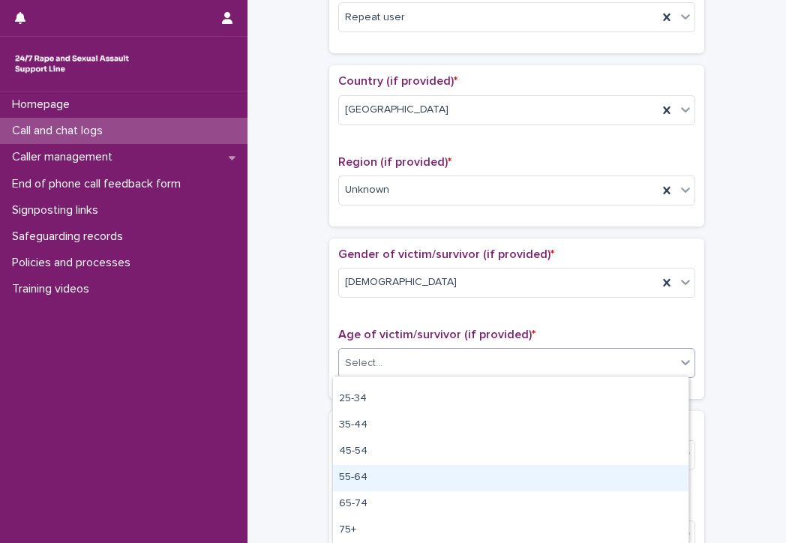
click at [360, 472] on div "55-64" at bounding box center [510, 478] width 355 height 26
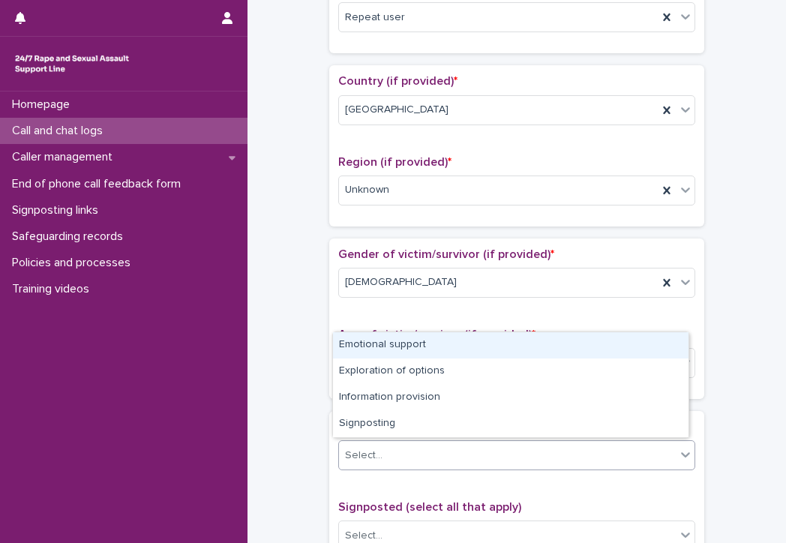
click at [362, 448] on div "Select..." at bounding box center [363, 456] width 37 height 16
click at [370, 346] on div "Emotional support" at bounding box center [510, 345] width 355 height 26
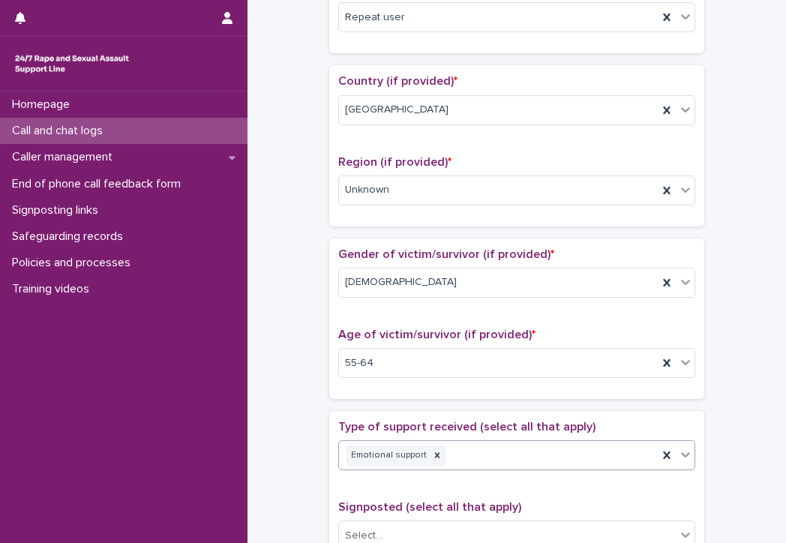
scroll to position [600, 0]
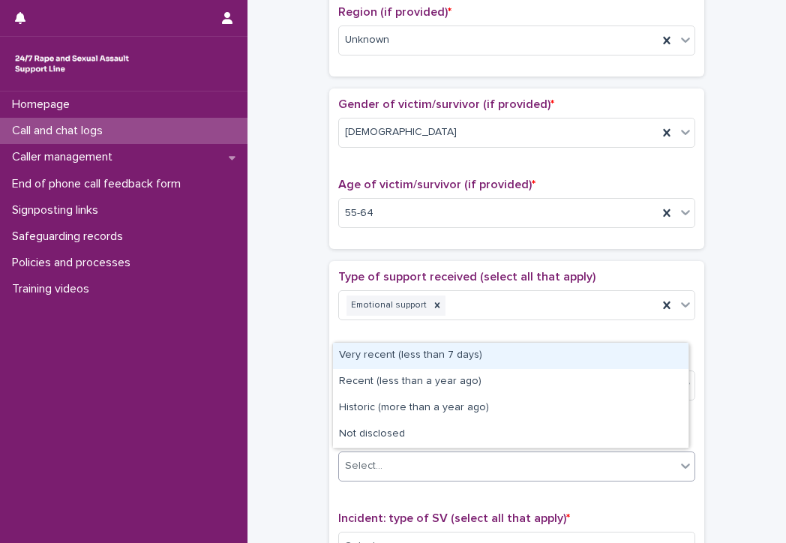
click at [379, 456] on div "Select..." at bounding box center [507, 466] width 337 height 25
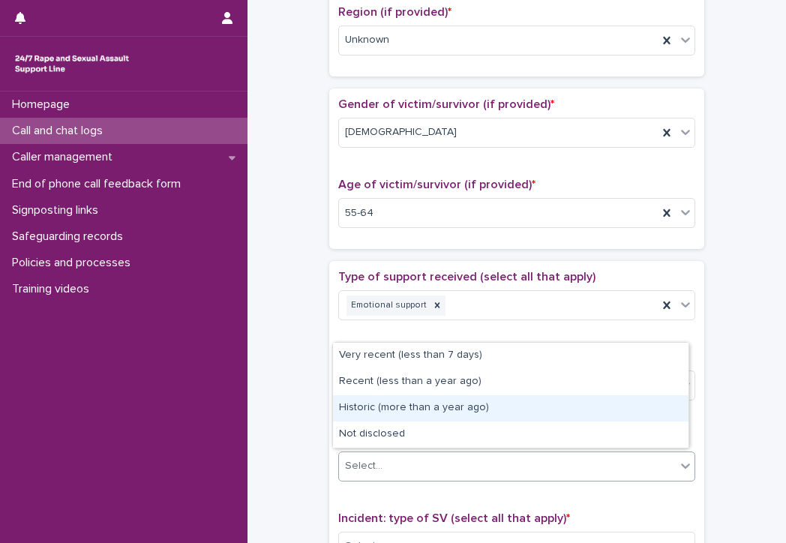
click at [381, 408] on div "Historic (more than a year ago)" at bounding box center [510, 408] width 355 height 26
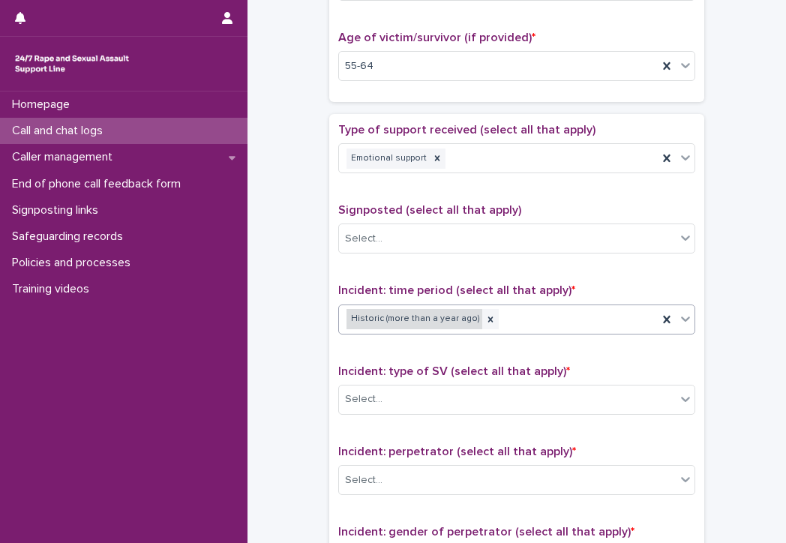
scroll to position [750, 0]
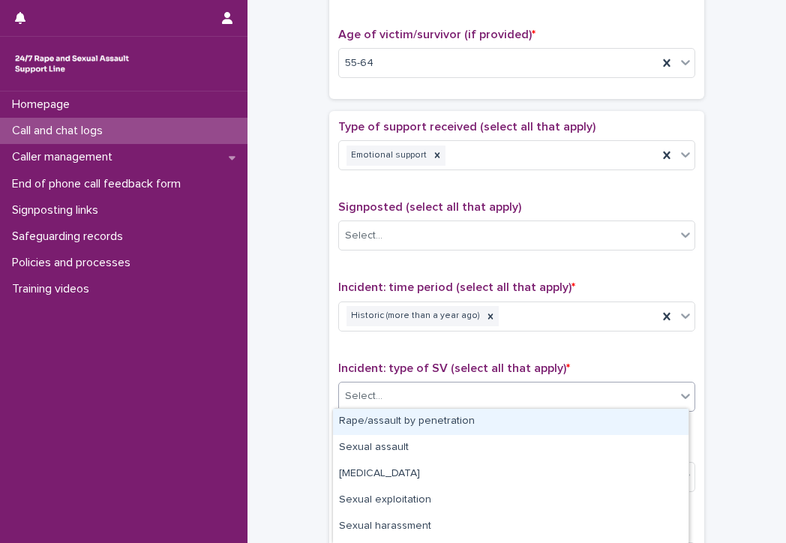
click at [396, 394] on div "Select..." at bounding box center [507, 396] width 337 height 25
click at [384, 419] on div "Rape/assault by penetration" at bounding box center [510, 422] width 355 height 26
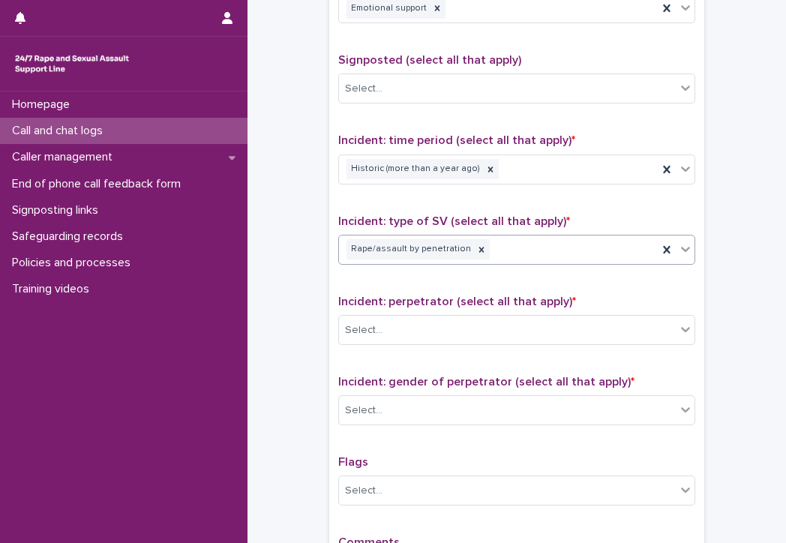
scroll to position [900, 0]
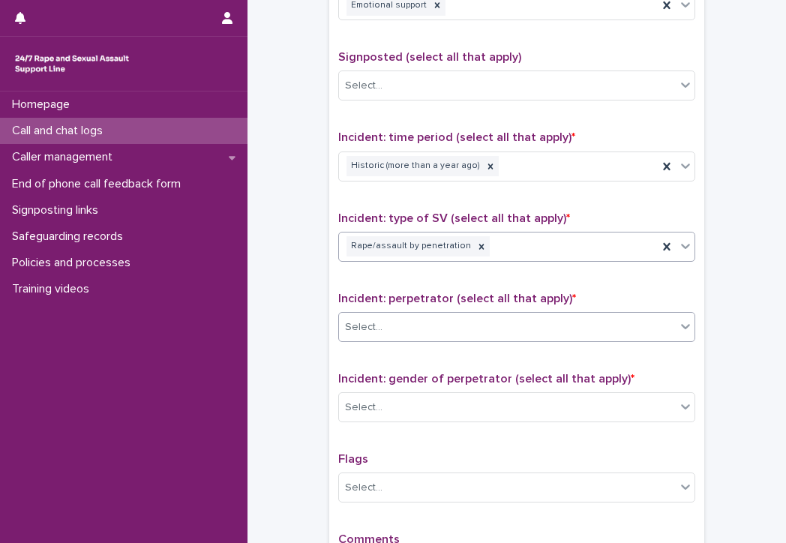
click at [387, 315] on div "Select..." at bounding box center [507, 327] width 337 height 25
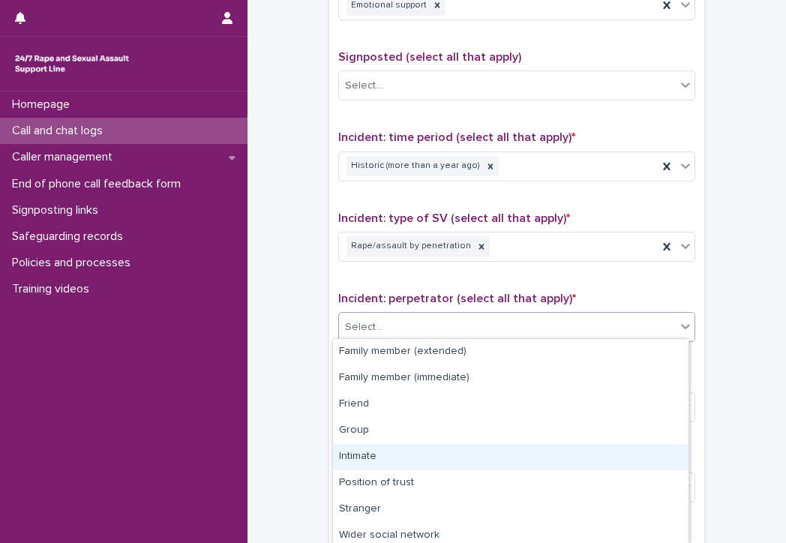
scroll to position [84, 0]
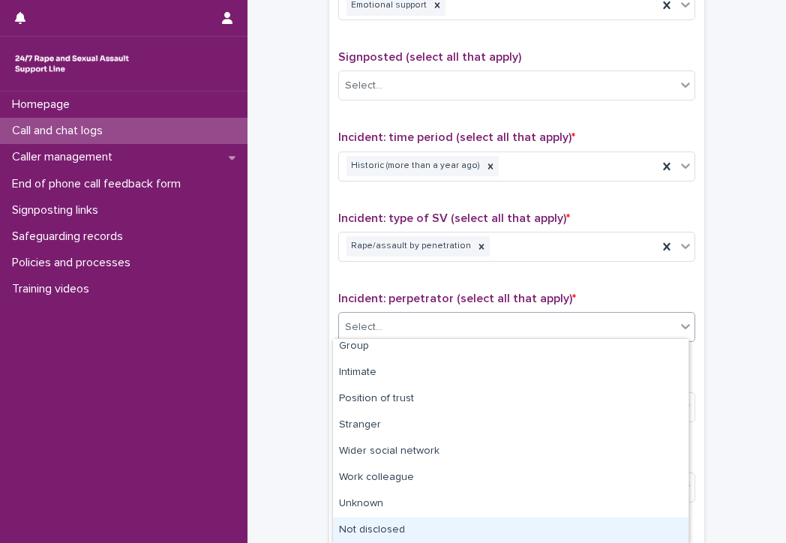
click at [397, 525] on div "Not disclosed" at bounding box center [510, 530] width 355 height 26
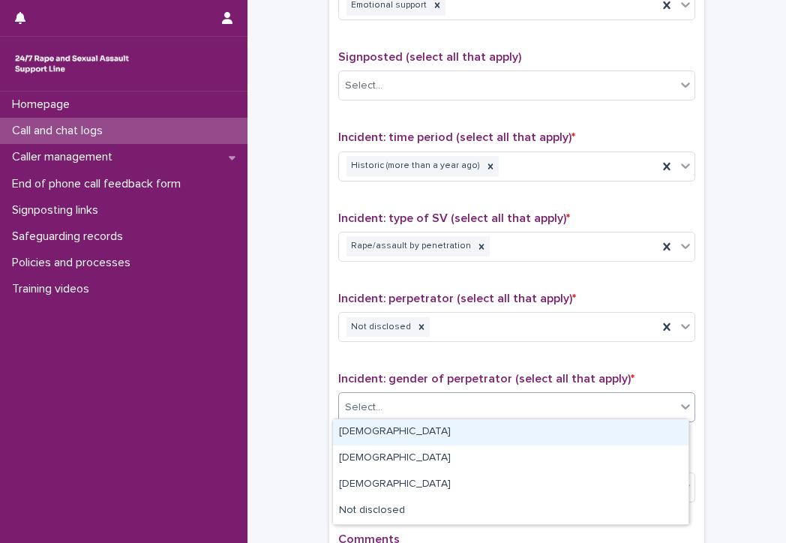
click at [384, 406] on div "Select..." at bounding box center [507, 407] width 337 height 25
click at [363, 437] on div "[DEMOGRAPHIC_DATA]" at bounding box center [510, 432] width 355 height 26
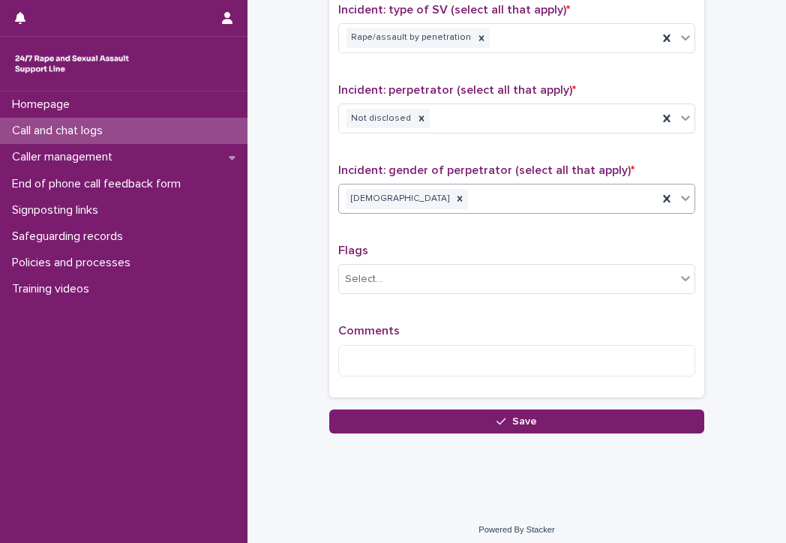
scroll to position [1112, 0]
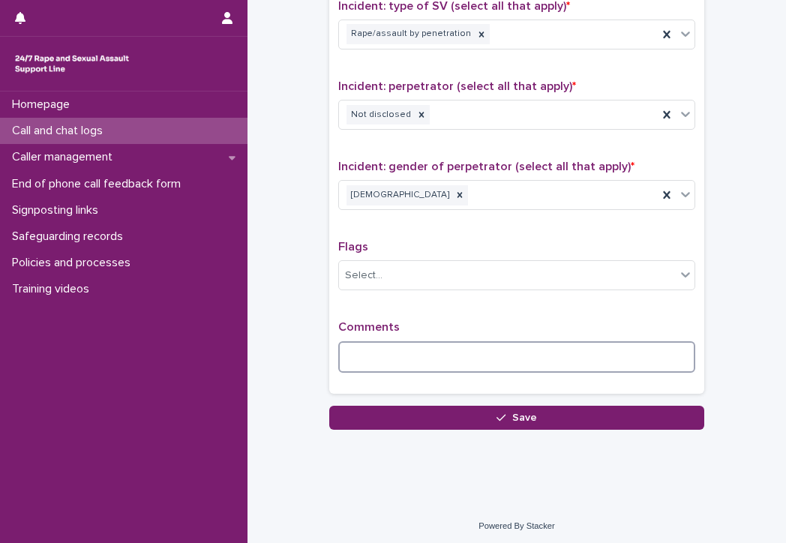
click at [363, 347] on textarea at bounding box center [516, 357] width 357 height 32
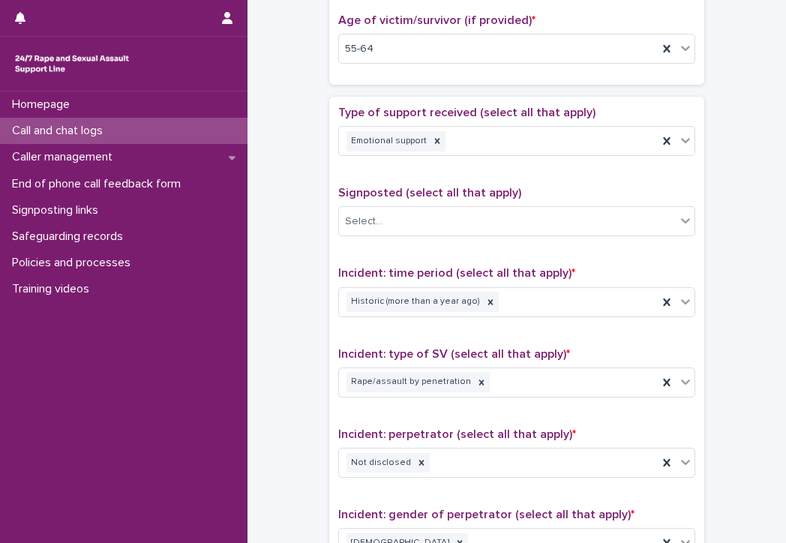
scroll to position [763, 0]
type textarea "**********"
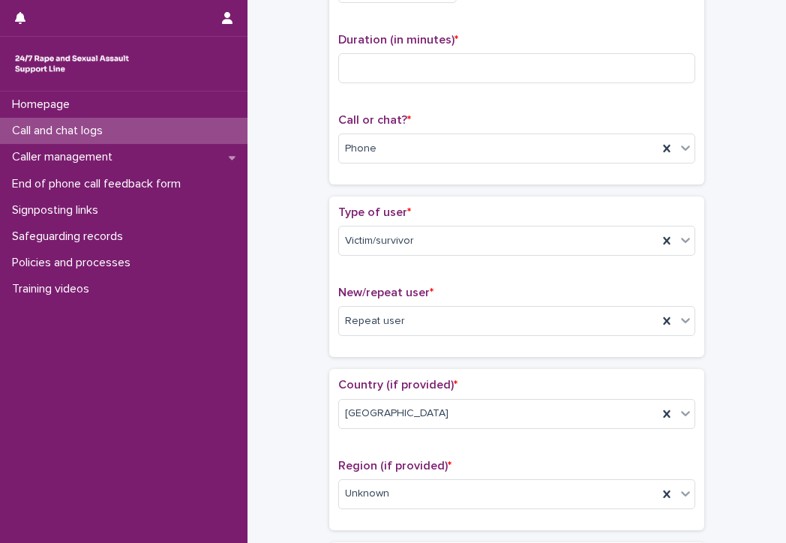
scroll to position [145, 0]
click at [352, 55] on input at bounding box center [516, 69] width 357 height 30
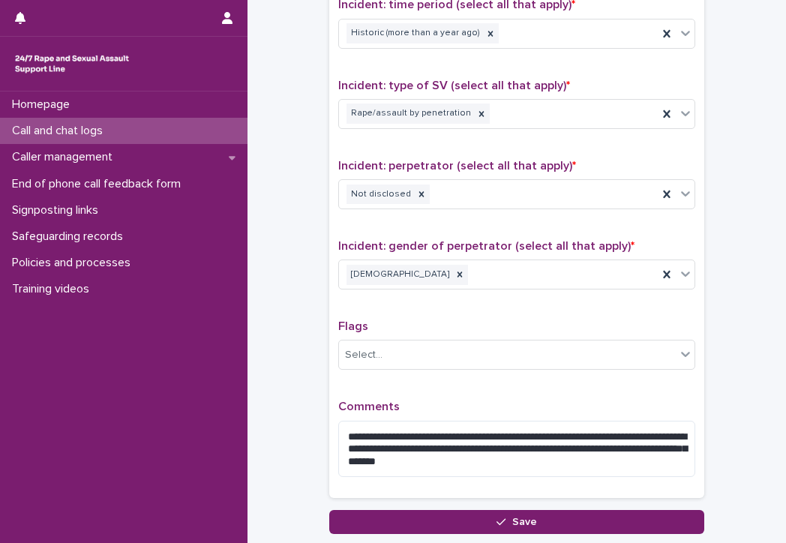
scroll to position [1136, 0]
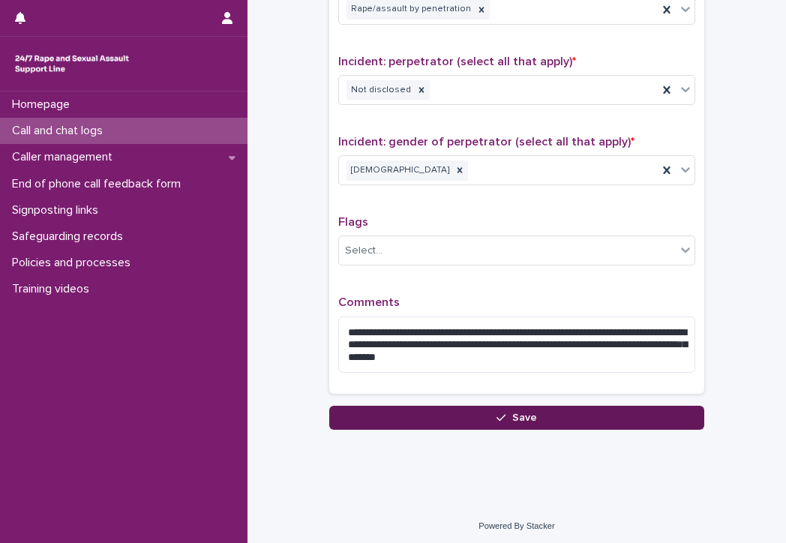
type input "**"
click at [448, 413] on button "Save" at bounding box center [516, 418] width 375 height 24
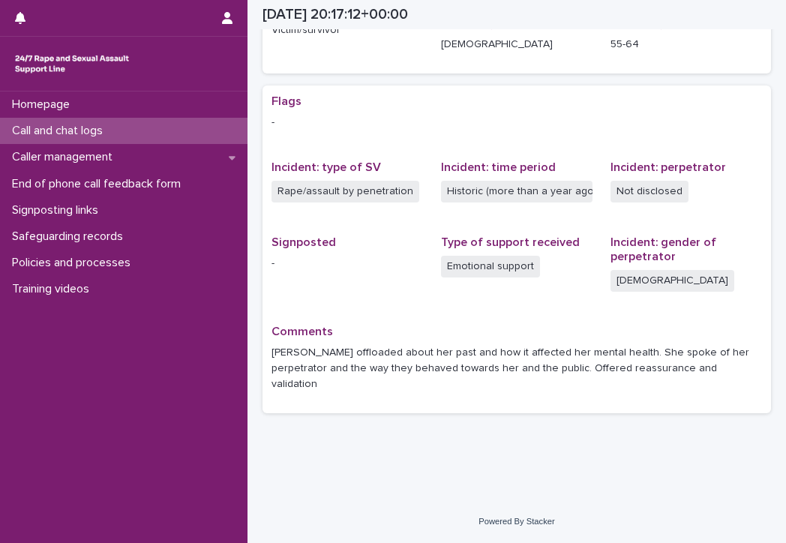
scroll to position [239, 0]
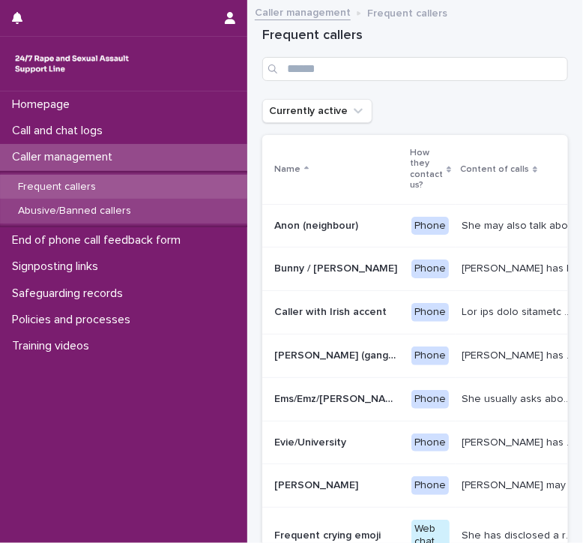
click at [107, 206] on p "Abusive/Banned callers" at bounding box center [74, 211] width 137 height 13
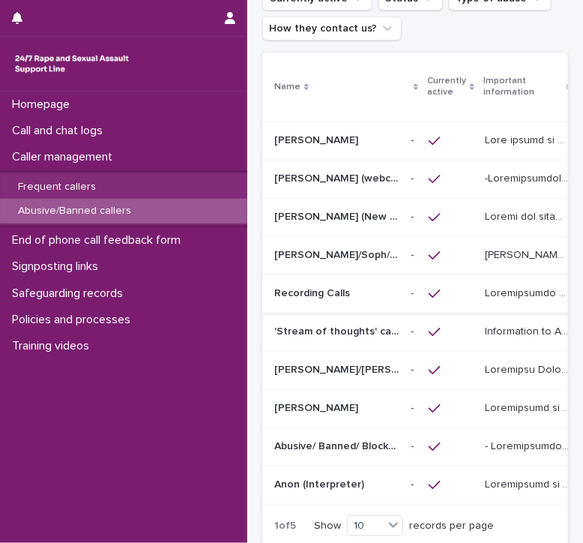
scroll to position [150, 0]
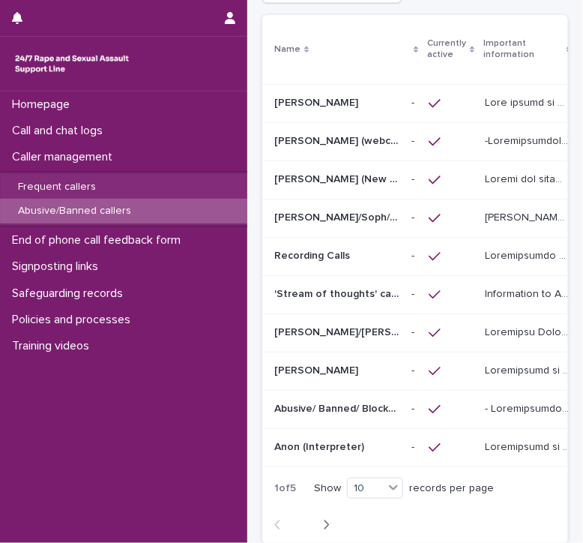
click at [309, 402] on p "Abusive/ Banned/ Blocked Lorry driver/Vanessa/Stacey/Lisa" at bounding box center [338, 408] width 128 height 16
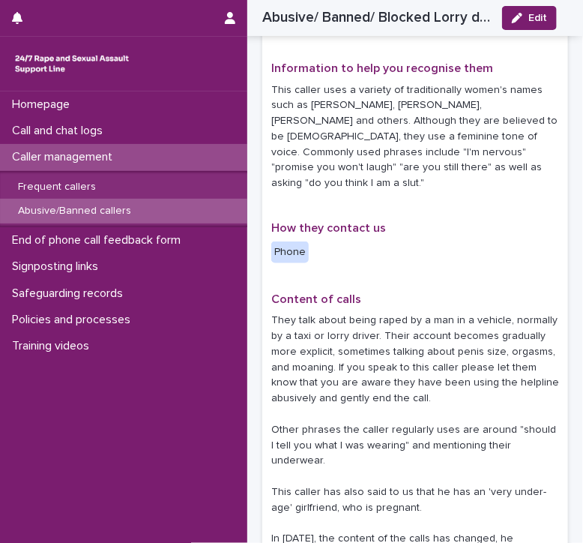
scroll to position [525, 0]
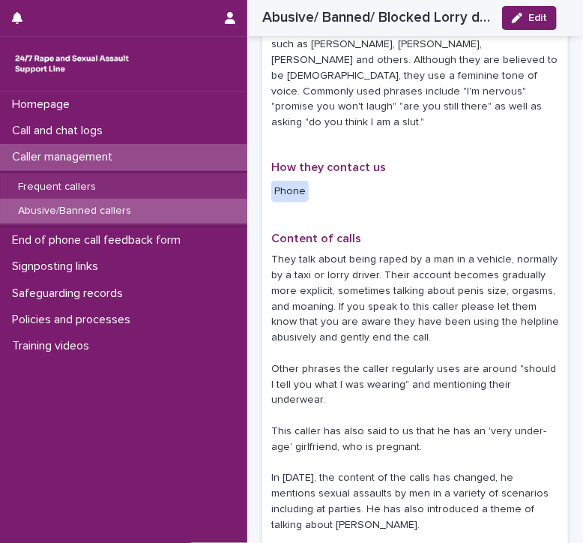
click at [72, 211] on p "Abusive/Banned callers" at bounding box center [74, 211] width 137 height 13
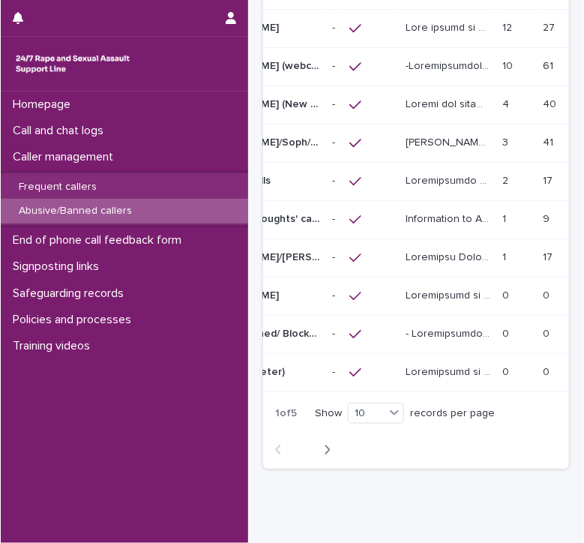
scroll to position [0, 100]
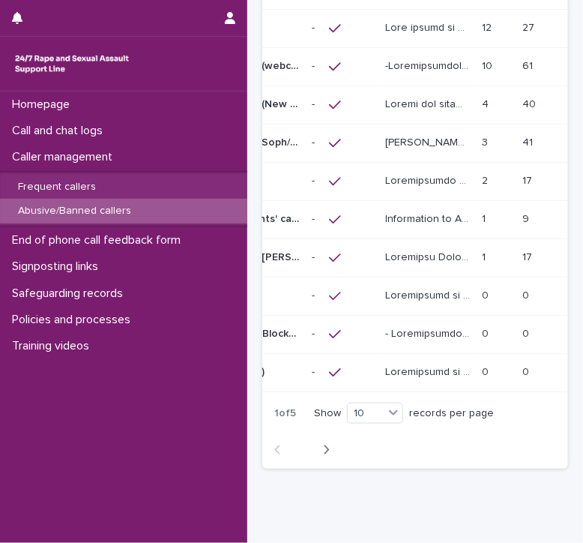
drag, startPoint x: 526, startPoint y: 452, endPoint x: 495, endPoint y: 431, distance: 37.8
click at [495, 431] on div "1 of 5 Show 10 records per page Back Next" at bounding box center [415, 432] width 306 height 74
drag, startPoint x: 201, startPoint y: 477, endPoint x: 127, endPoint y: 472, distance: 74.4
click at [129, 472] on div "Homepage Call and chat logs Caller management Frequent callers Abusive/Banned c…" at bounding box center [123, 316] width 247 height 451
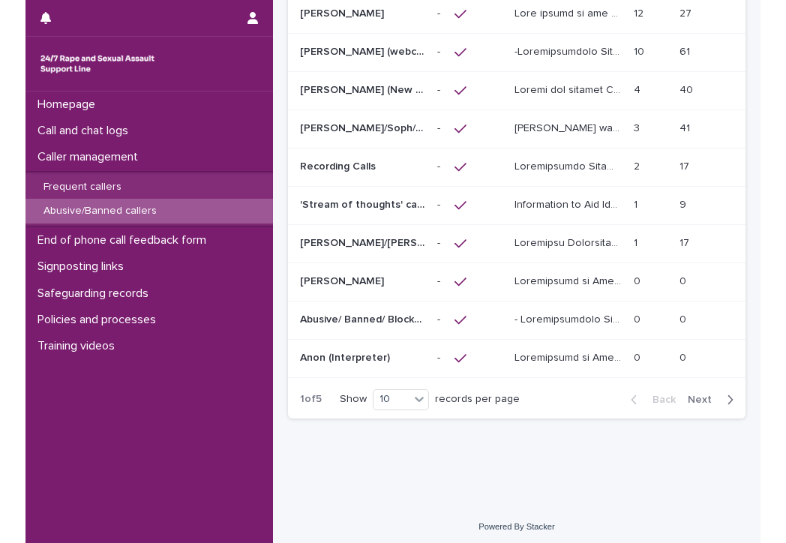
scroll to position [206, 0]
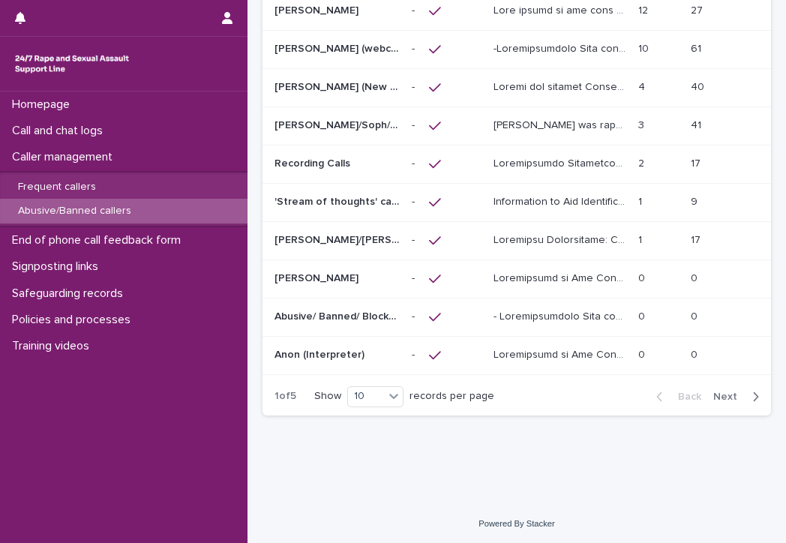
click at [582, 396] on span "Next" at bounding box center [729, 396] width 33 height 10
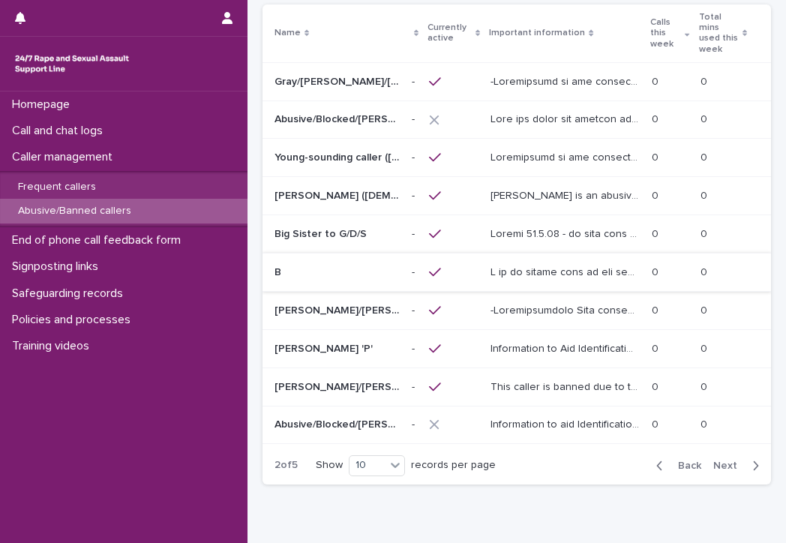
scroll to position [129, 0]
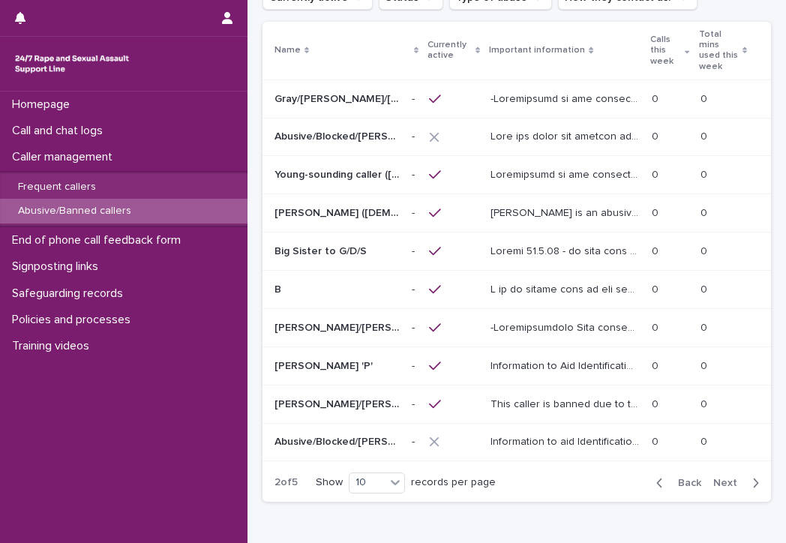
click at [315, 127] on p "Abusive/Blocked/Kate" at bounding box center [338, 135] width 128 height 16
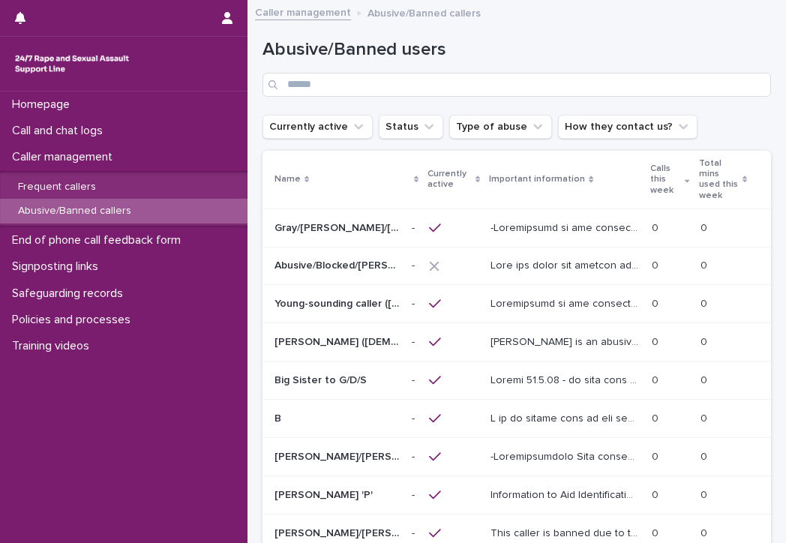
click at [316, 295] on p "Young-sounding caller (Graham/David/Simon/John/Toby)" at bounding box center [338, 303] width 128 height 16
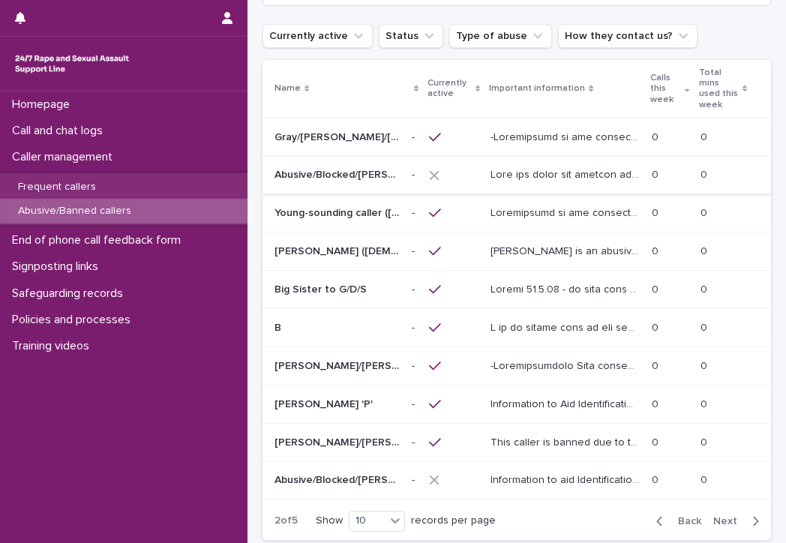
scroll to position [150, 0]
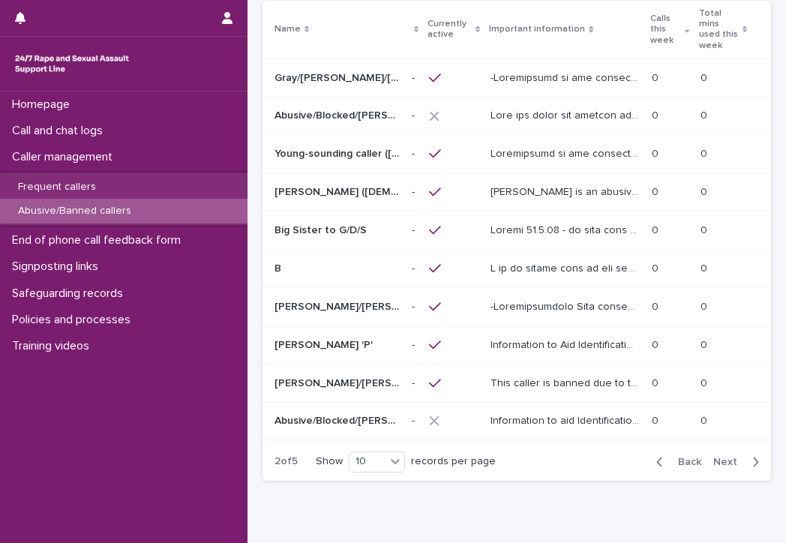
click at [582, 455] on icon "button" at bounding box center [755, 461] width 7 height 13
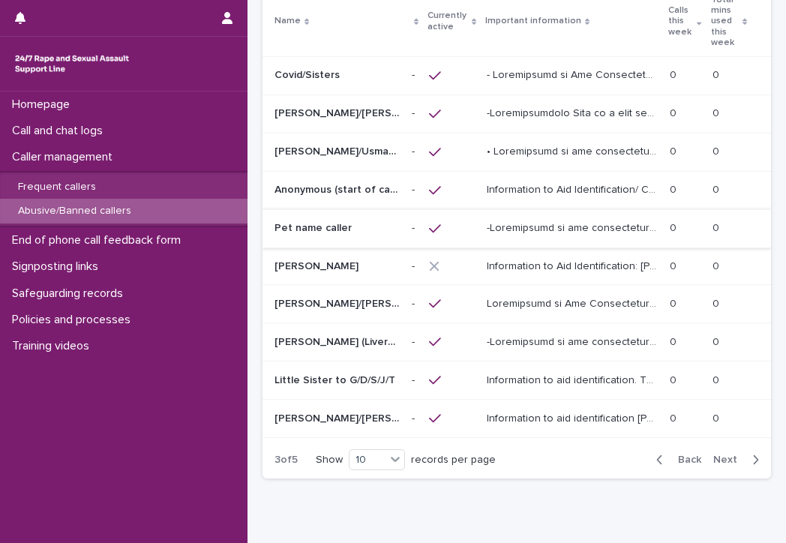
scroll to position [205, 0]
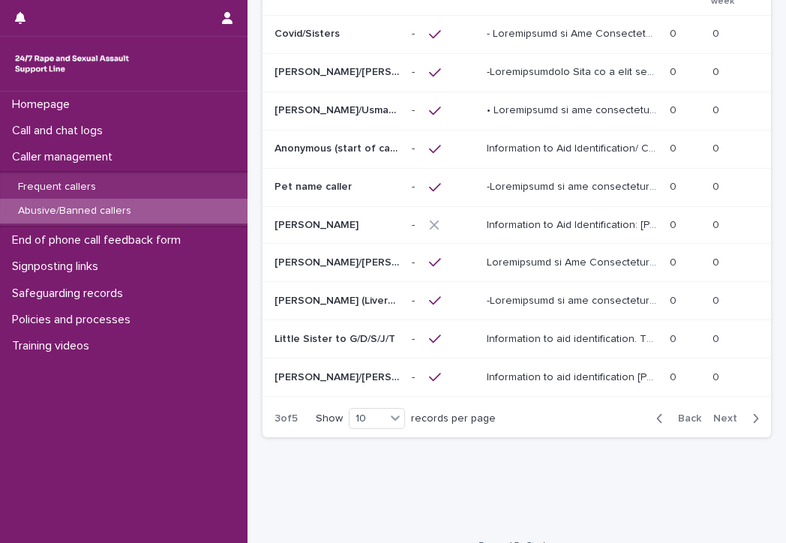
click at [582, 413] on span "Next" at bounding box center [729, 418] width 33 height 10
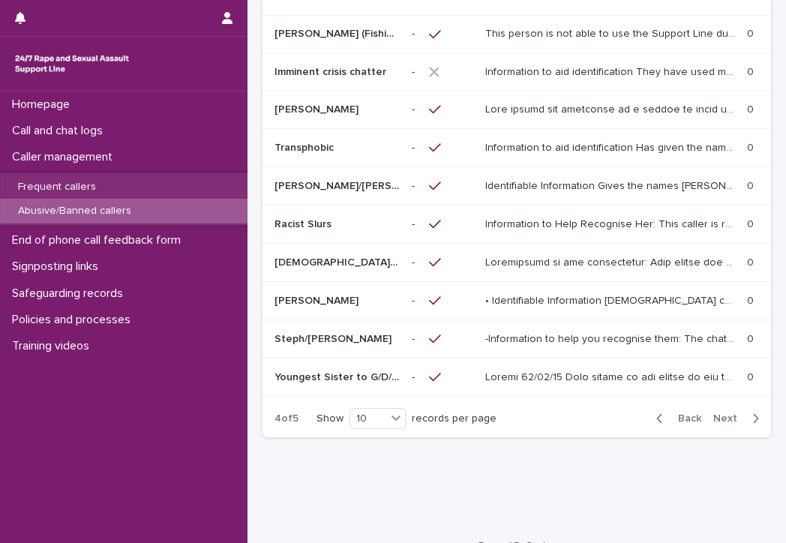
scroll to position [210, 0]
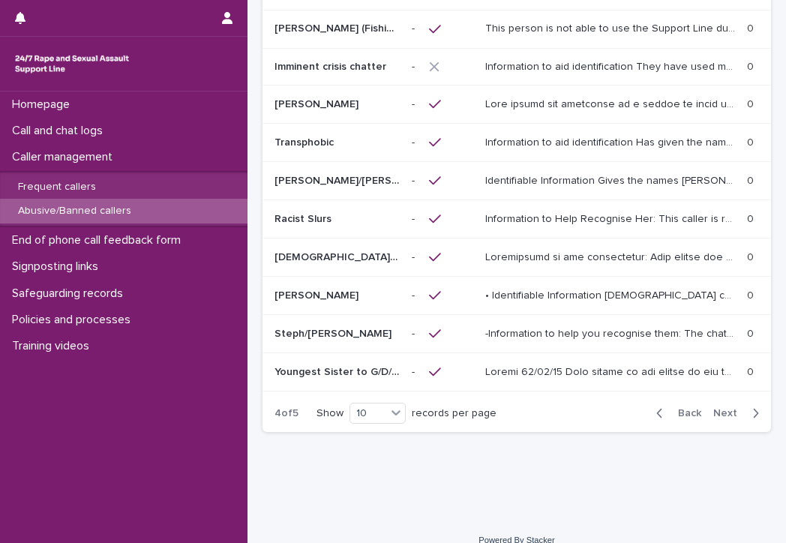
click at [307, 133] on p "Transphobic" at bounding box center [305, 141] width 62 height 16
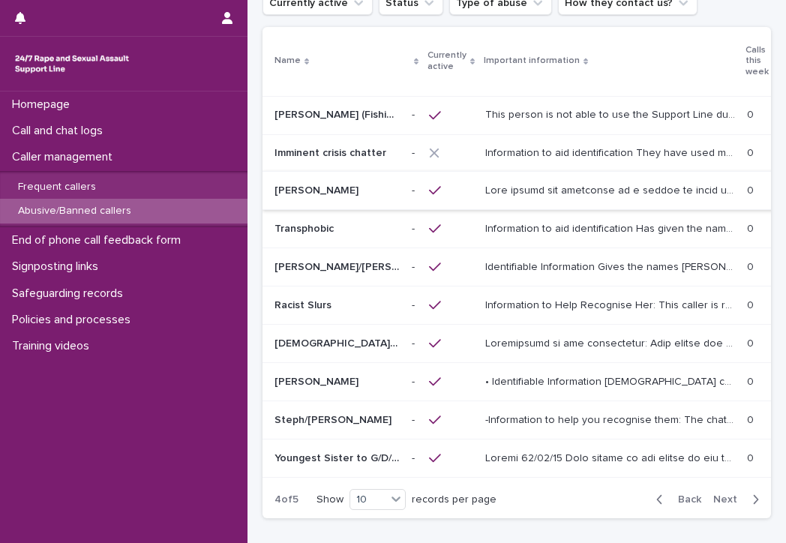
scroll to position [150, 0]
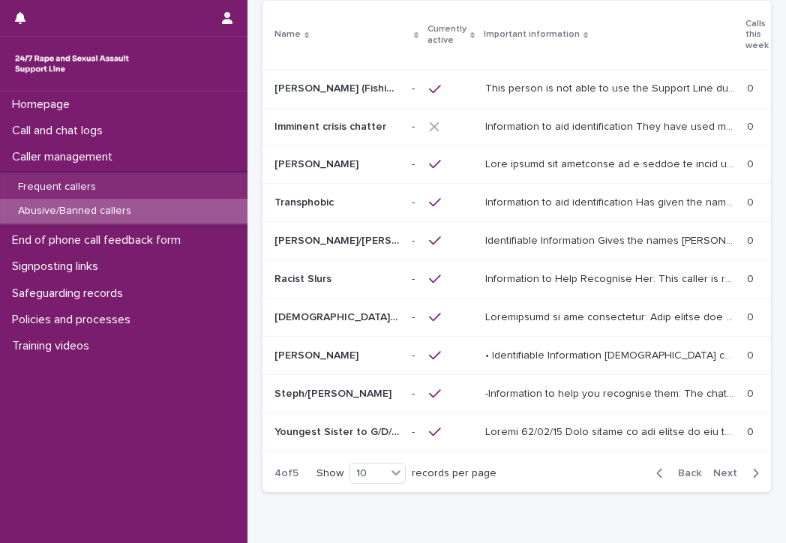
click at [582, 468] on span "Next" at bounding box center [729, 473] width 33 height 10
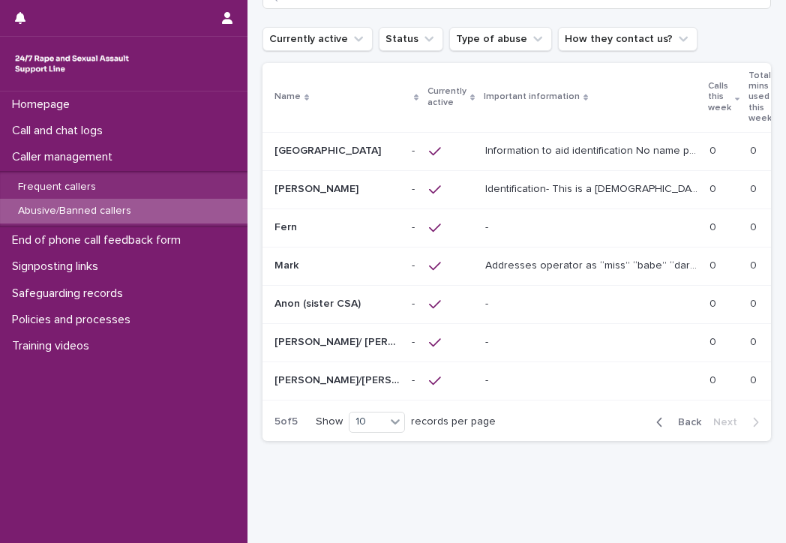
click at [489, 142] on p "Information to aid identification No name provided, Female caller, West Country…" at bounding box center [592, 150] width 215 height 16
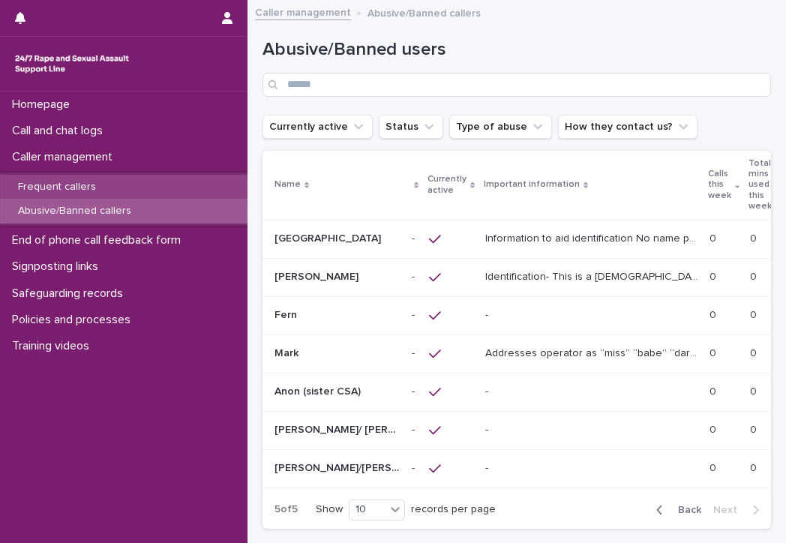
click at [67, 182] on p "Frequent callers" at bounding box center [57, 187] width 102 height 13
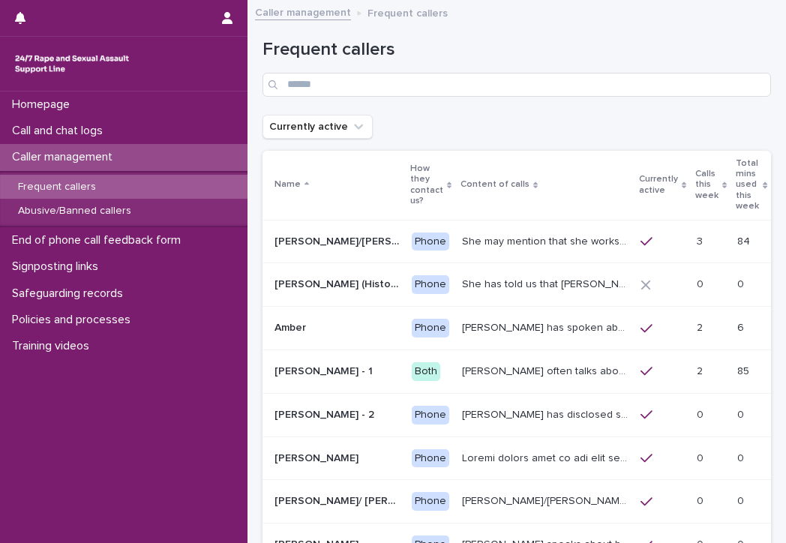
click at [325, 232] on p "Abbie/Emily (Anon/'I don't know'/'I can't remember')" at bounding box center [338, 240] width 128 height 16
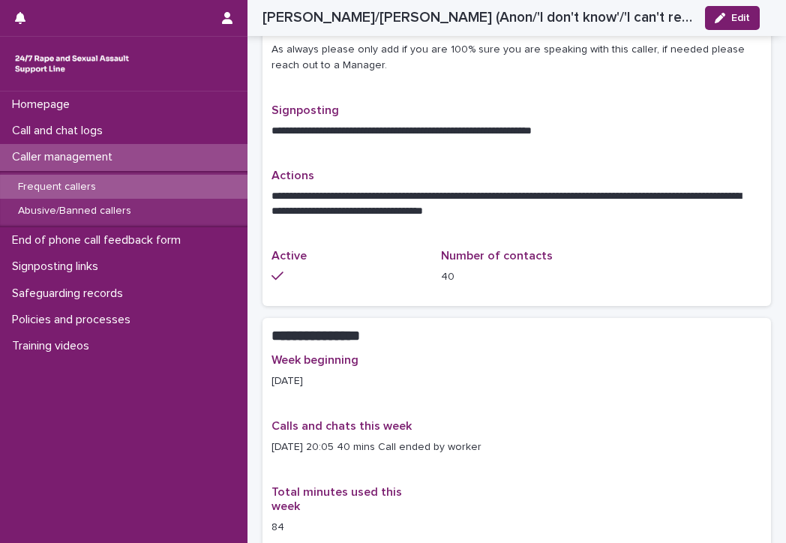
scroll to position [675, 0]
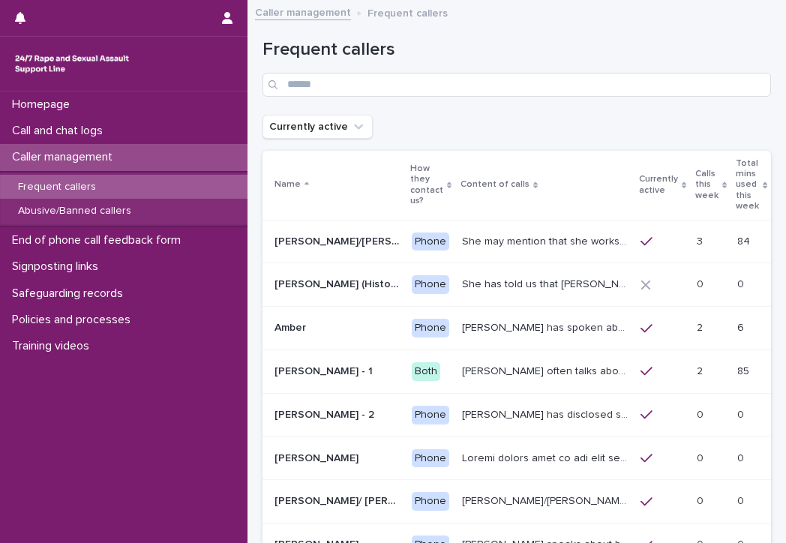
click at [462, 275] on p "She has told us that Prince Andrew was involved with her abuse. Men from Hollyw…" at bounding box center [546, 283] width 169 height 16
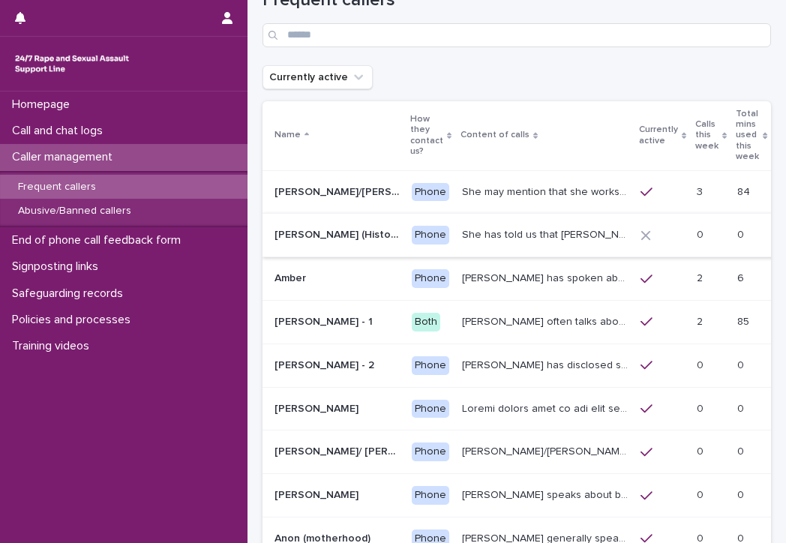
scroll to position [150, 0]
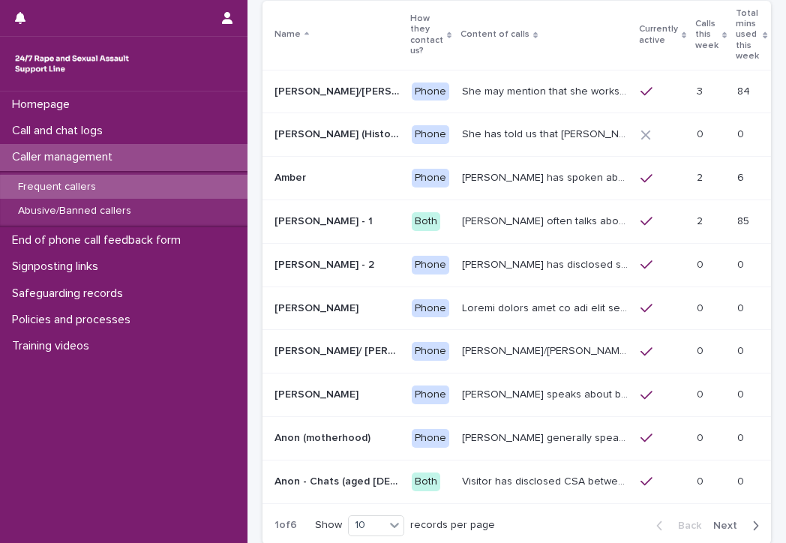
click at [468, 385] on p "Caller speaks about being raped and abused by the police and her ex-husband of …" at bounding box center [546, 393] width 169 height 16
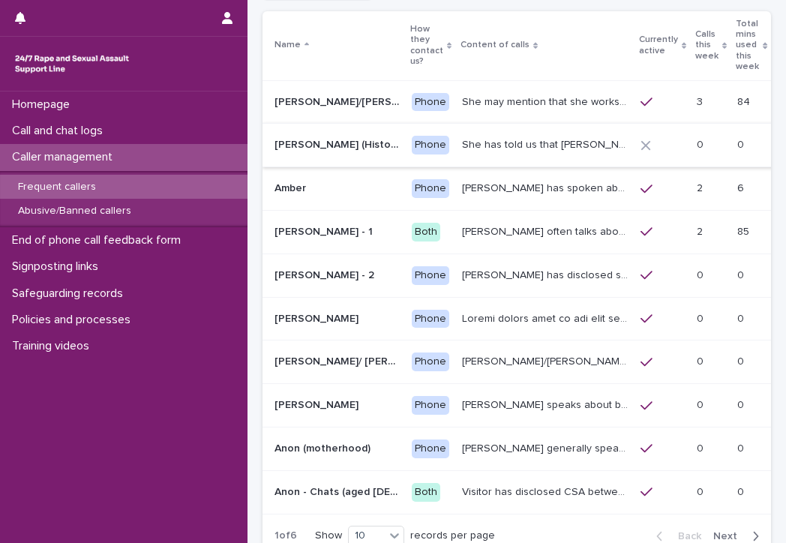
scroll to position [150, 0]
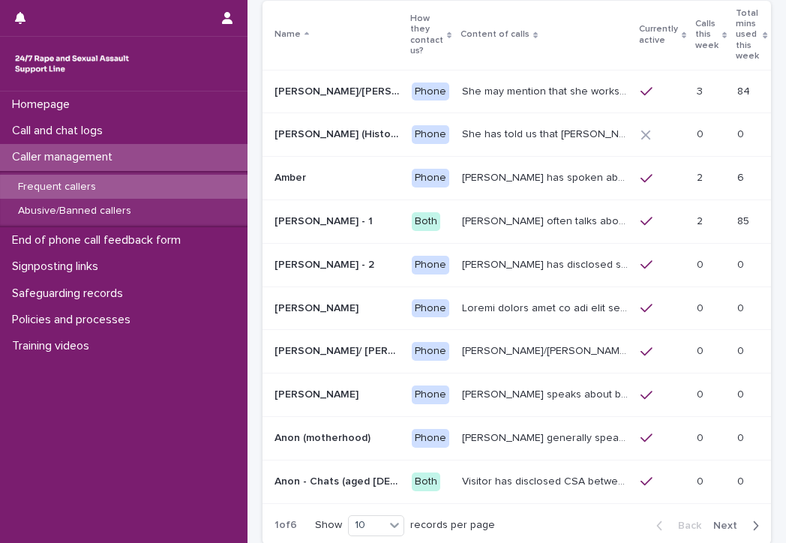
click at [582, 519] on button "Next" at bounding box center [739, 525] width 64 height 13
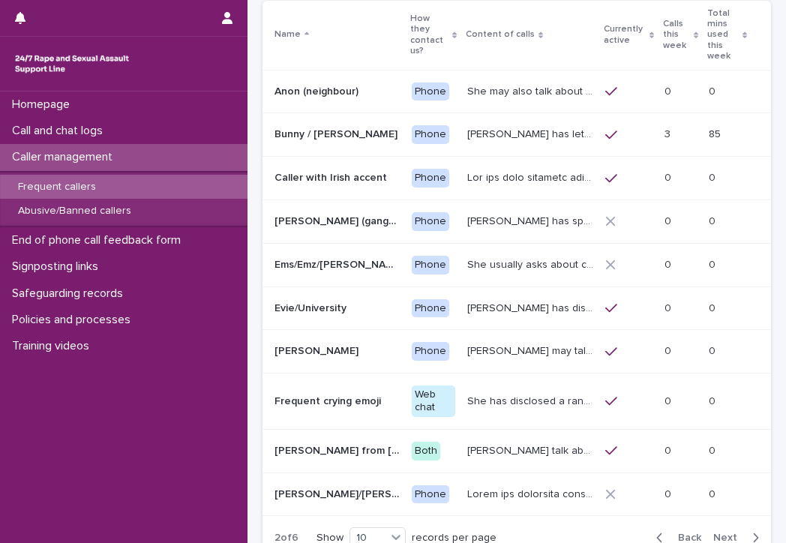
click at [582, 532] on span "Next" at bounding box center [729, 537] width 33 height 10
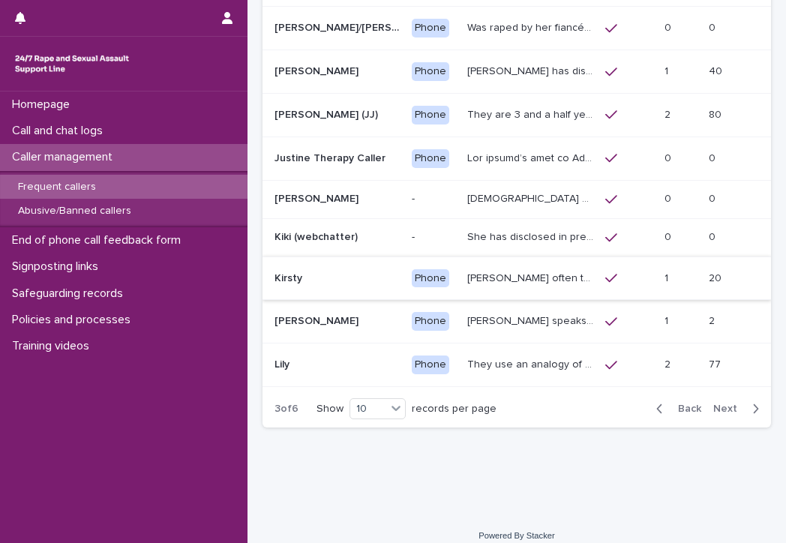
scroll to position [268, 0]
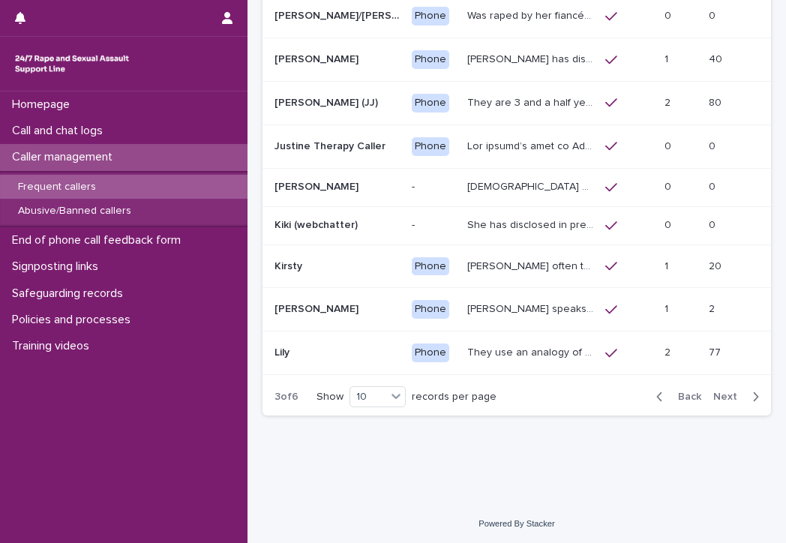
click at [582, 394] on span "Next" at bounding box center [729, 396] width 33 height 10
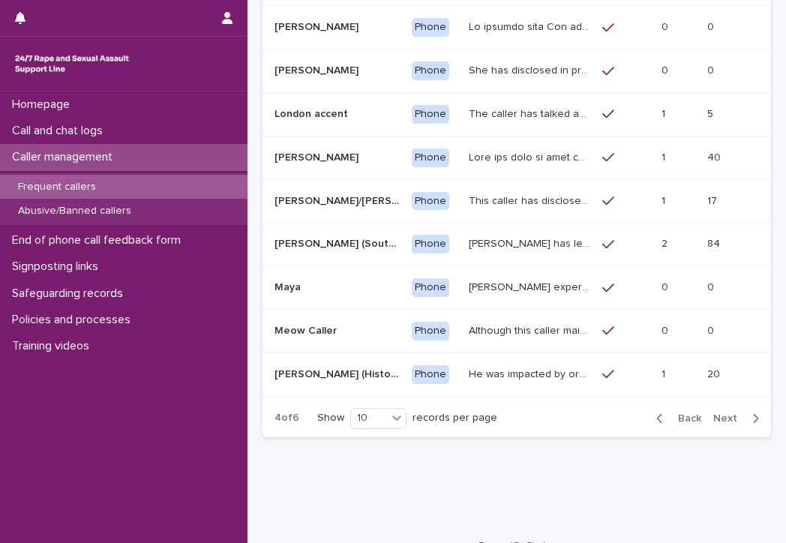
click at [320, 235] on p "Margaret (South-West of England)" at bounding box center [338, 243] width 128 height 16
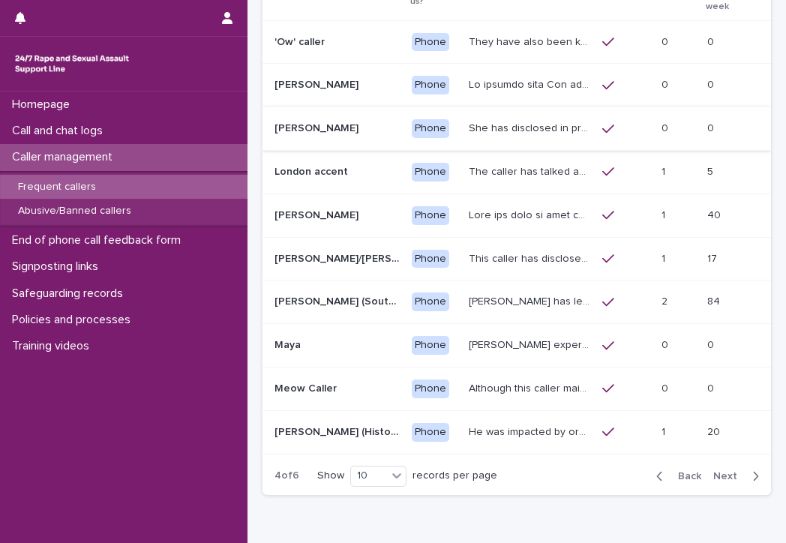
scroll to position [225, 0]
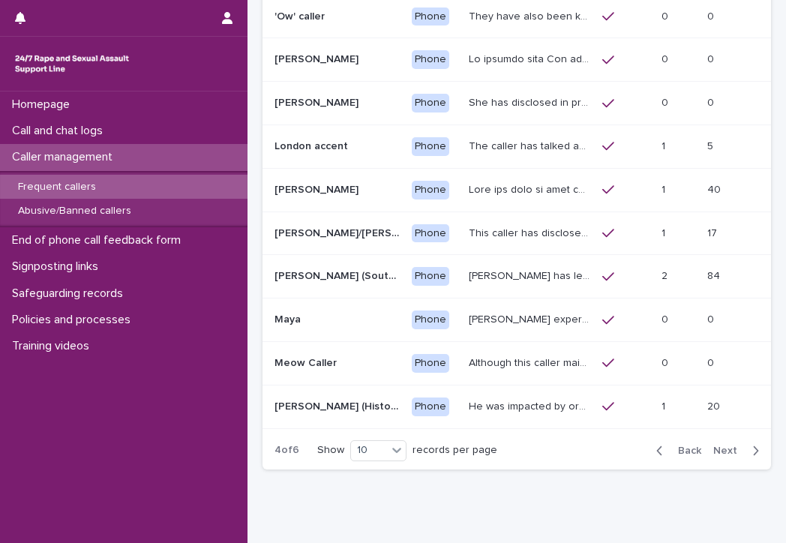
click at [582, 445] on span "Next" at bounding box center [729, 450] width 33 height 10
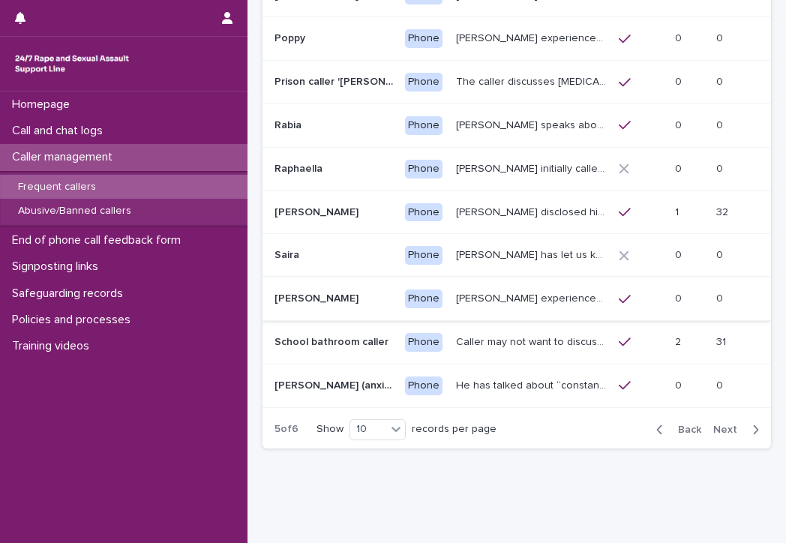
scroll to position [257, 0]
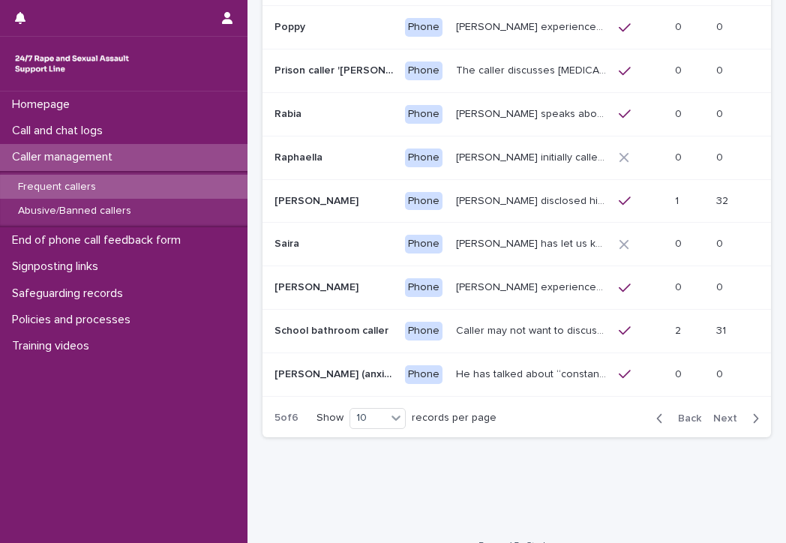
click at [582, 413] on span "Next" at bounding box center [729, 418] width 33 height 10
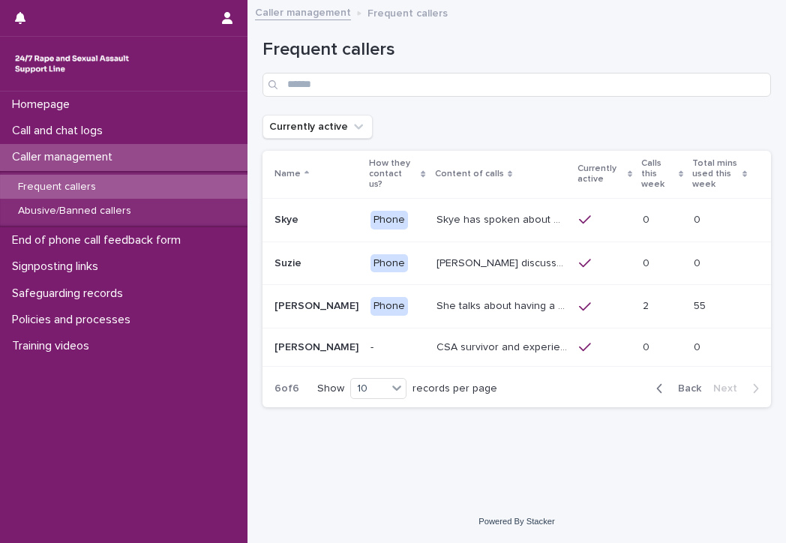
click at [439, 307] on p "She talks about having a complaint ongoing with the police, and may mention tha…" at bounding box center [502, 305] width 133 height 16
click at [582, 388] on span "Back" at bounding box center [685, 388] width 32 height 10
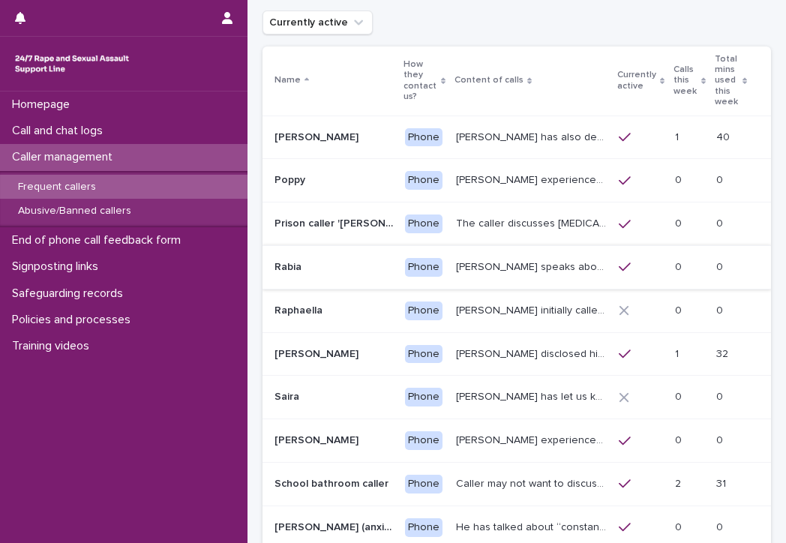
scroll to position [150, 0]
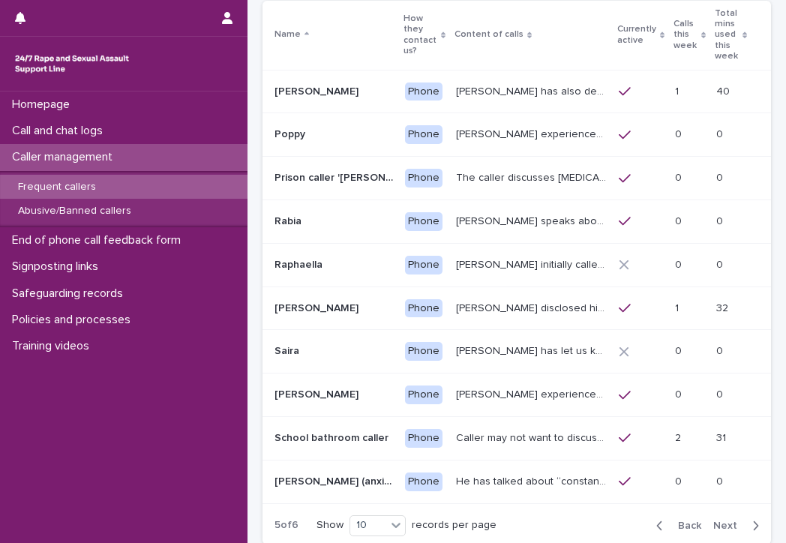
click at [582, 520] on span "Back" at bounding box center [685, 525] width 32 height 10
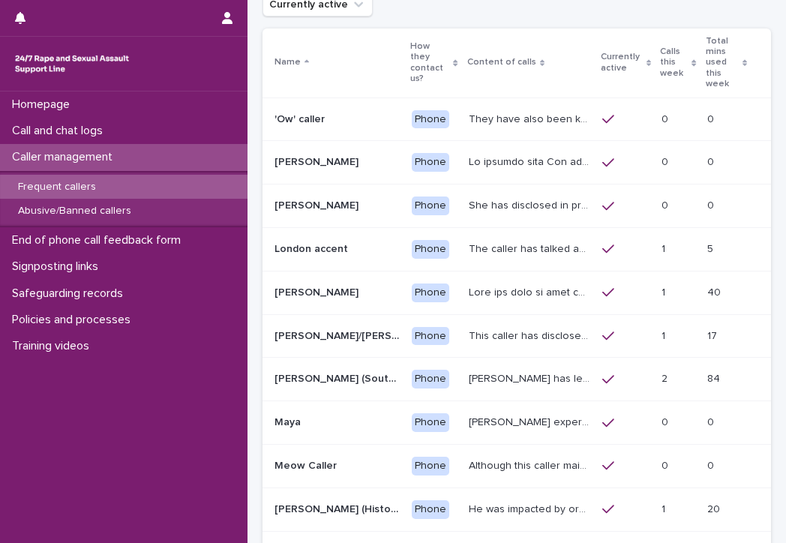
scroll to position [257, 0]
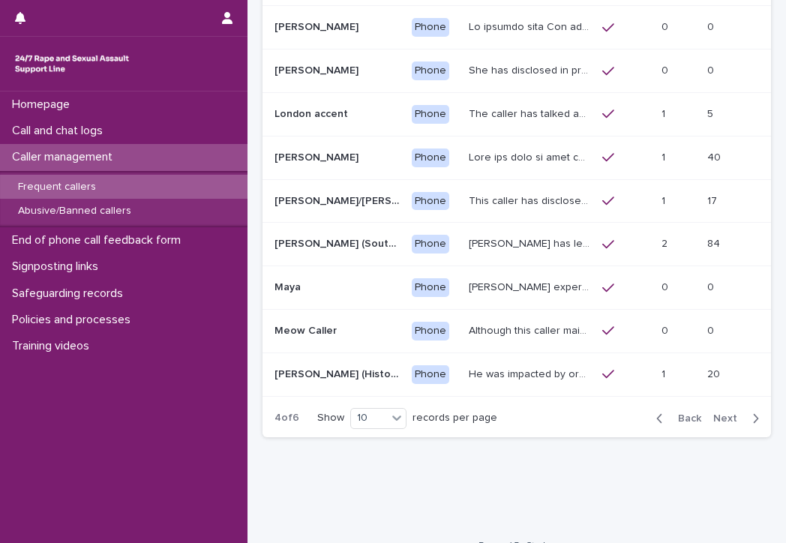
click at [582, 413] on span "Back" at bounding box center [685, 418] width 32 height 10
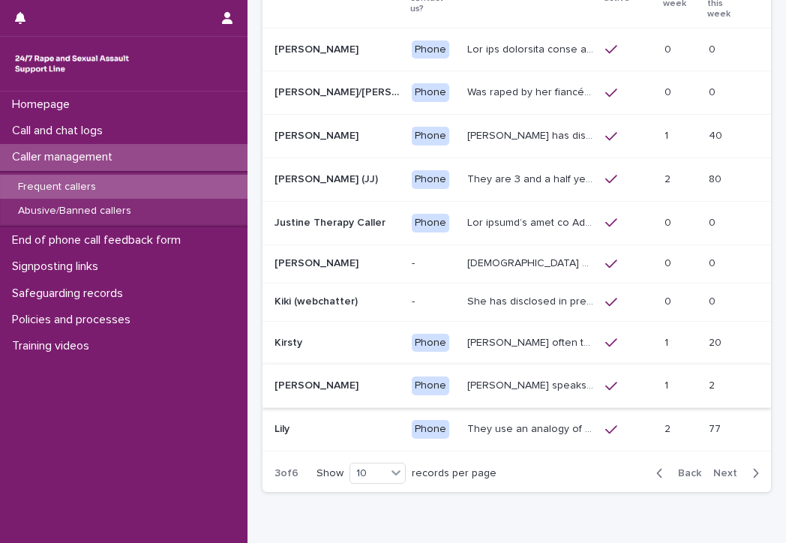
scroll to position [268, 0]
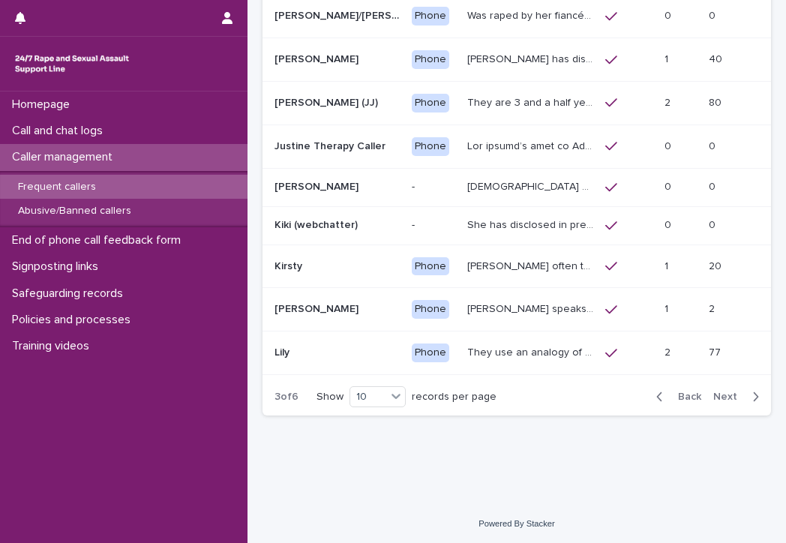
click at [582, 396] on icon "button" at bounding box center [659, 396] width 7 height 13
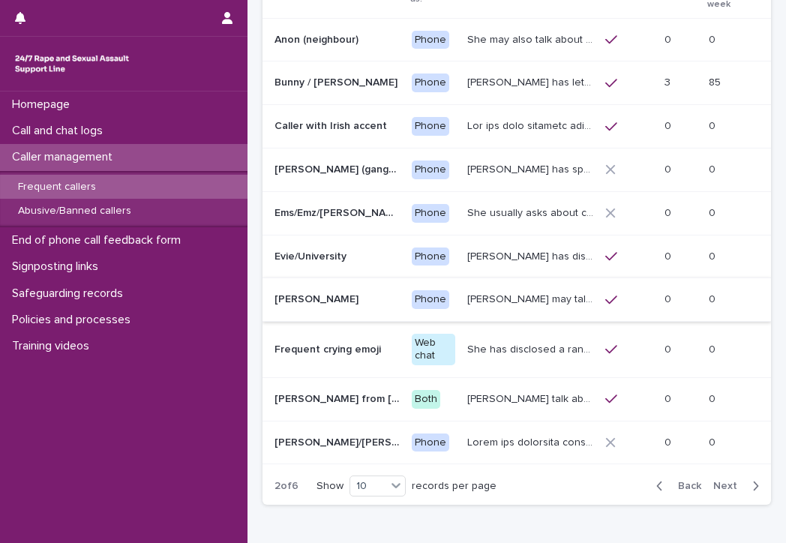
scroll to position [182, 0]
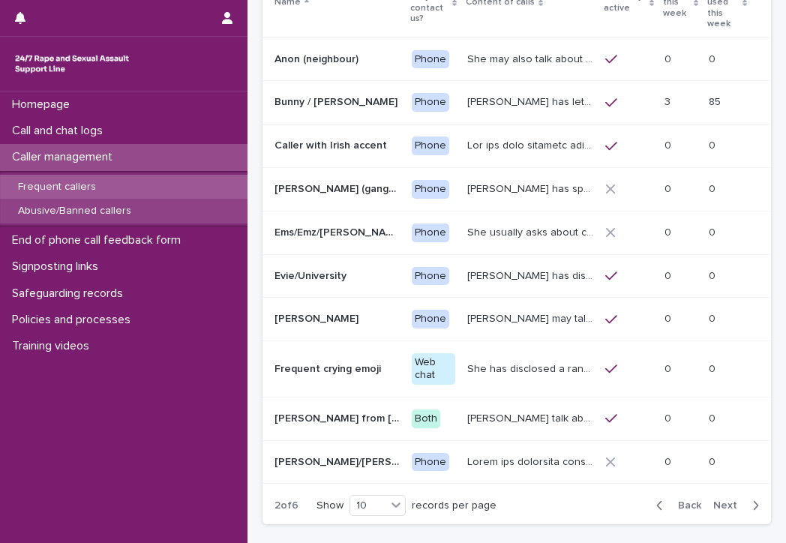
click at [72, 214] on p "Abusive/Banned callers" at bounding box center [74, 211] width 137 height 13
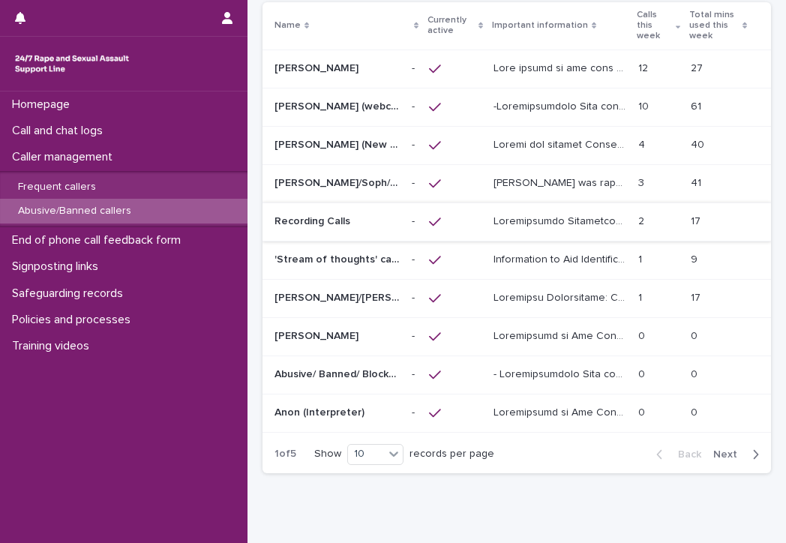
scroll to position [206, 0]
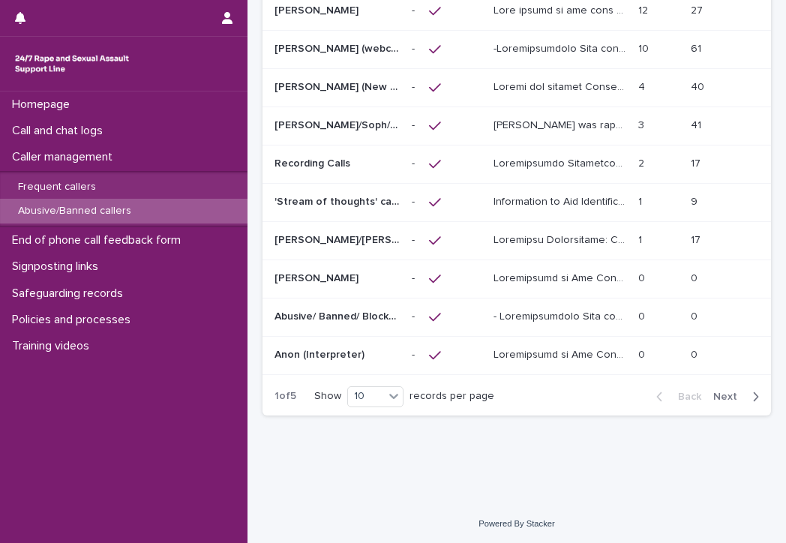
click at [582, 391] on span "Next" at bounding box center [729, 396] width 33 height 10
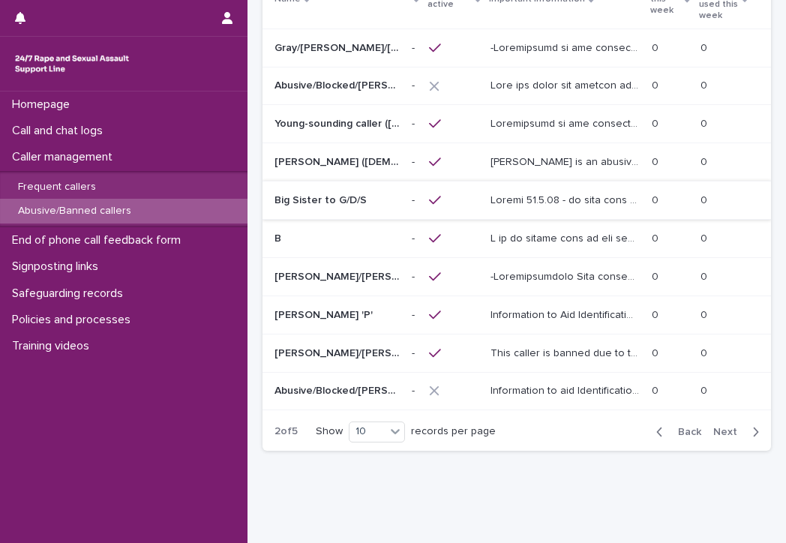
scroll to position [204, 0]
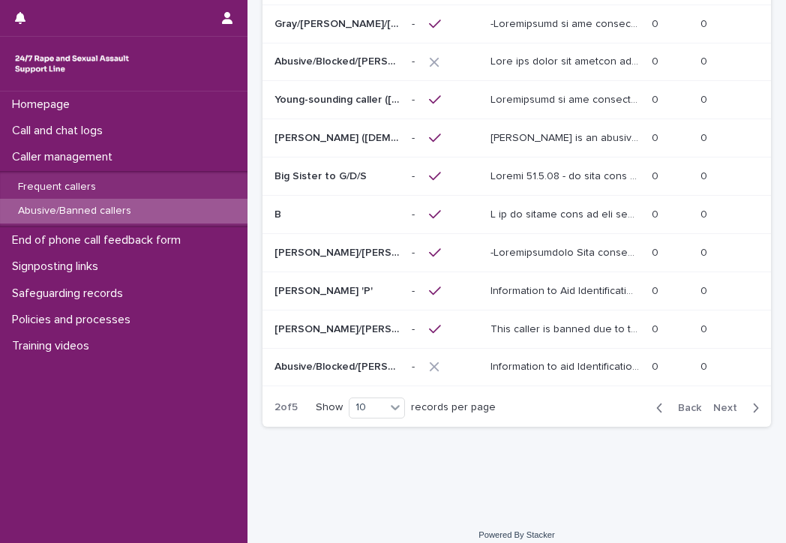
click at [582, 403] on span "Next" at bounding box center [729, 408] width 33 height 10
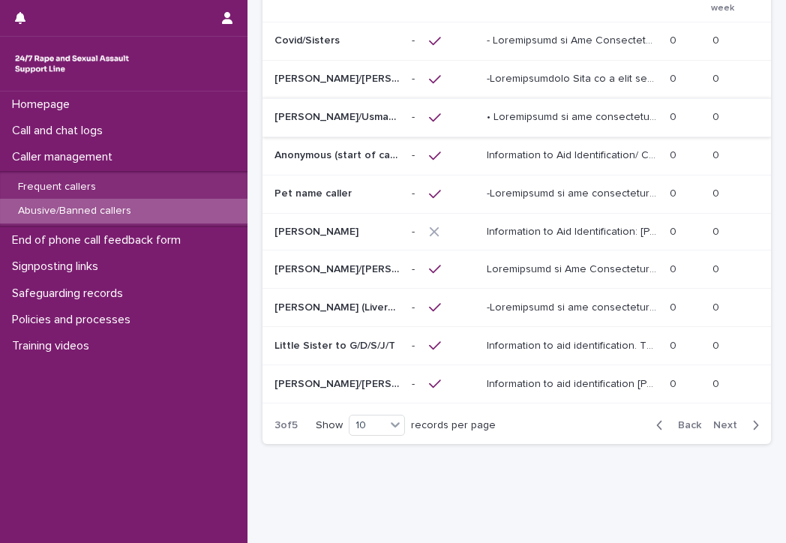
scroll to position [205, 0]
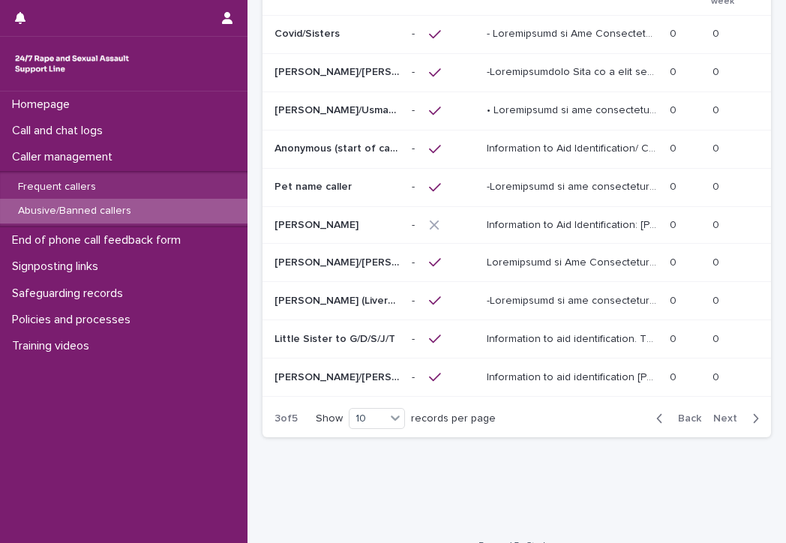
click at [582, 413] on span "Next" at bounding box center [729, 418] width 33 height 10
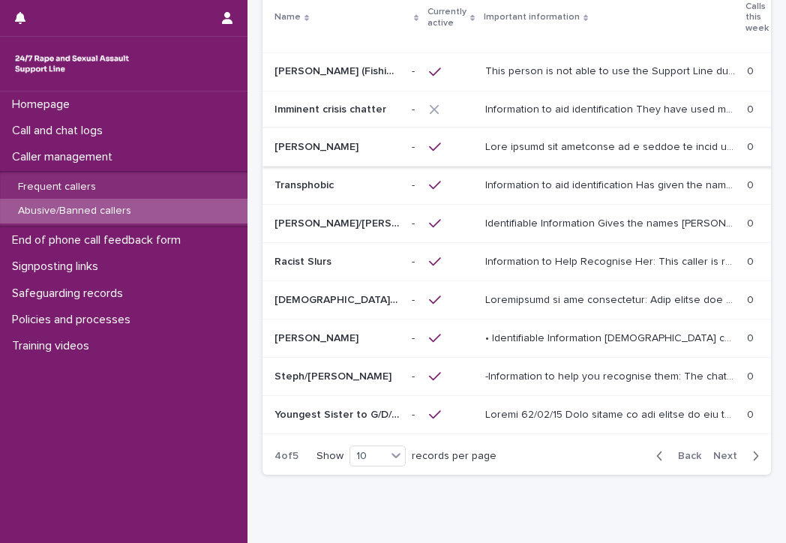
scroll to position [135, 0]
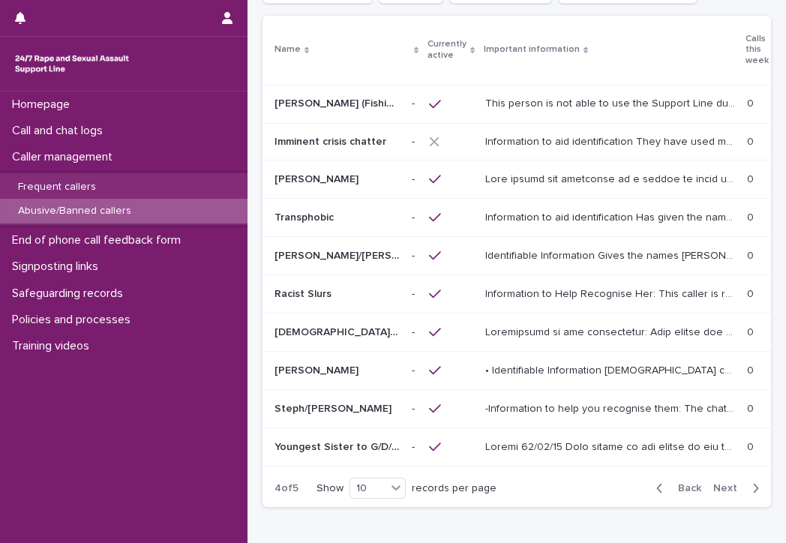
click at [582, 481] on button "Next" at bounding box center [739, 487] width 64 height 13
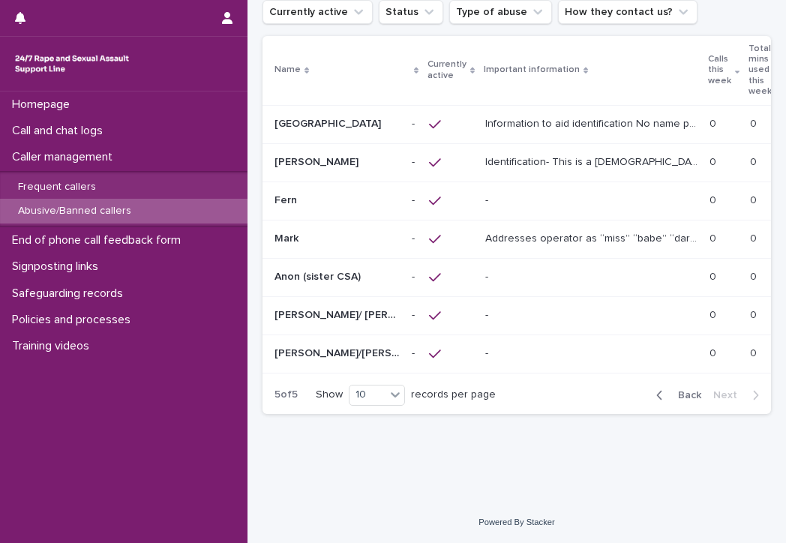
scroll to position [73, 0]
